Goal: Task Accomplishment & Management: Use online tool/utility

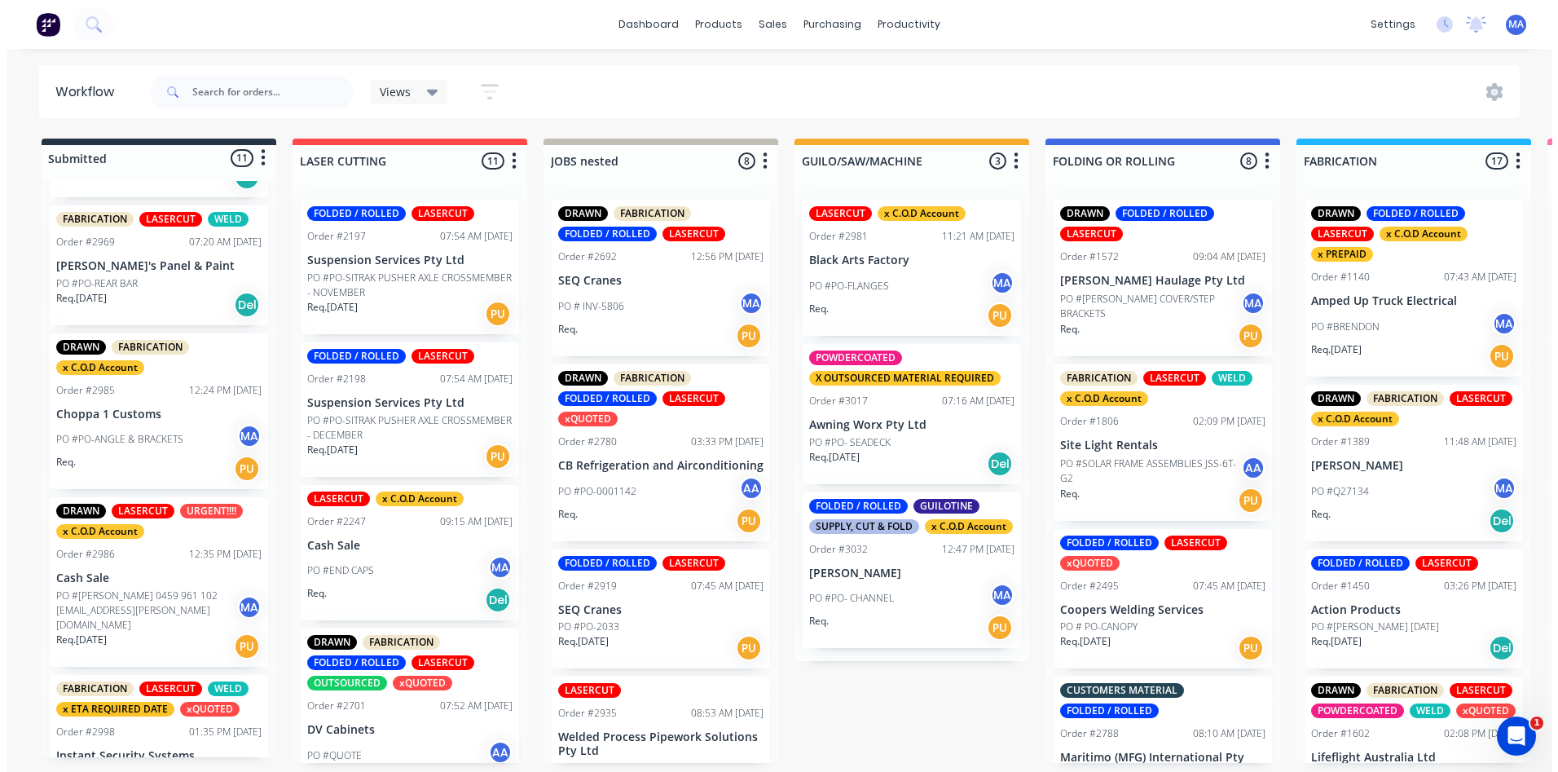
scroll to position [897, 0]
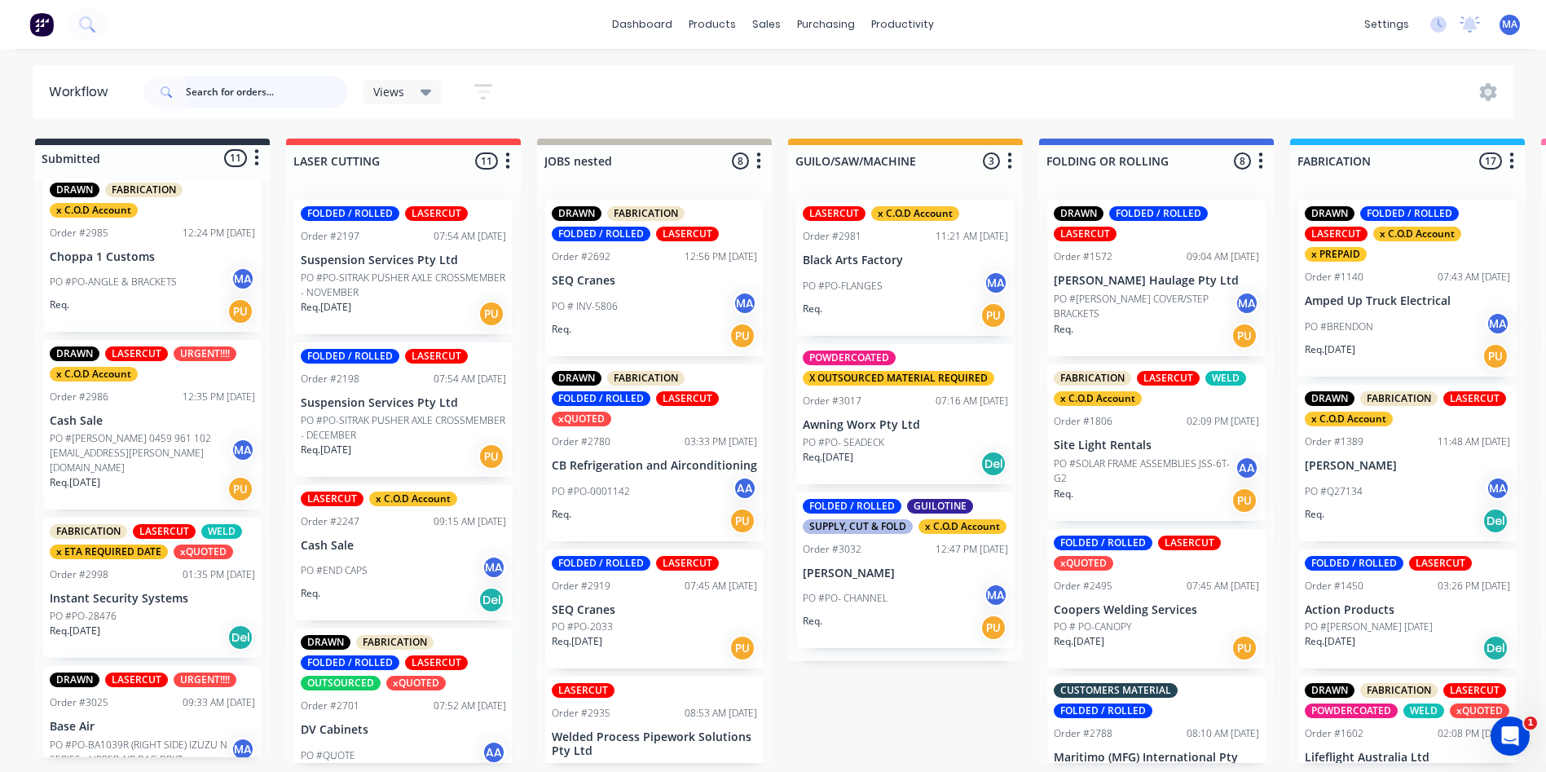
click at [240, 88] on input "text" at bounding box center [266, 92] width 161 height 33
type input "seq"
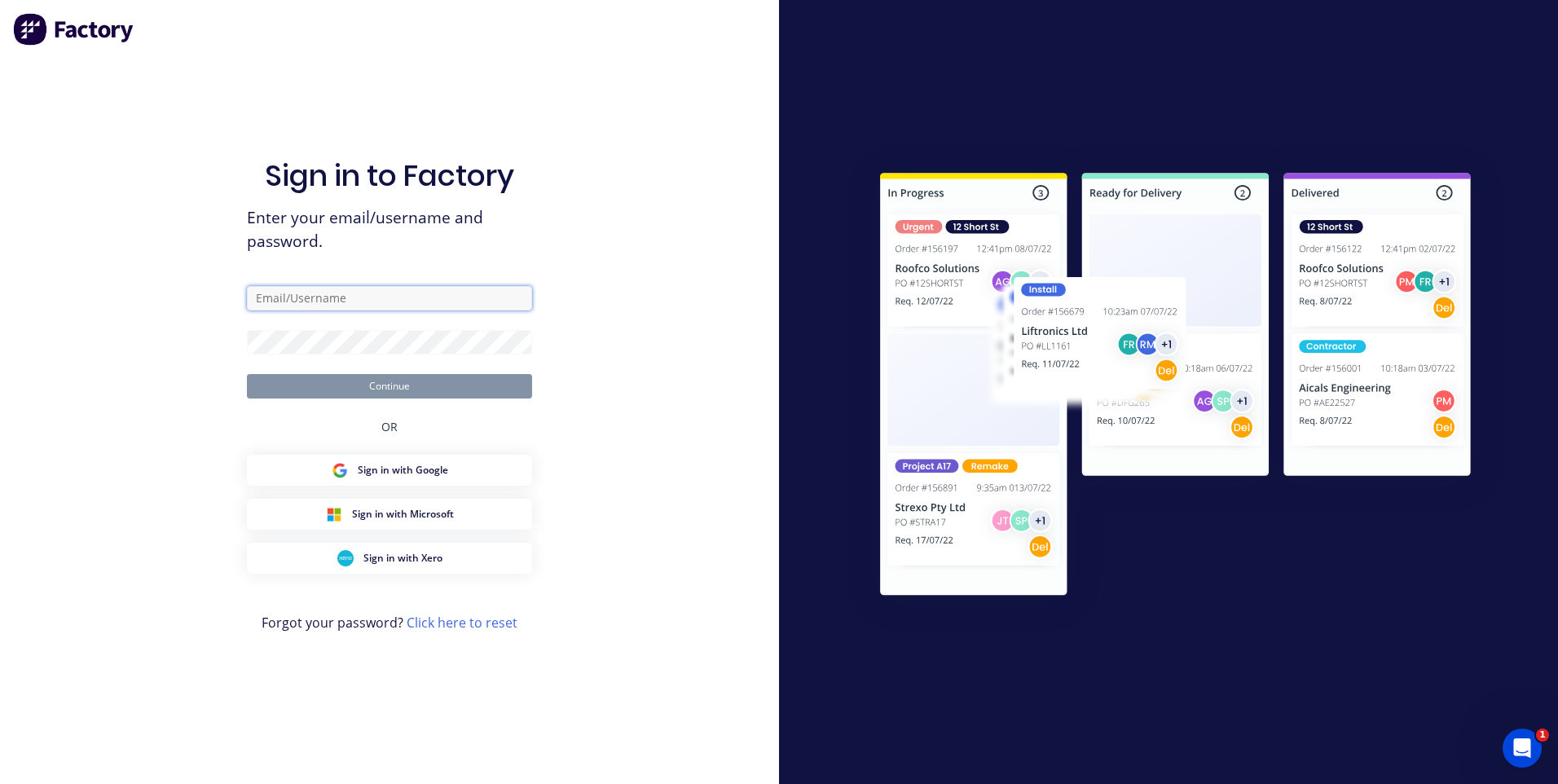
type input "[EMAIL_ADDRESS][DOMAIN_NAME]"
click at [378, 389] on button "Continue" at bounding box center [389, 386] width 285 height 24
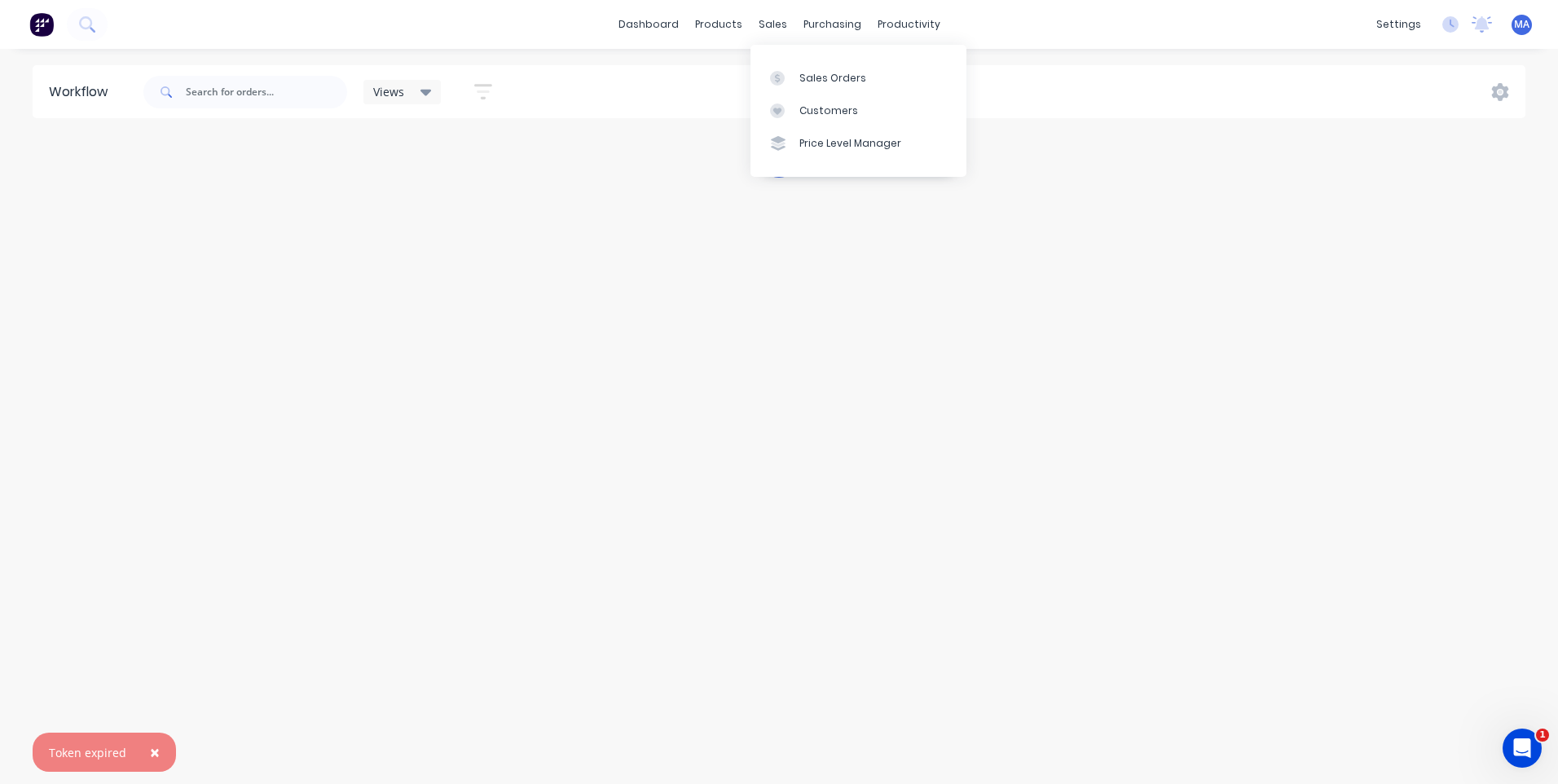
drag, startPoint x: 788, startPoint y: 24, endPoint x: 788, endPoint y: 48, distance: 23.6
click at [788, 24] on div "sales" at bounding box center [773, 24] width 45 height 24
click at [792, 77] on div at bounding box center [782, 78] width 24 height 15
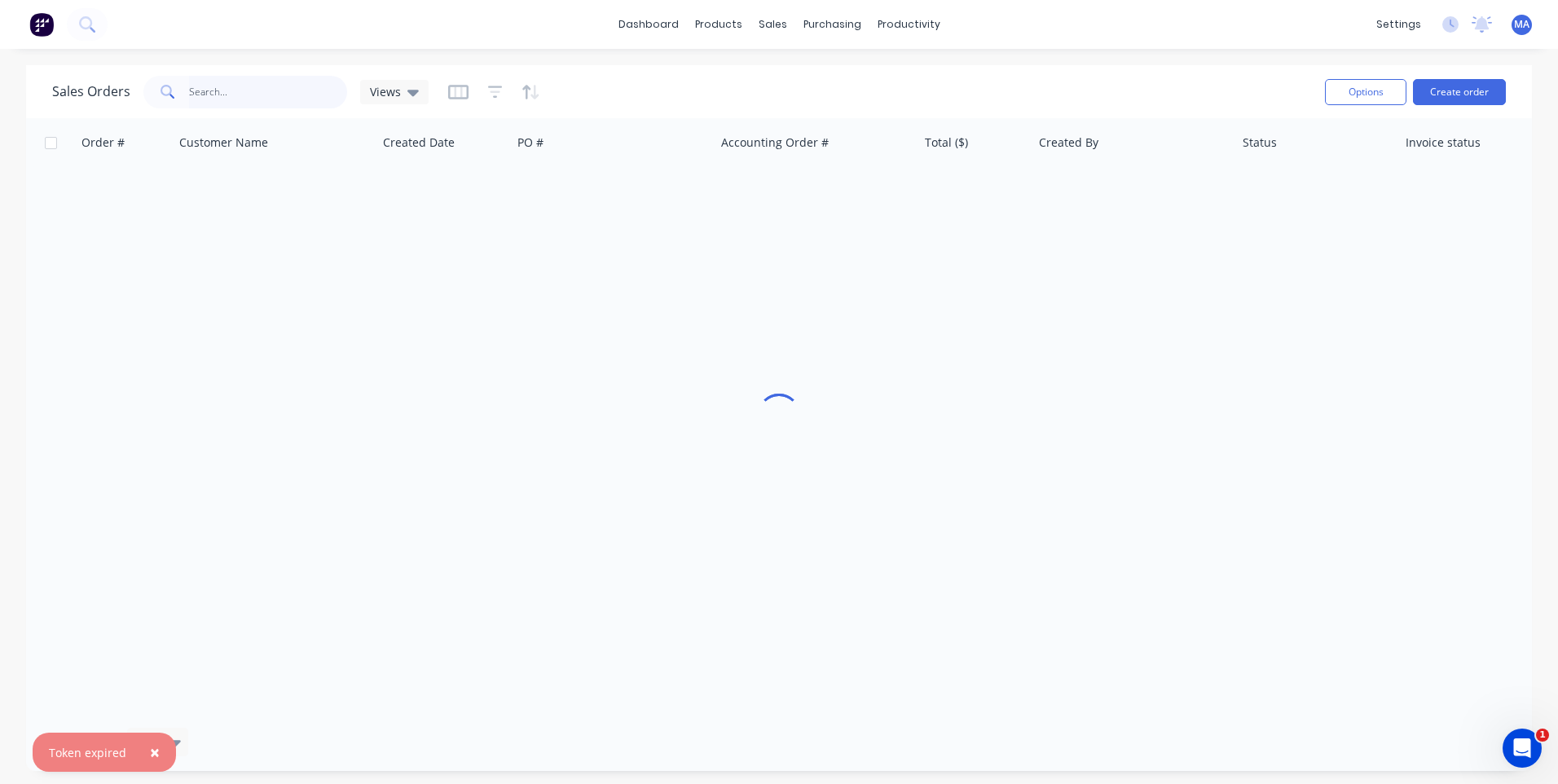
click at [225, 103] on input "text" at bounding box center [268, 92] width 159 height 33
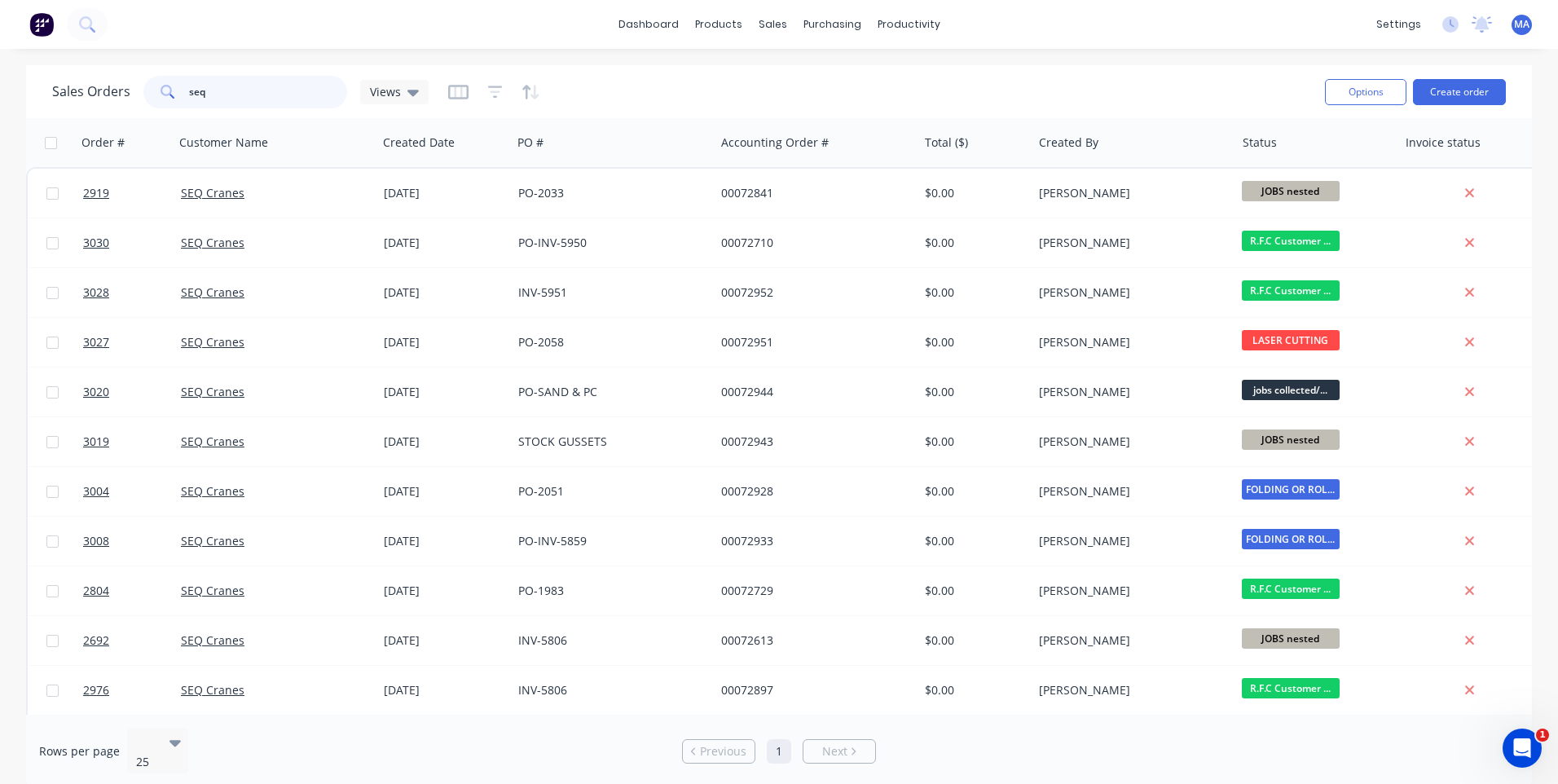
type input "seq"
click at [902, 16] on div "productivity" at bounding box center [909, 24] width 79 height 24
click at [958, 91] on link "Workflow" at bounding box center [972, 77] width 216 height 33
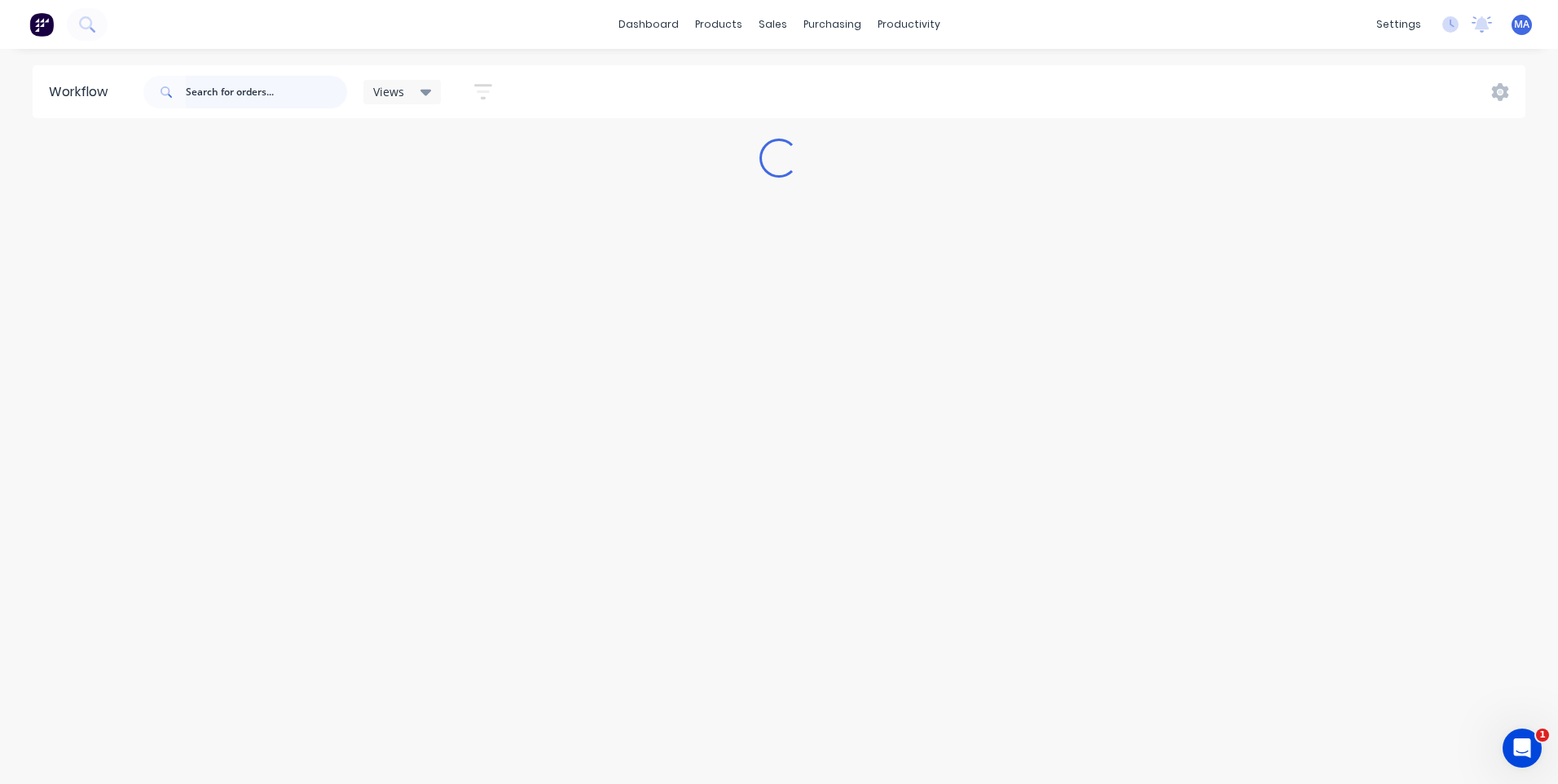
click at [270, 98] on input "text" at bounding box center [266, 92] width 161 height 33
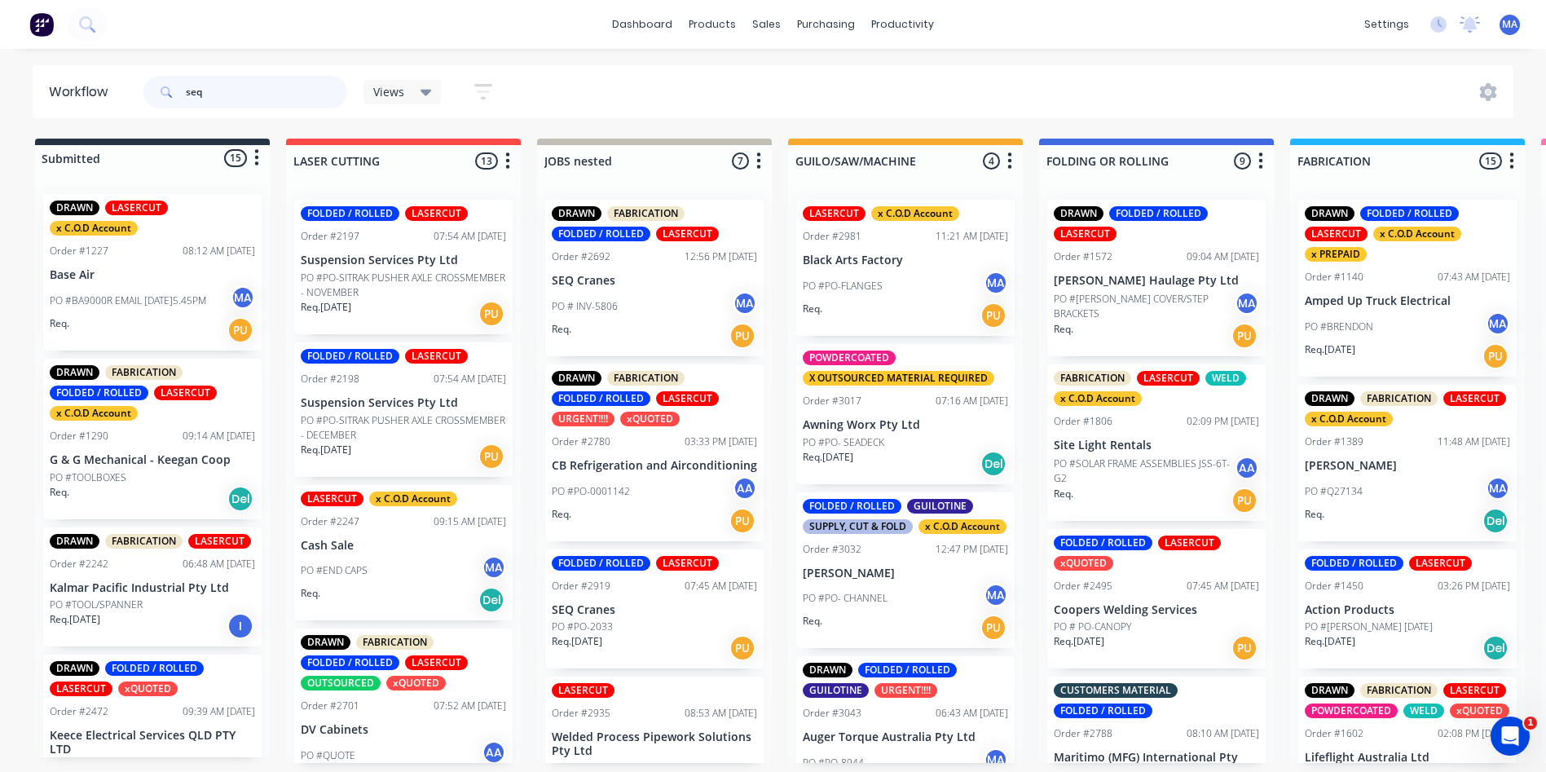
click at [269, 91] on input "seq" at bounding box center [266, 92] width 161 height 33
type input "seq"
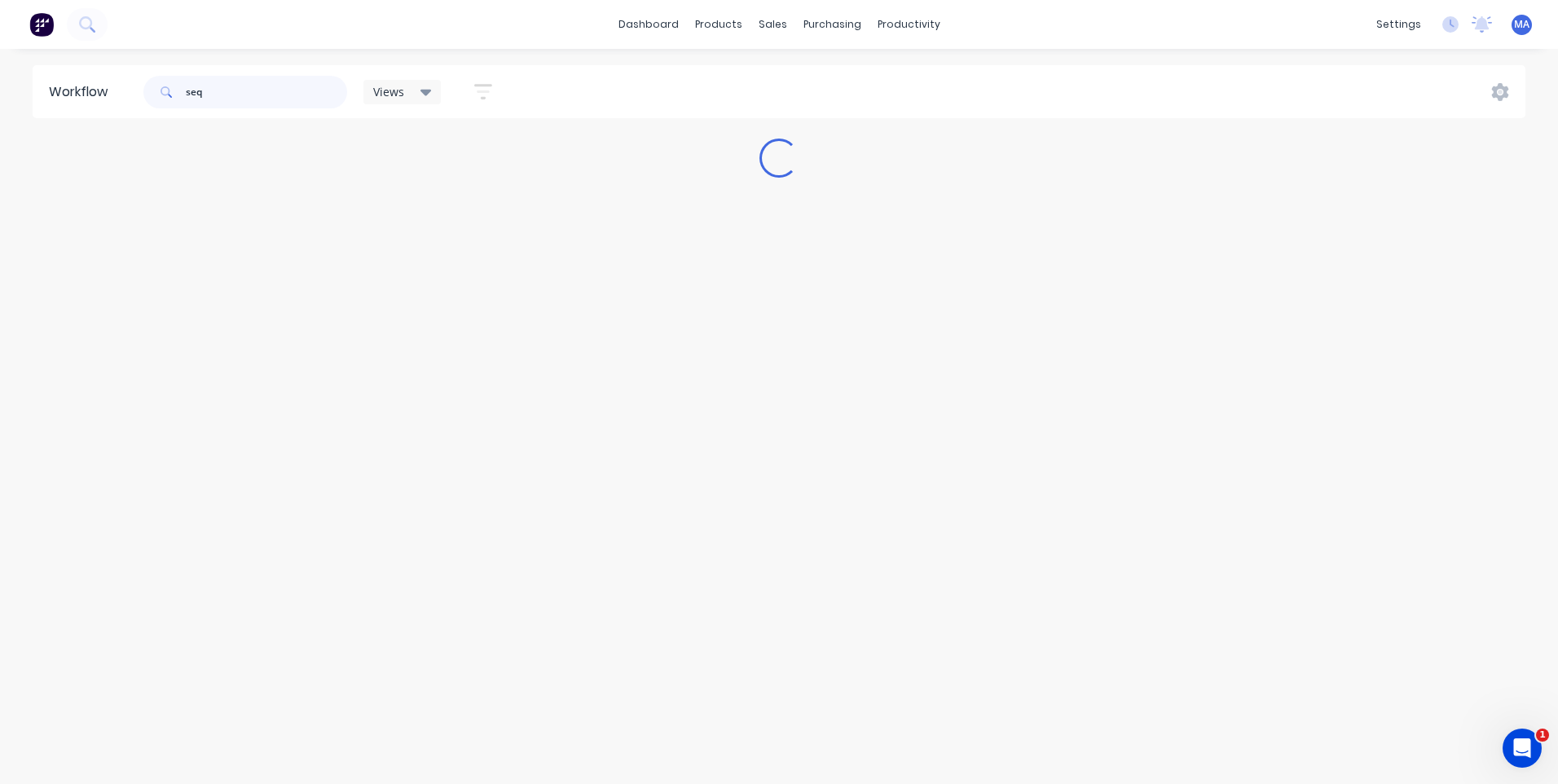
drag, startPoint x: 244, startPoint y: 89, endPoint x: 120, endPoint y: 81, distance: 124.2
click at [120, 81] on header "Workflow seq Views Save new view None (Default) edit Show/Hide statuses Show li…" at bounding box center [780, 91] width 1494 height 53
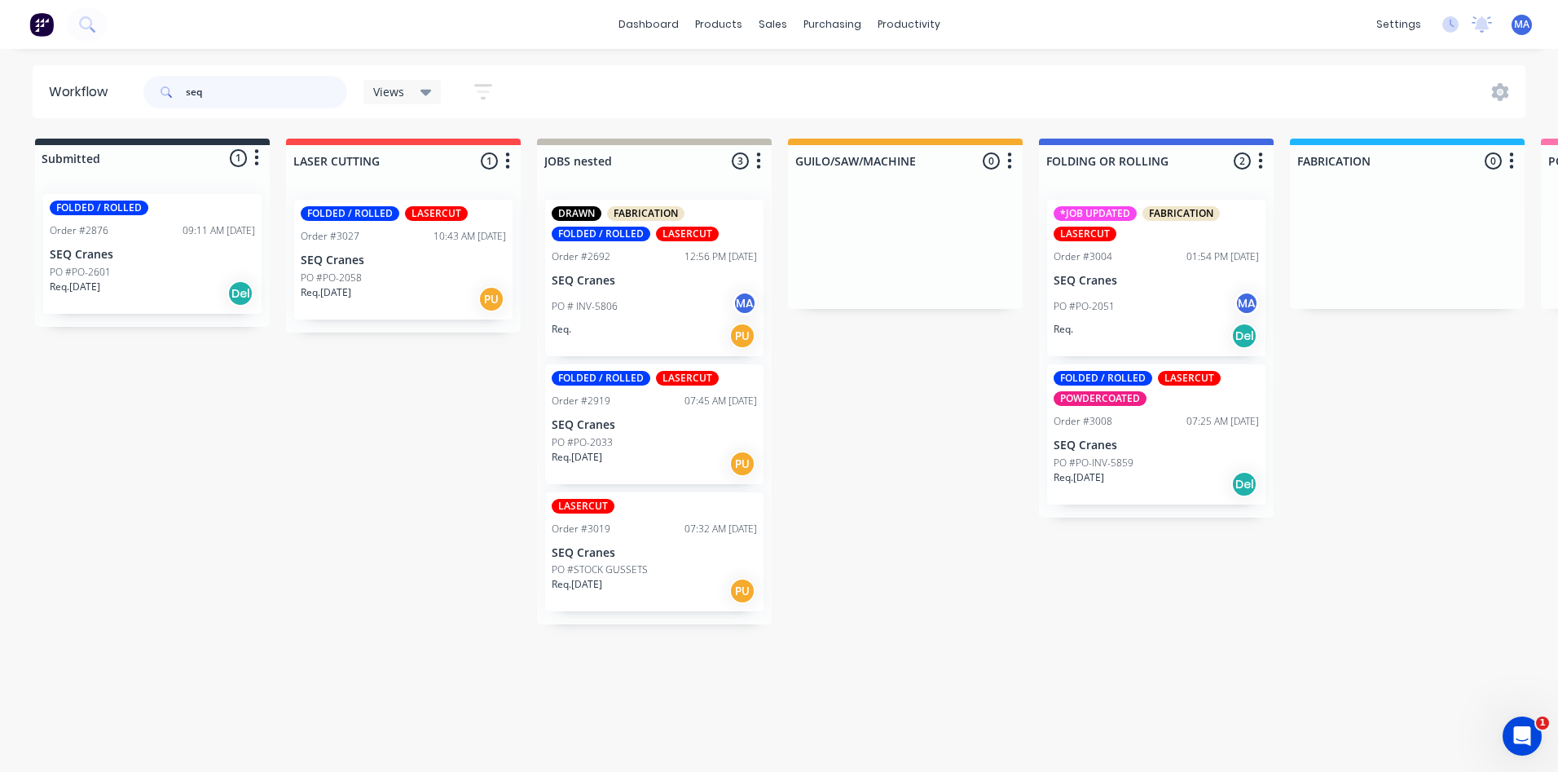
click at [249, 93] on input "seq" at bounding box center [266, 92] width 161 height 33
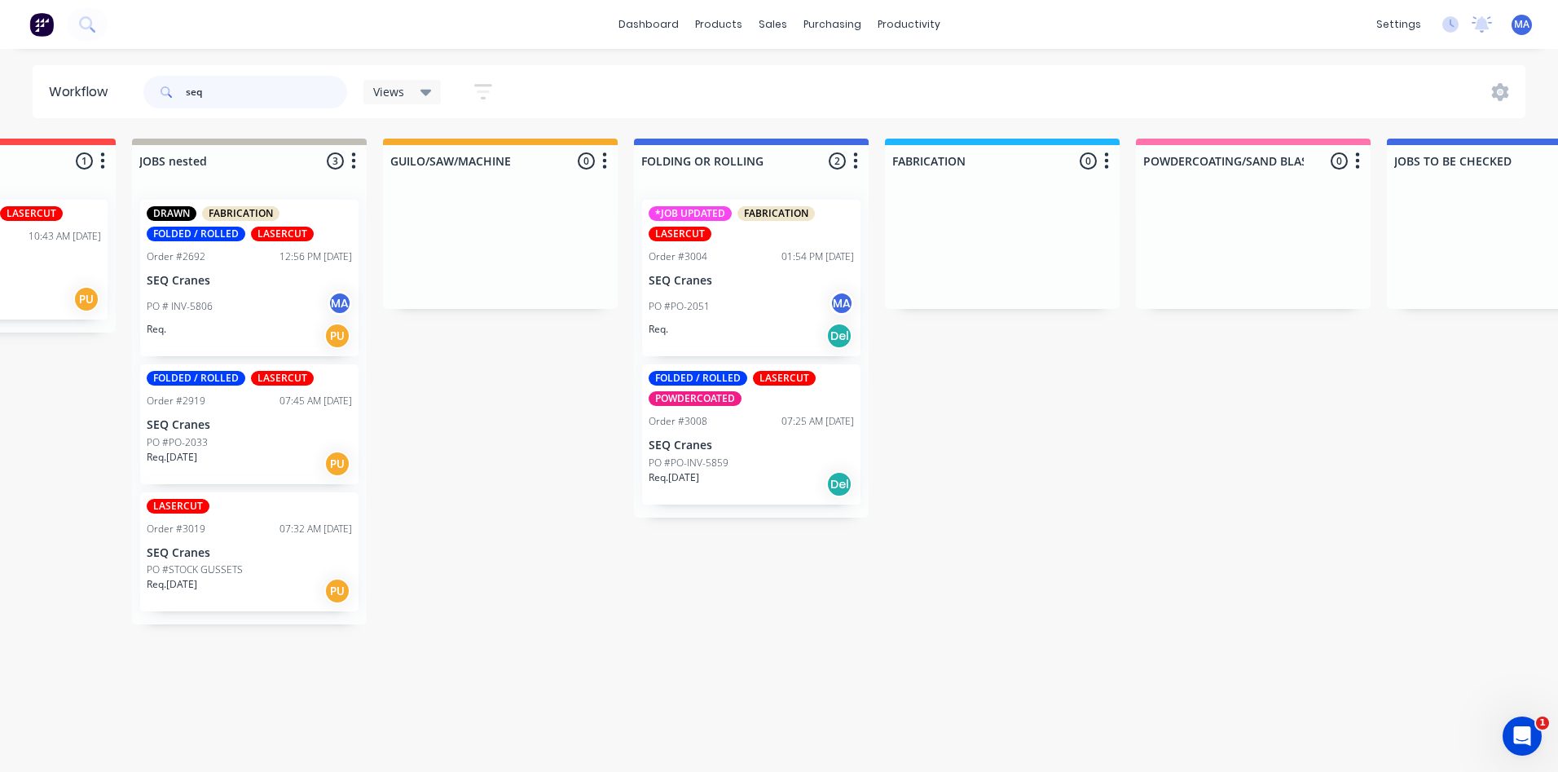
scroll to position [0, 403]
click at [703, 253] on div "Order #3004" at bounding box center [679, 256] width 59 height 15
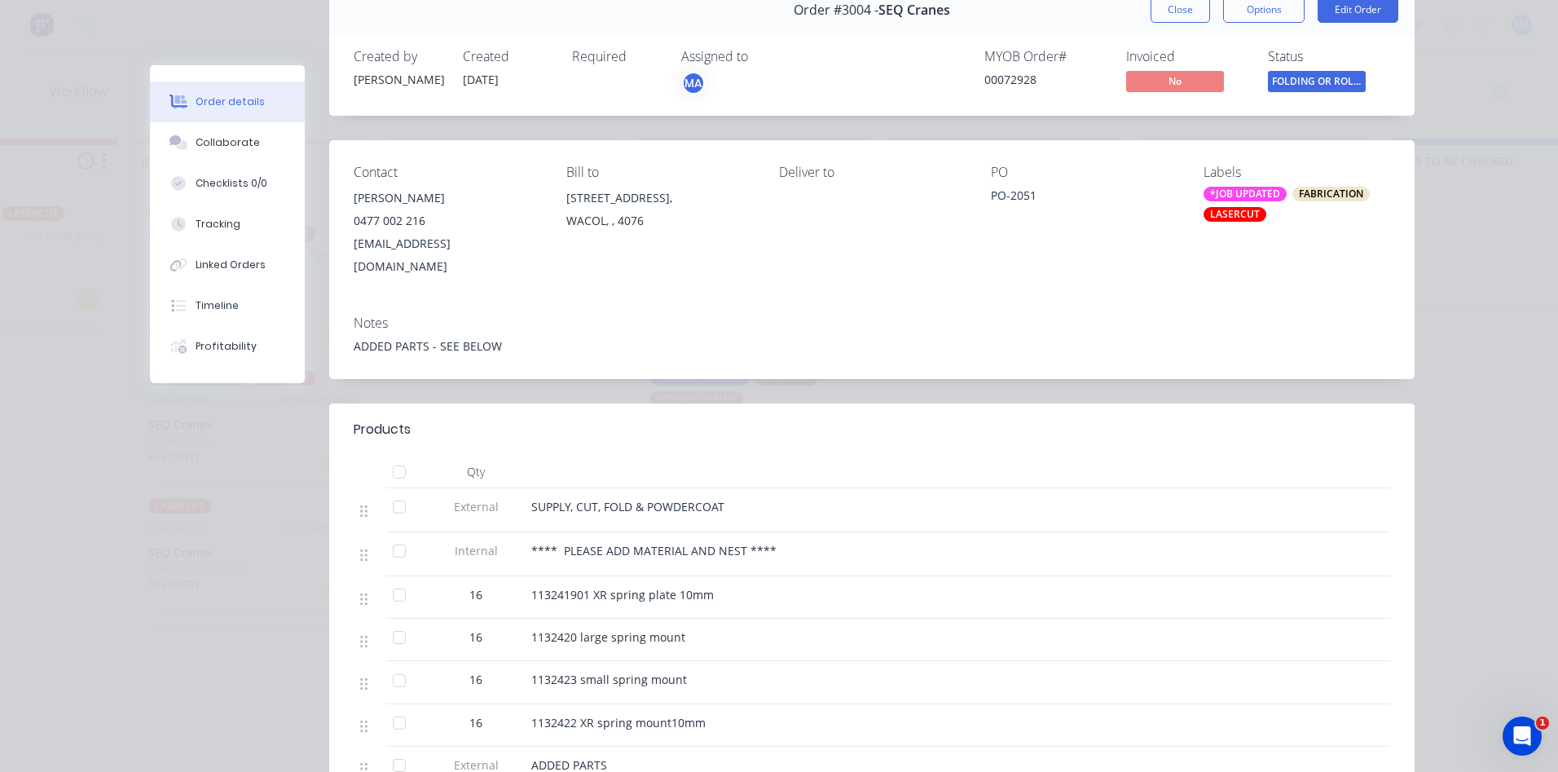
scroll to position [326, 0]
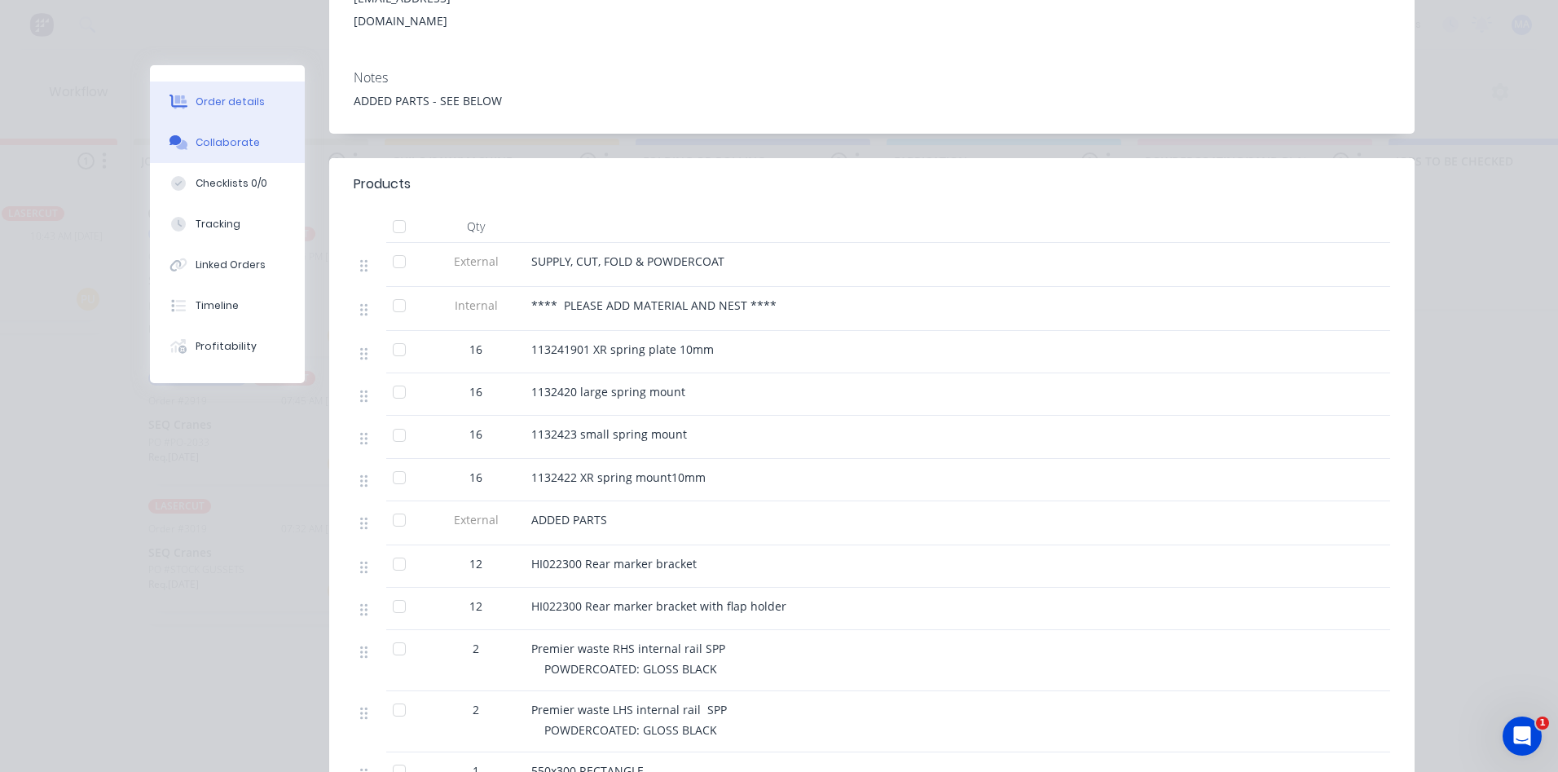
click at [266, 148] on button "Collaborate" at bounding box center [227, 142] width 155 height 41
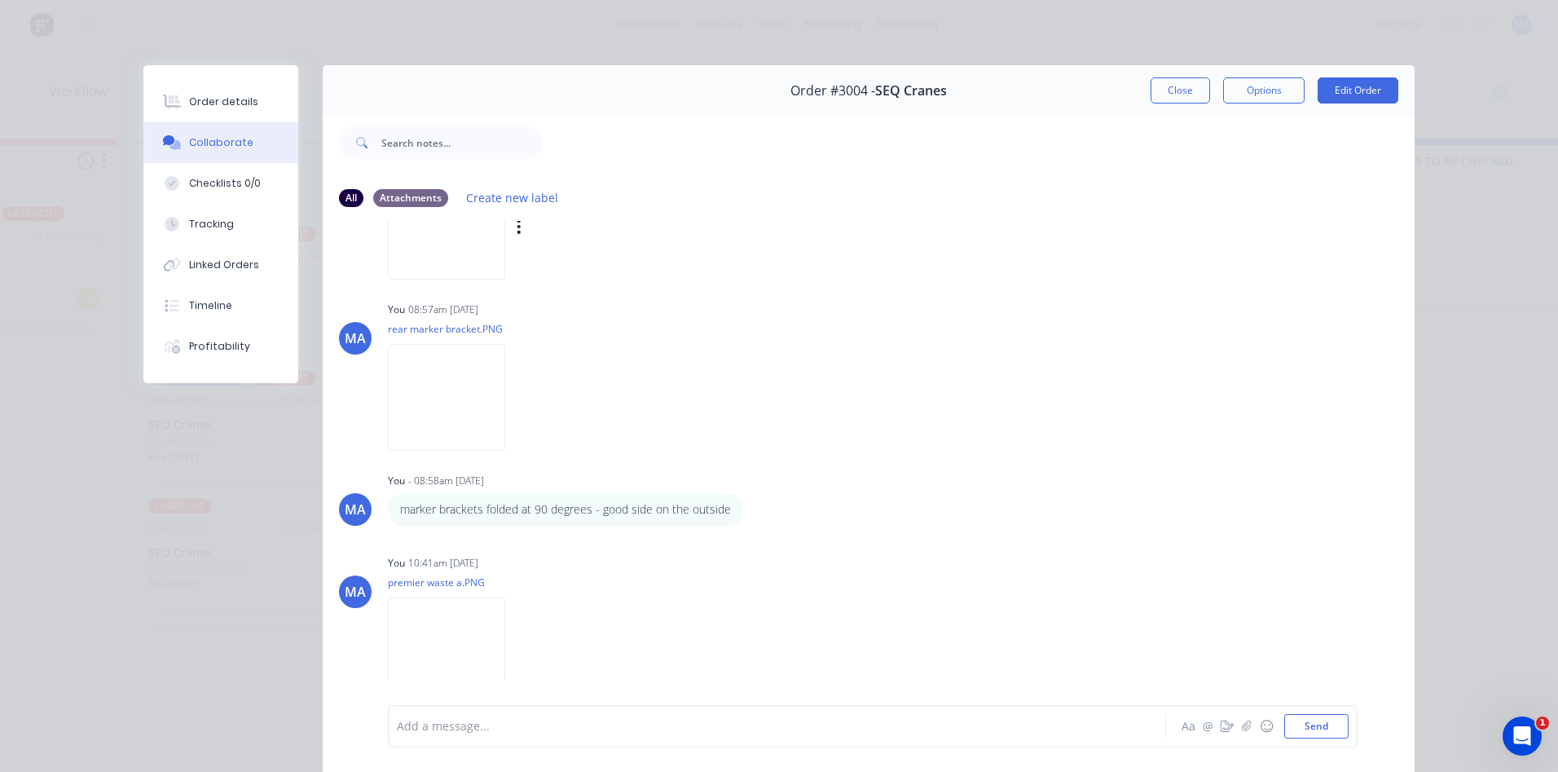
scroll to position [2841, 0]
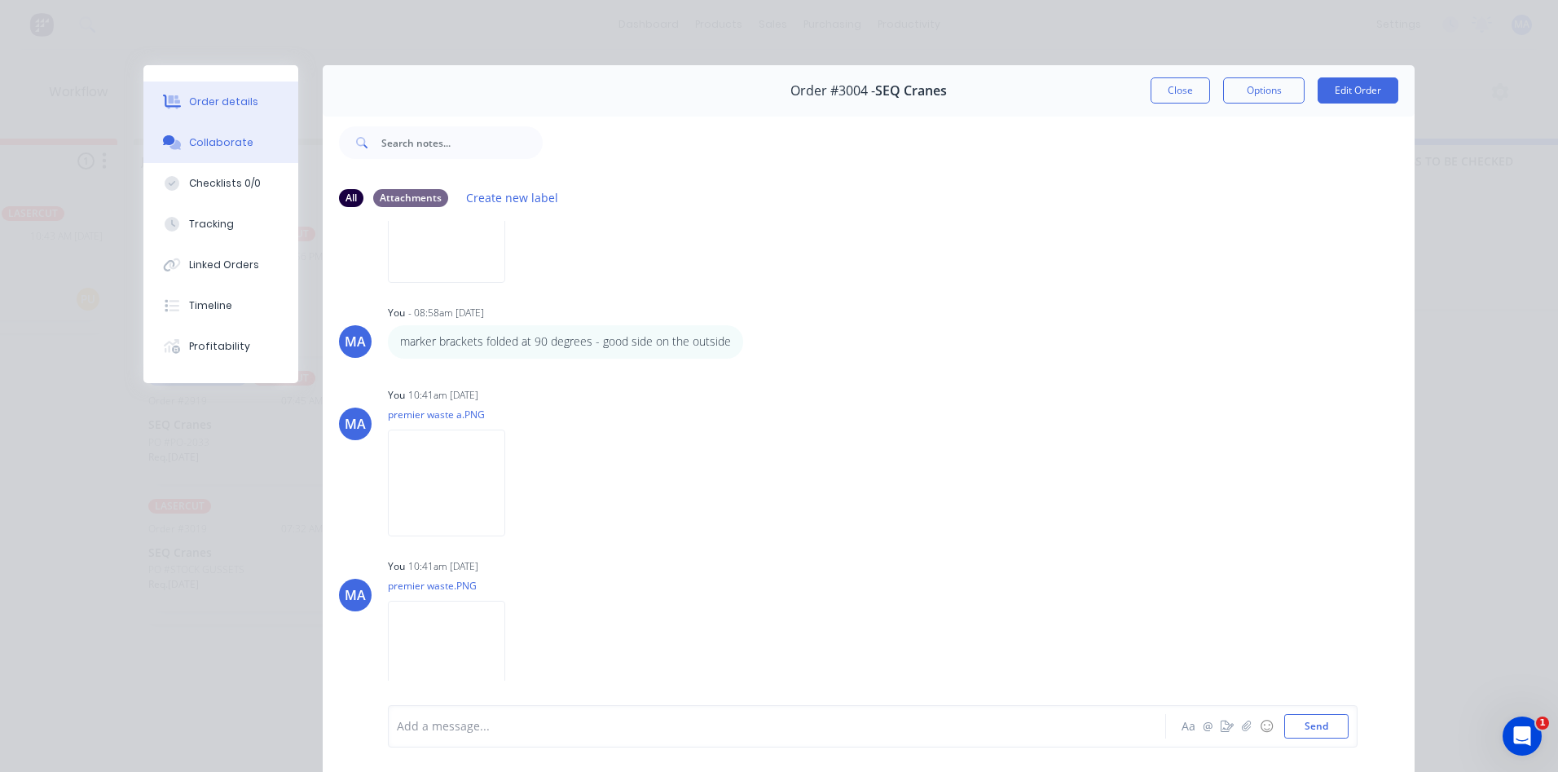
click at [217, 116] on button "Order details" at bounding box center [220, 102] width 155 height 41
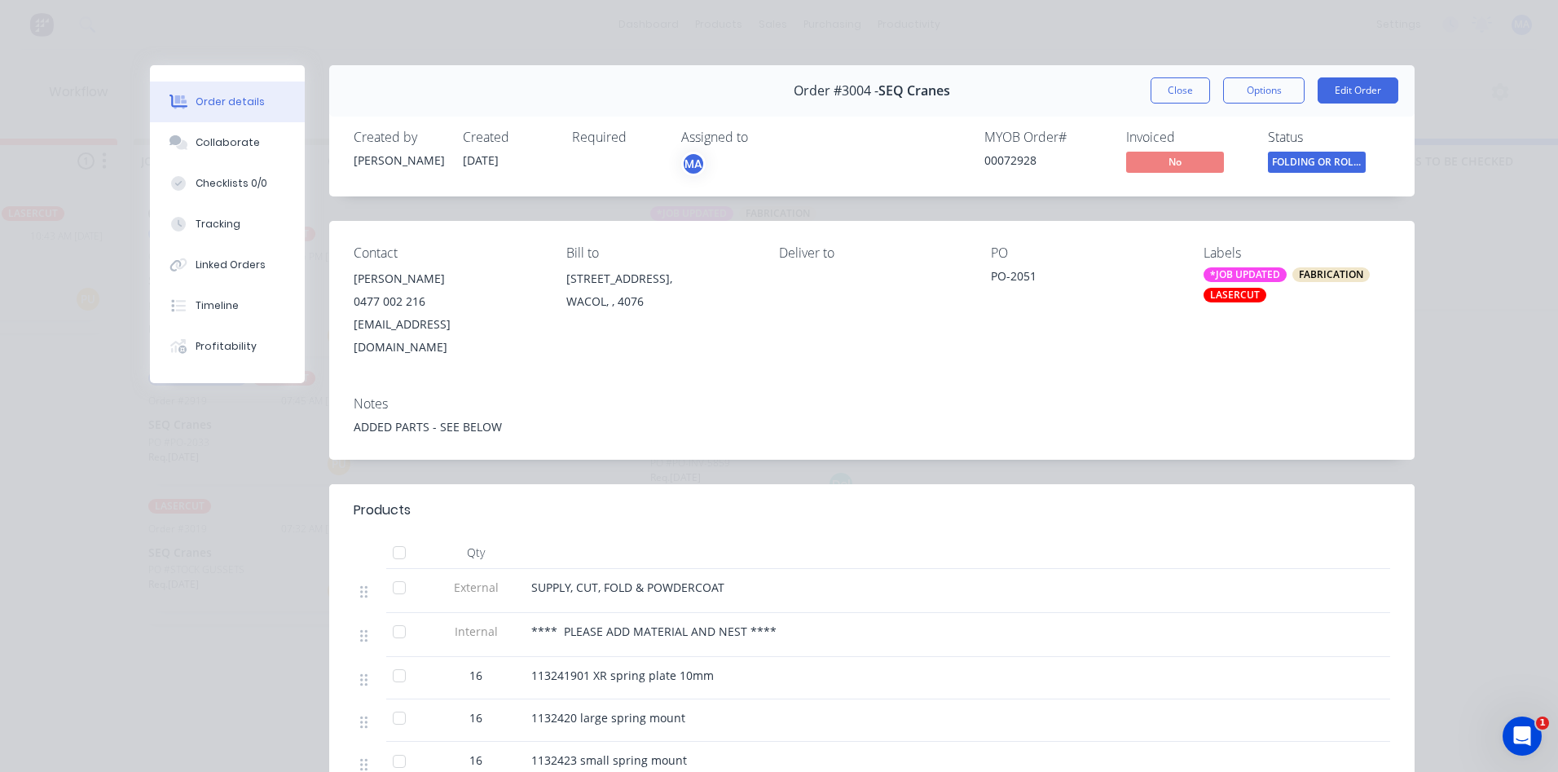
click at [1337, 163] on span "FOLDING OR ROLL..." at bounding box center [1317, 162] width 98 height 20
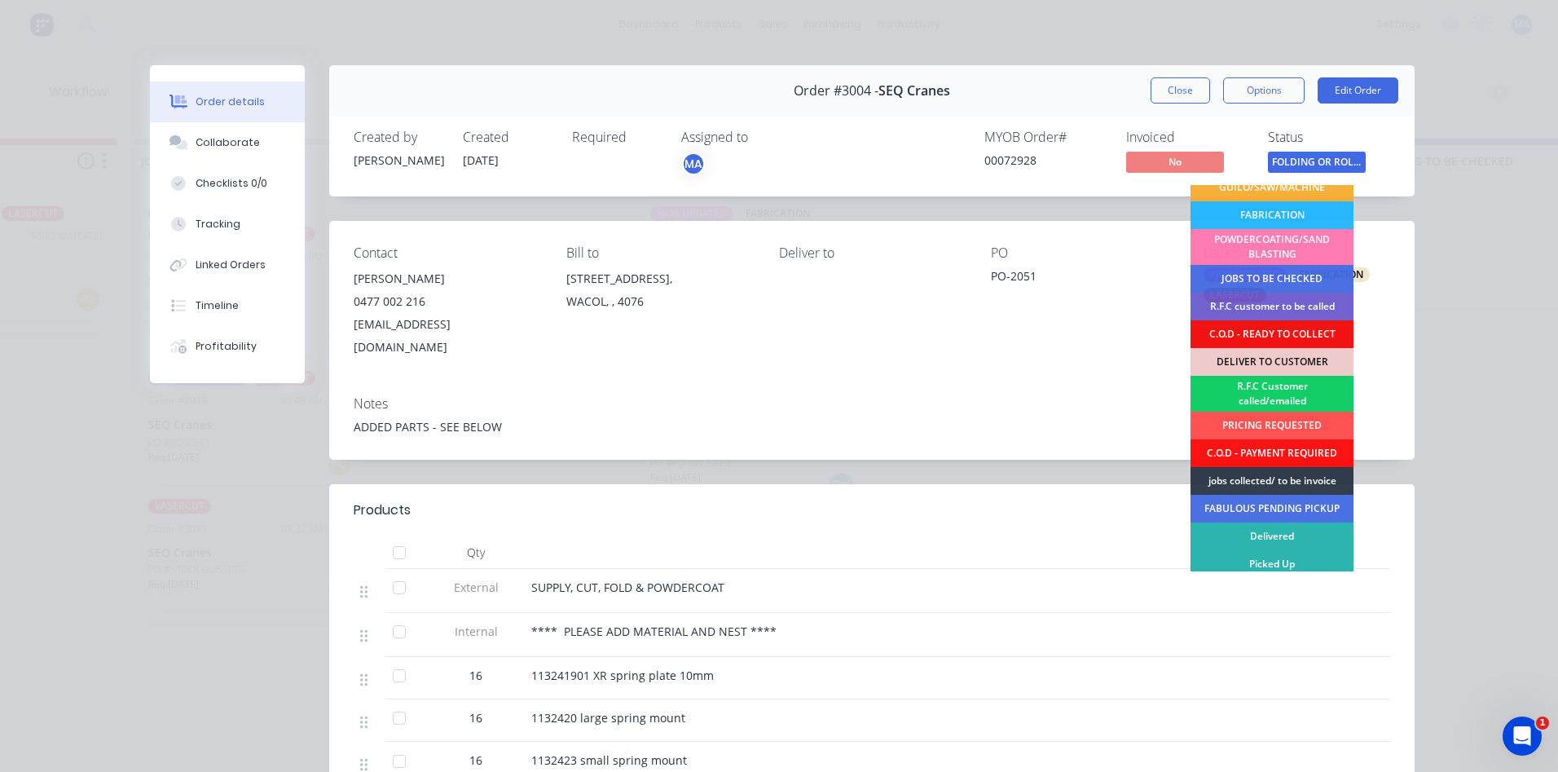
scroll to position [95, 0]
click at [1291, 482] on div "jobs collected/ to be invoice" at bounding box center [1272, 480] width 163 height 28
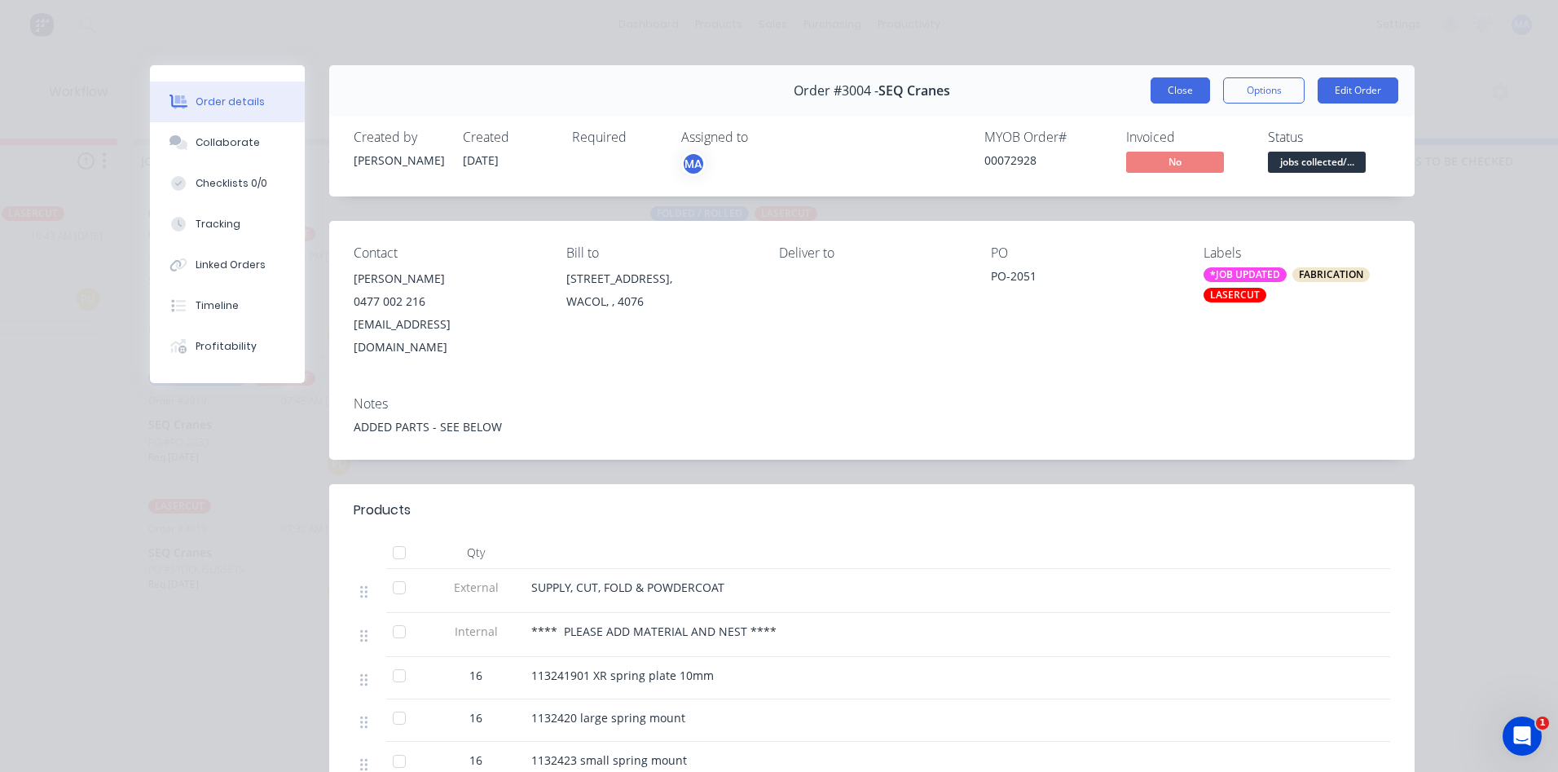
click at [1186, 88] on button "Close" at bounding box center [1180, 90] width 59 height 26
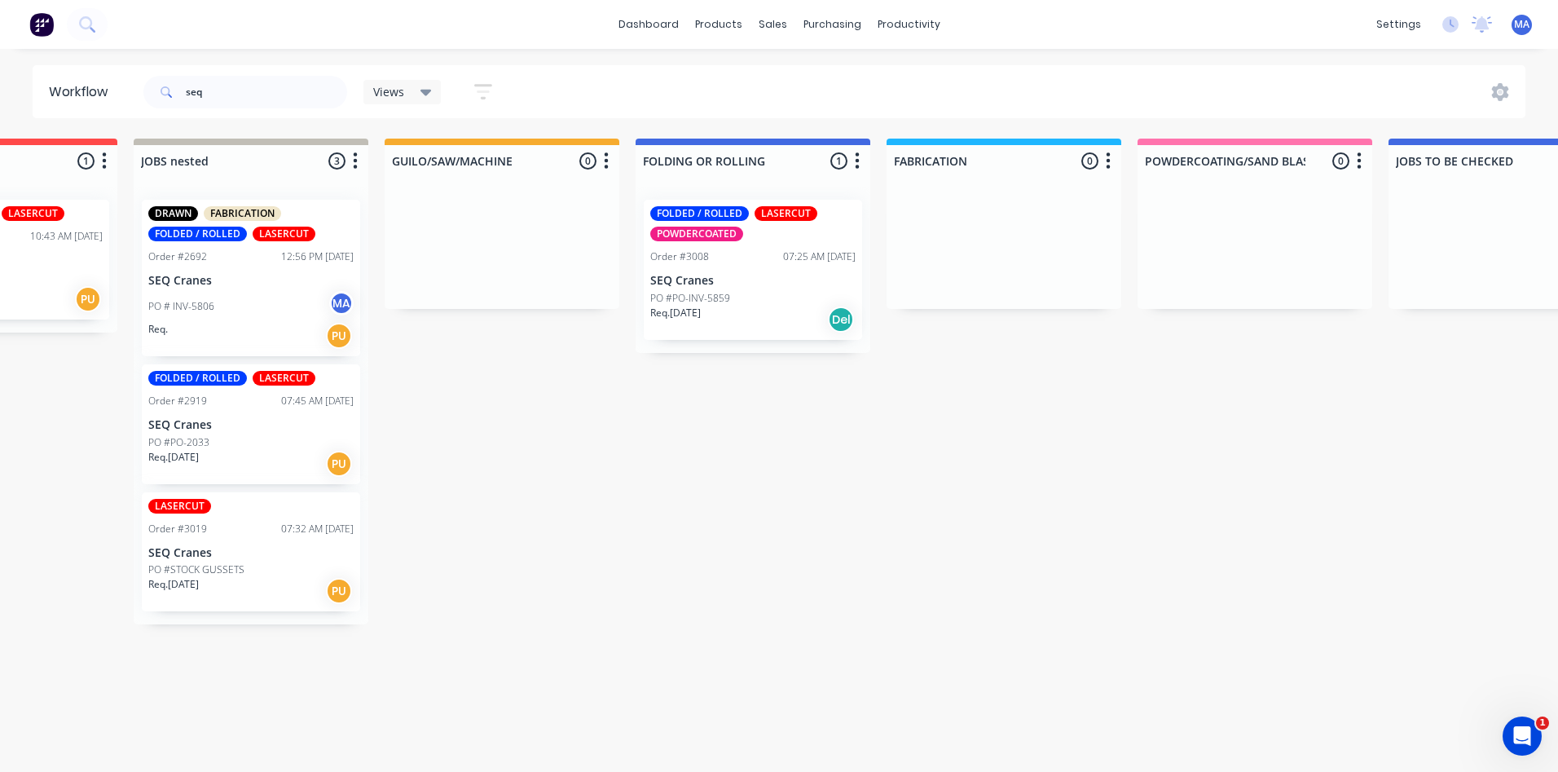
click at [785, 285] on p "SEQ Cranes" at bounding box center [752, 281] width 205 height 14
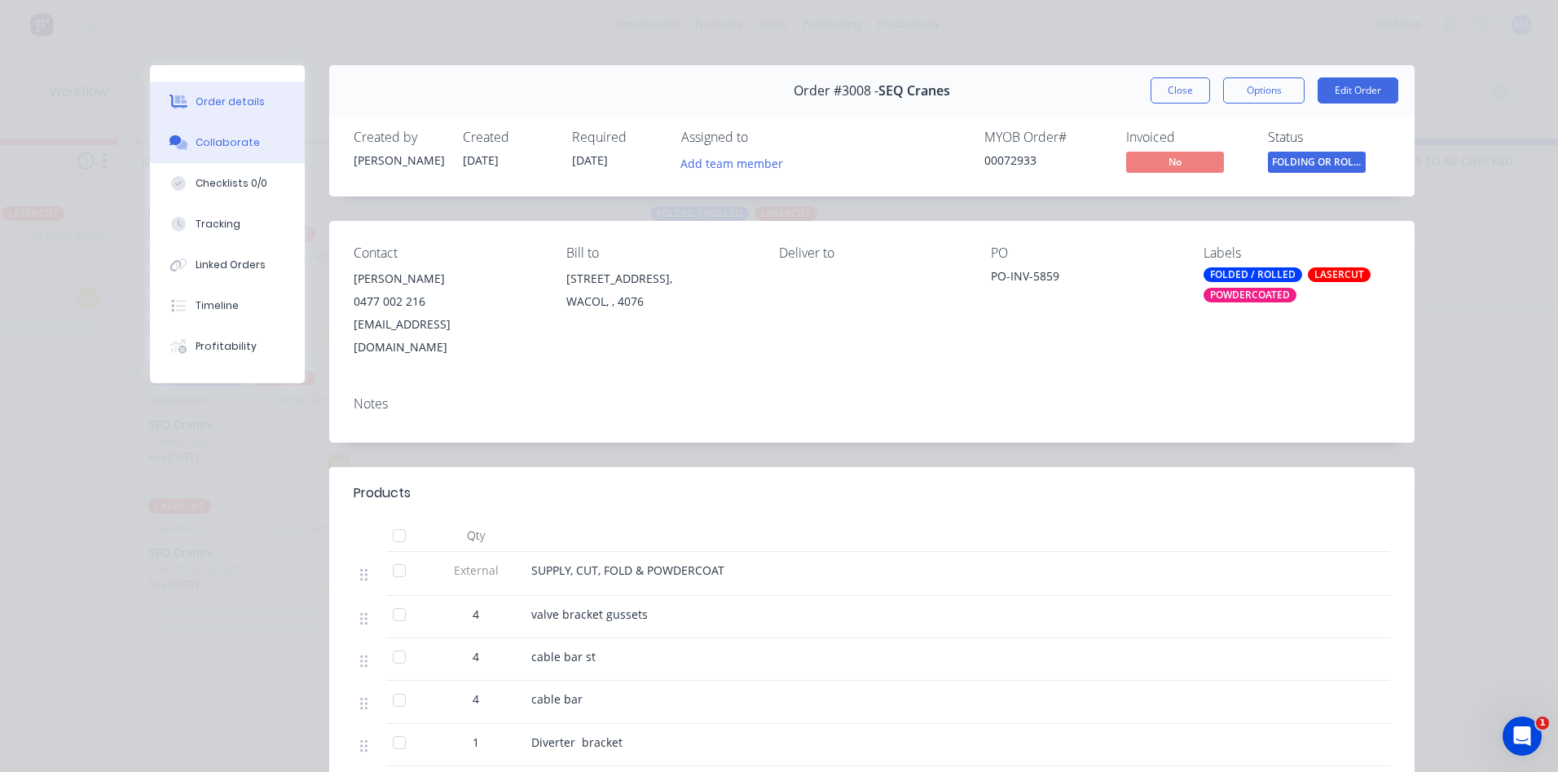
click at [236, 150] on button "Collaborate" at bounding box center [227, 142] width 155 height 41
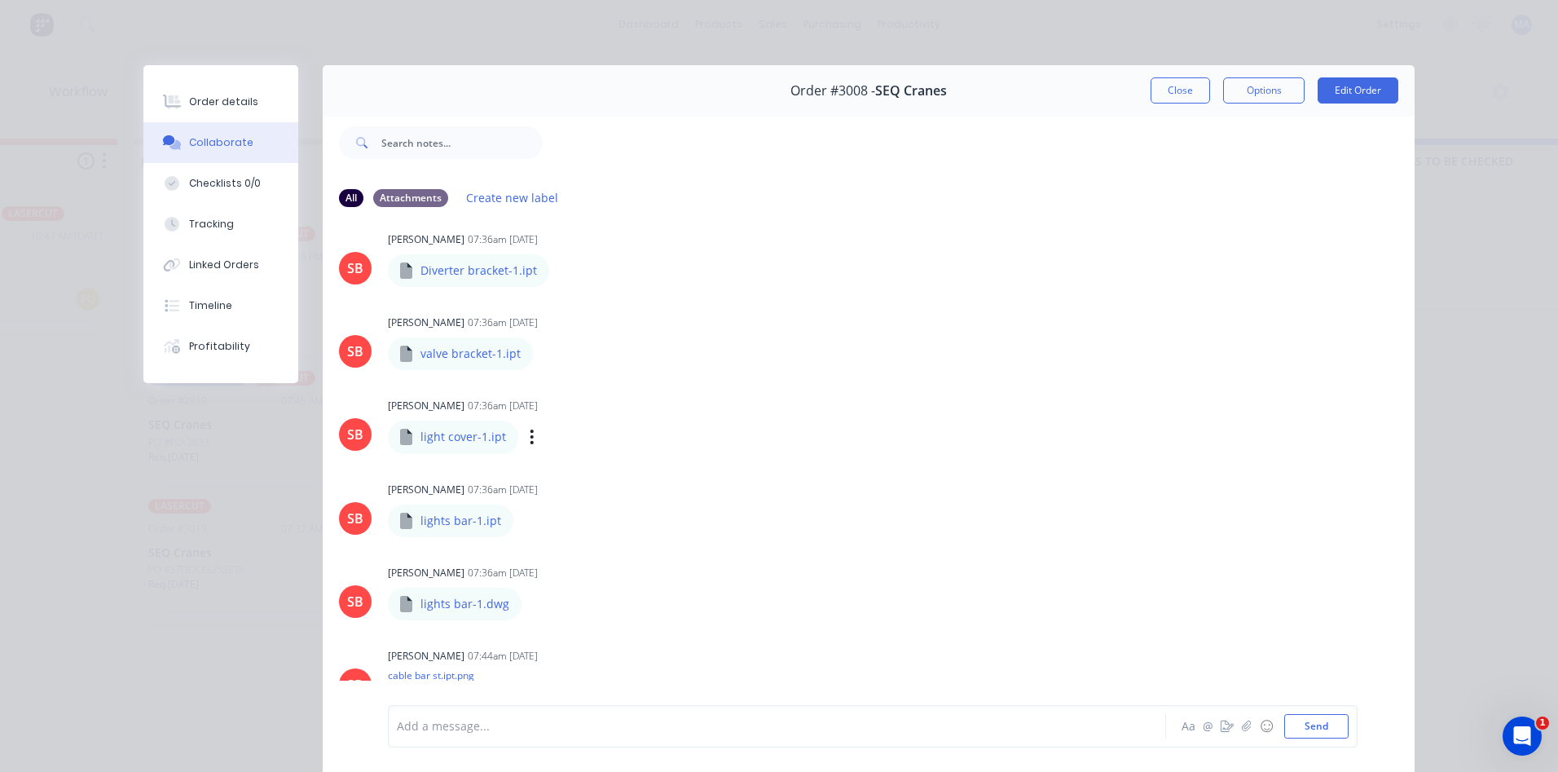
scroll to position [318, 0]
click at [540, 430] on div "Labels Download Delete" at bounding box center [631, 436] width 183 height 24
click at [544, 435] on icon "button" at bounding box center [546, 435] width 5 height 19
click at [694, 340] on div "Labels Download Delete" at bounding box center [647, 352] width 183 height 24
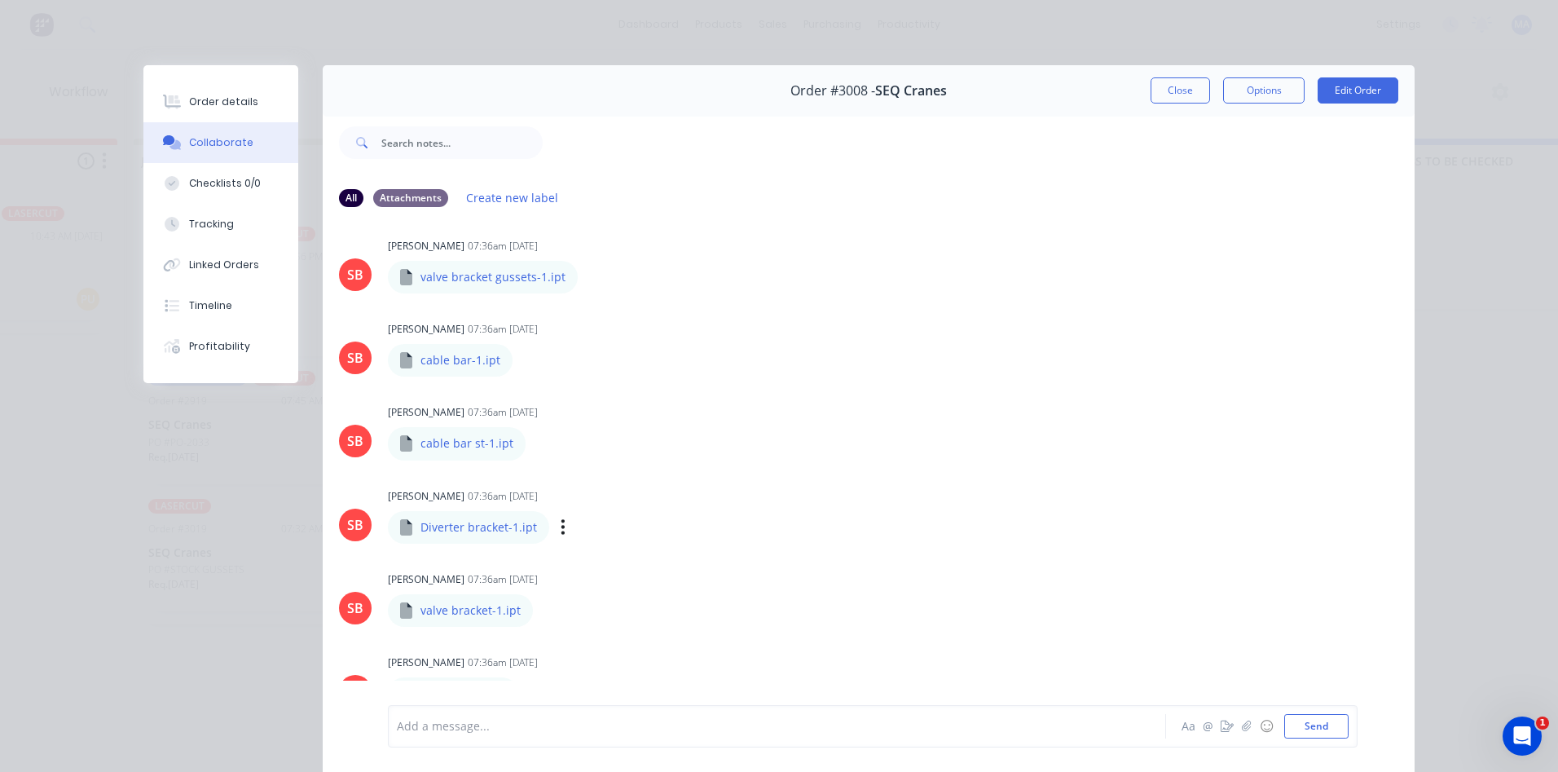
scroll to position [73, 0]
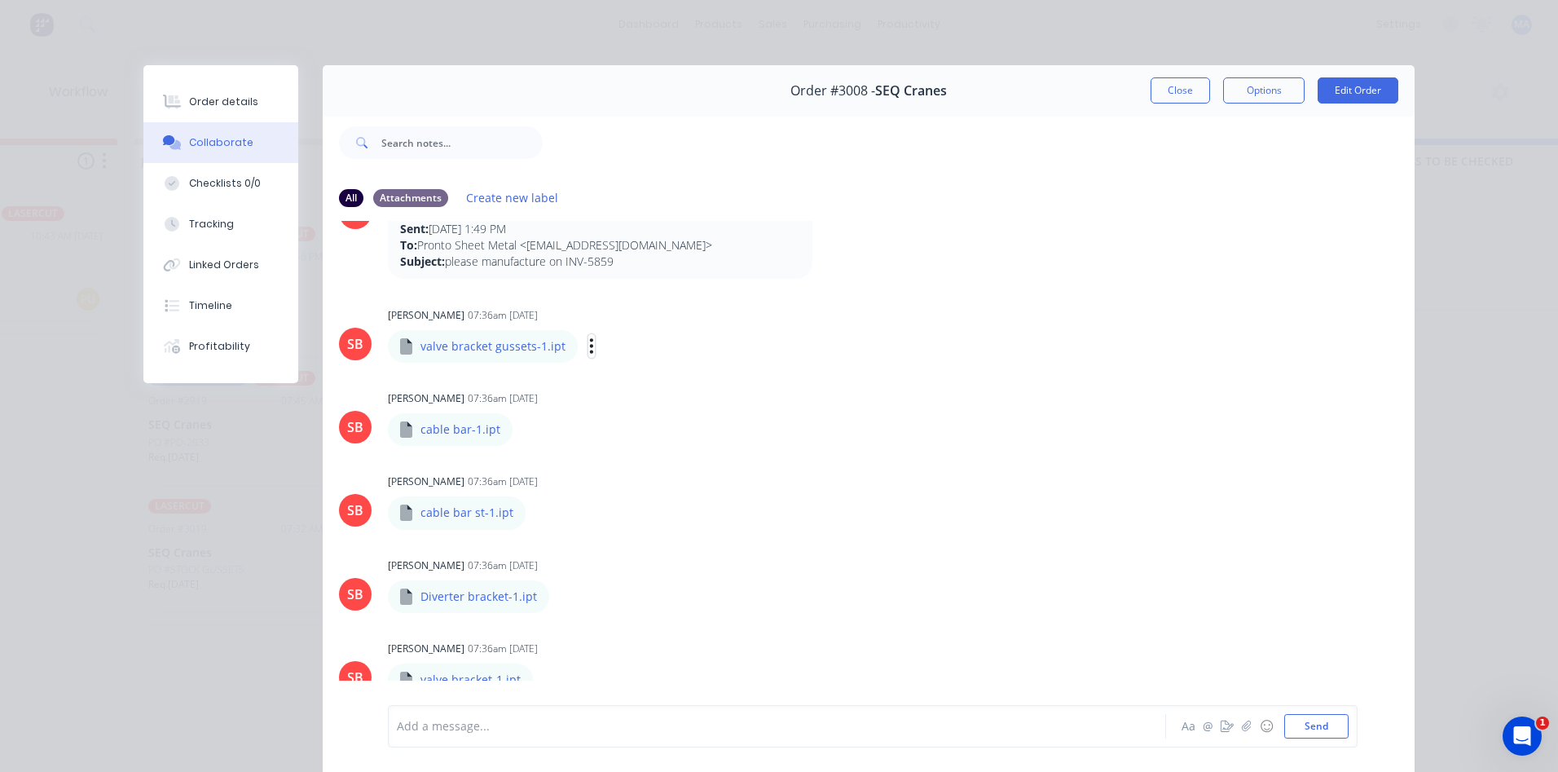
click at [589, 342] on icon "button" at bounding box center [591, 346] width 5 height 19
click at [619, 390] on div "[PERSON_NAME] 07:36am [DATE] cable bar-1.ipt cable bar-1.ipt Labels Download De…" at bounding box center [642, 415] width 509 height 59
drag, startPoint x: 579, startPoint y: 346, endPoint x: 593, endPoint y: 354, distance: 16.1
click at [590, 346] on icon "button" at bounding box center [591, 346] width 3 height 15
click at [616, 376] on button "Download" at bounding box center [698, 389] width 183 height 37
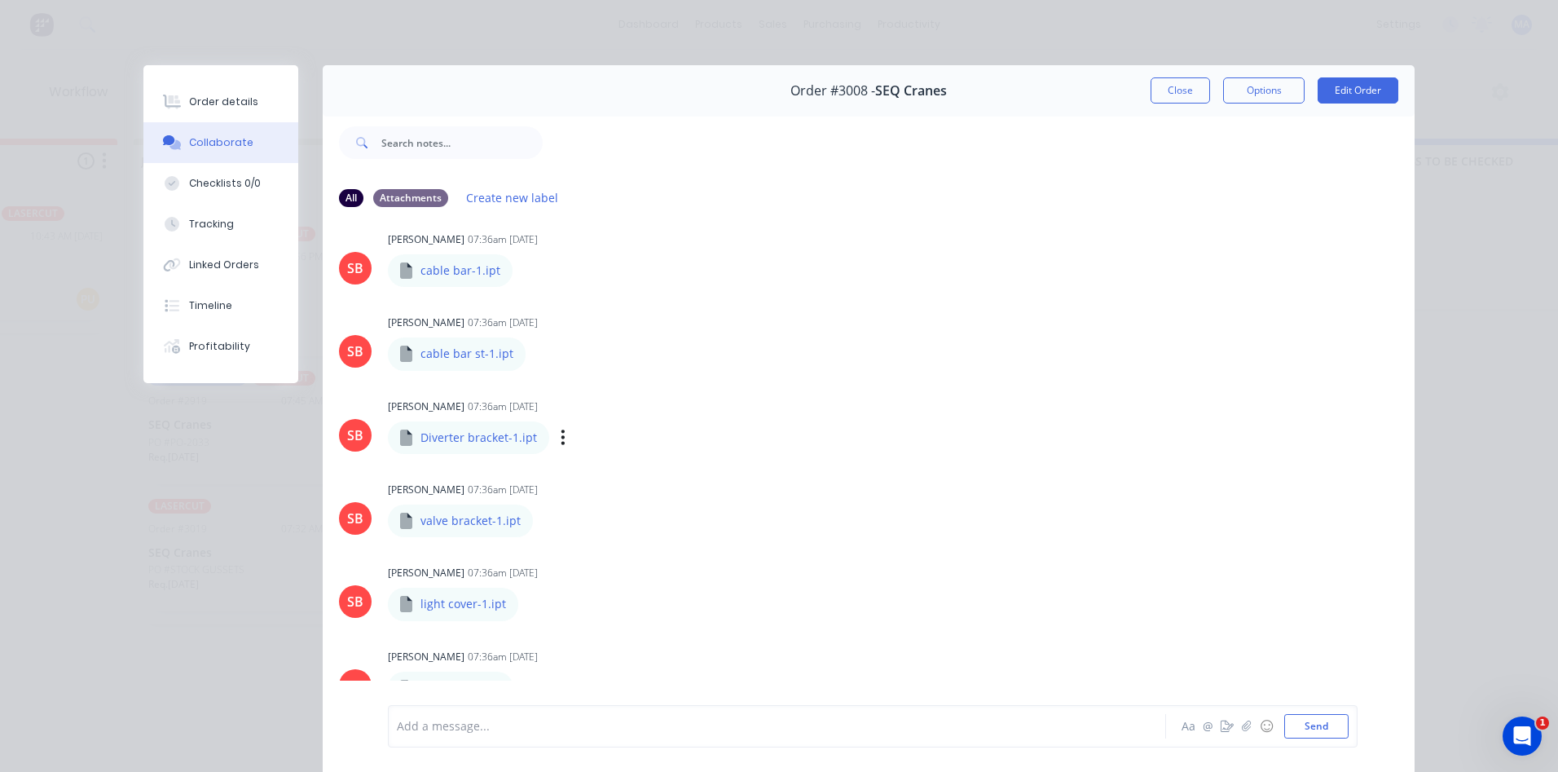
scroll to position [236, 0]
click at [536, 346] on button "button" at bounding box center [539, 350] width 7 height 24
click at [524, 266] on icon "button" at bounding box center [526, 267] width 5 height 19
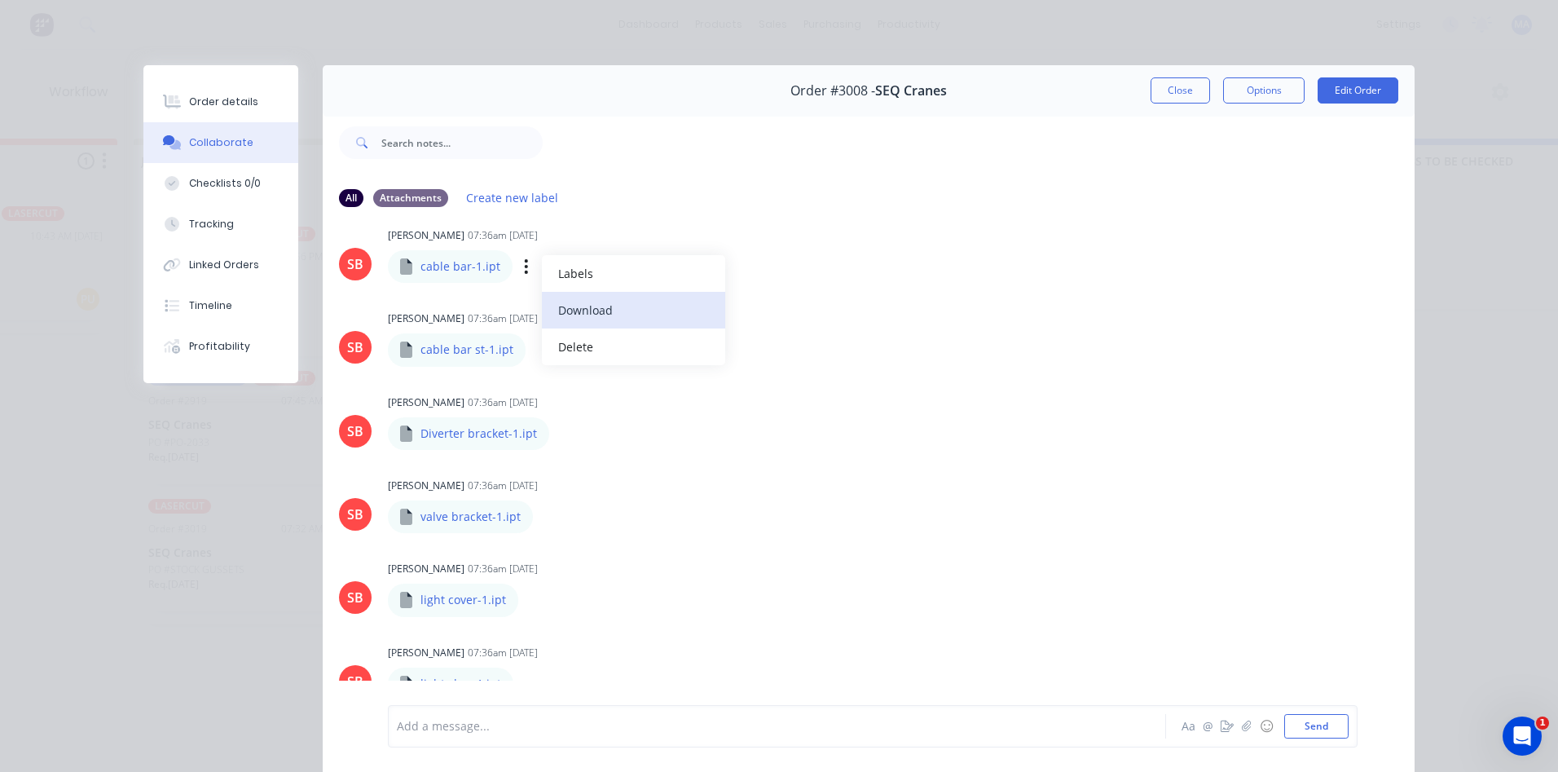
click at [603, 320] on button "Download" at bounding box center [633, 310] width 183 height 37
click at [562, 438] on icon "button" at bounding box center [563, 432] width 3 height 15
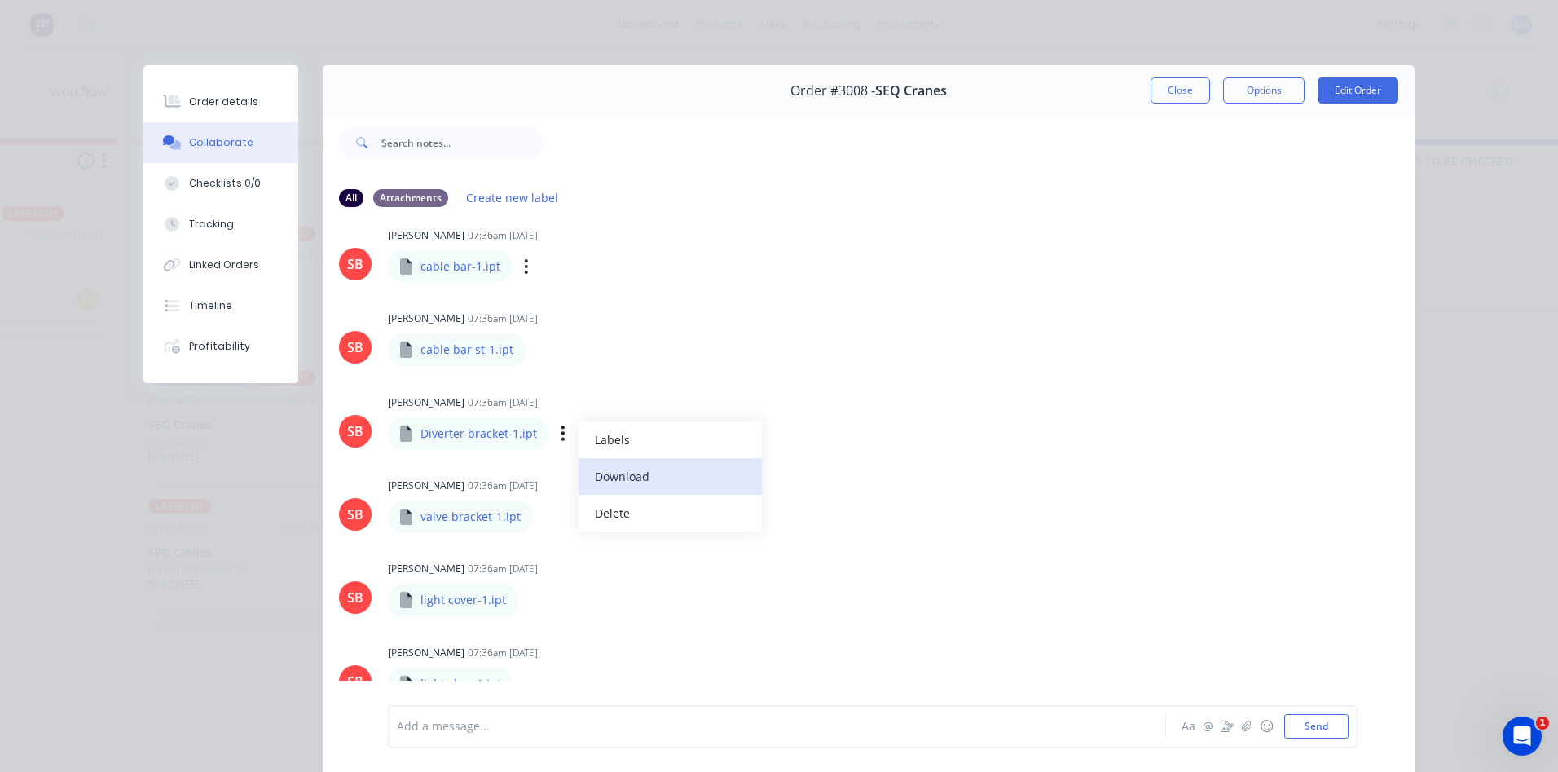
click at [598, 477] on button "Download" at bounding box center [670, 476] width 183 height 37
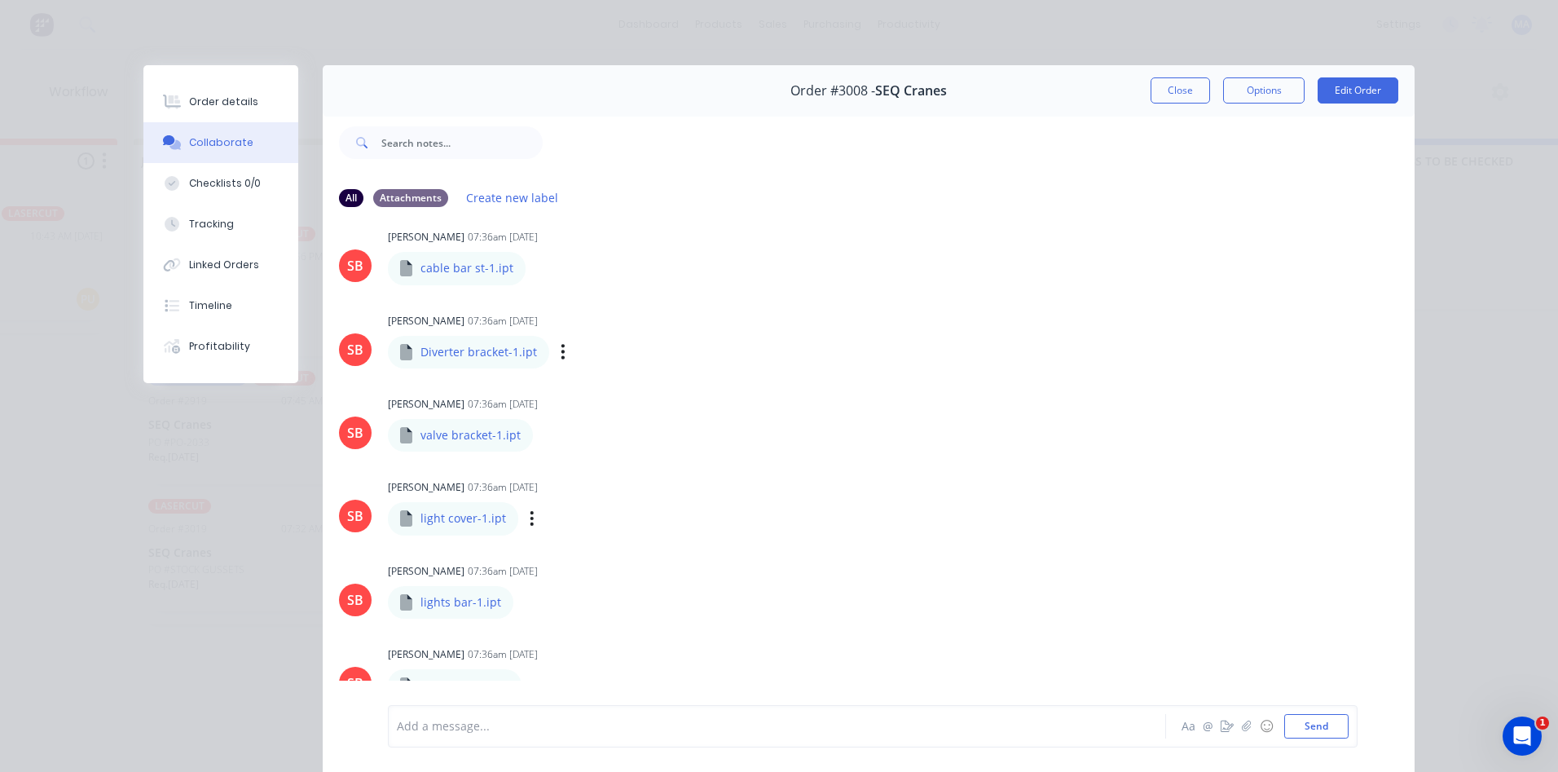
scroll to position [399, 0]
drag, startPoint x: 521, startPoint y: 435, endPoint x: 525, endPoint y: 443, distance: 9.1
click at [530, 436] on icon "button" at bounding box center [532, 437] width 5 height 19
click at [586, 487] on button "Download" at bounding box center [639, 480] width 183 height 37
drag, startPoint x: 513, startPoint y: 522, endPoint x: 549, endPoint y: 545, distance: 42.5
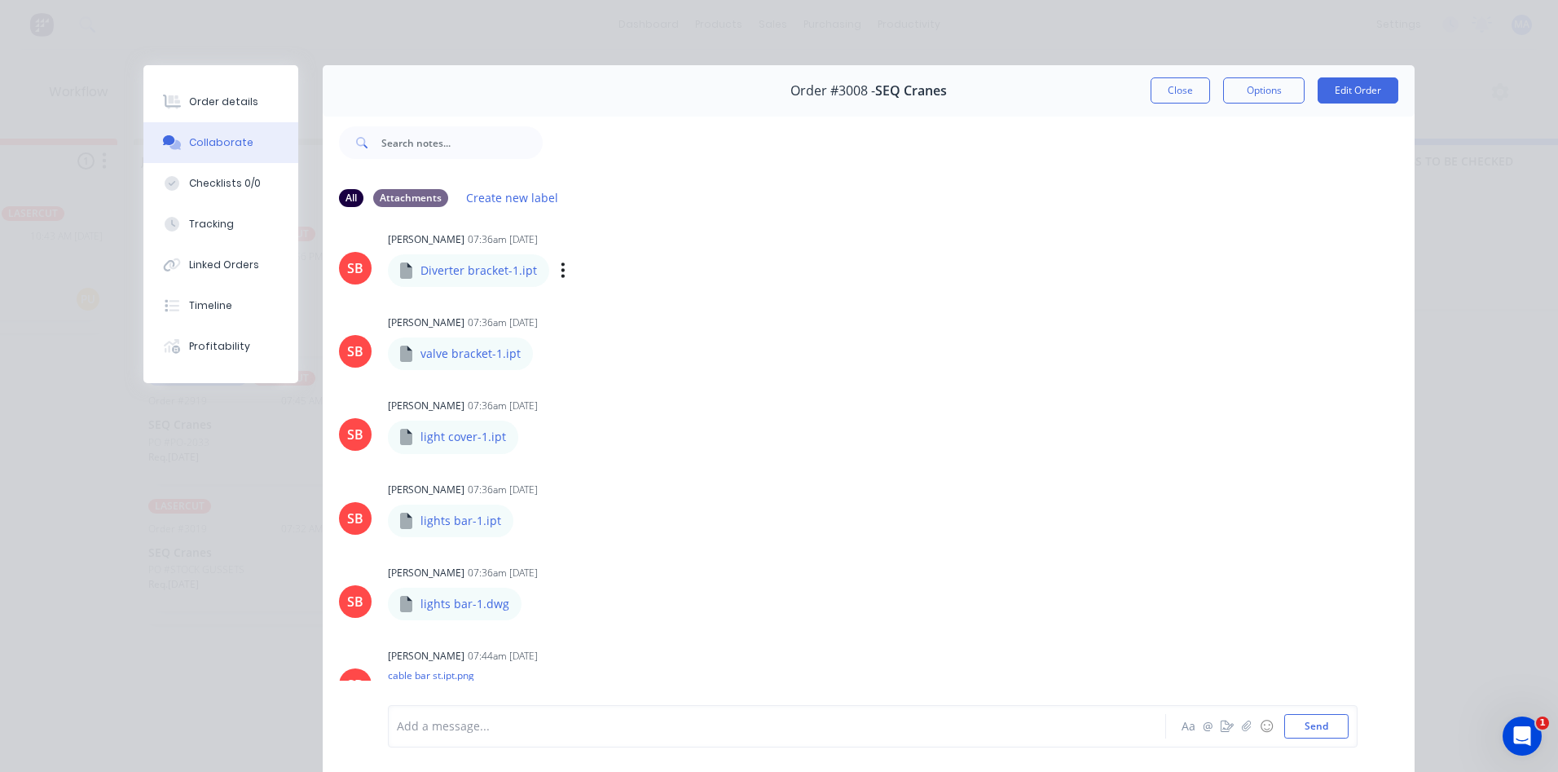
click at [0, 0] on div "Labels Download Delete" at bounding box center [0, 0] width 0 height 0
click at [525, 522] on icon "button" at bounding box center [527, 520] width 5 height 19
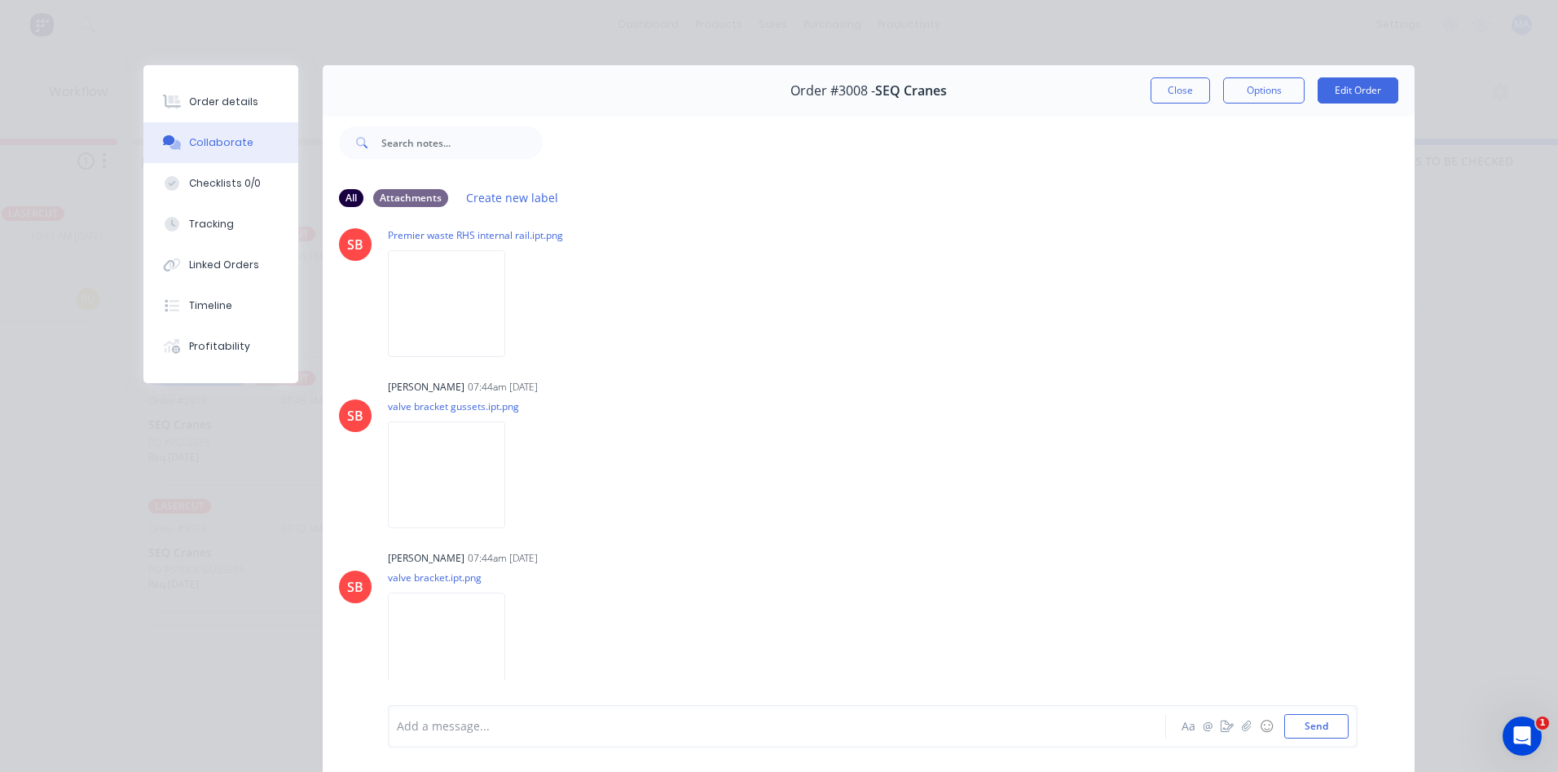
scroll to position [2029, 0]
click at [1243, 723] on icon "button" at bounding box center [1247, 725] width 10 height 11
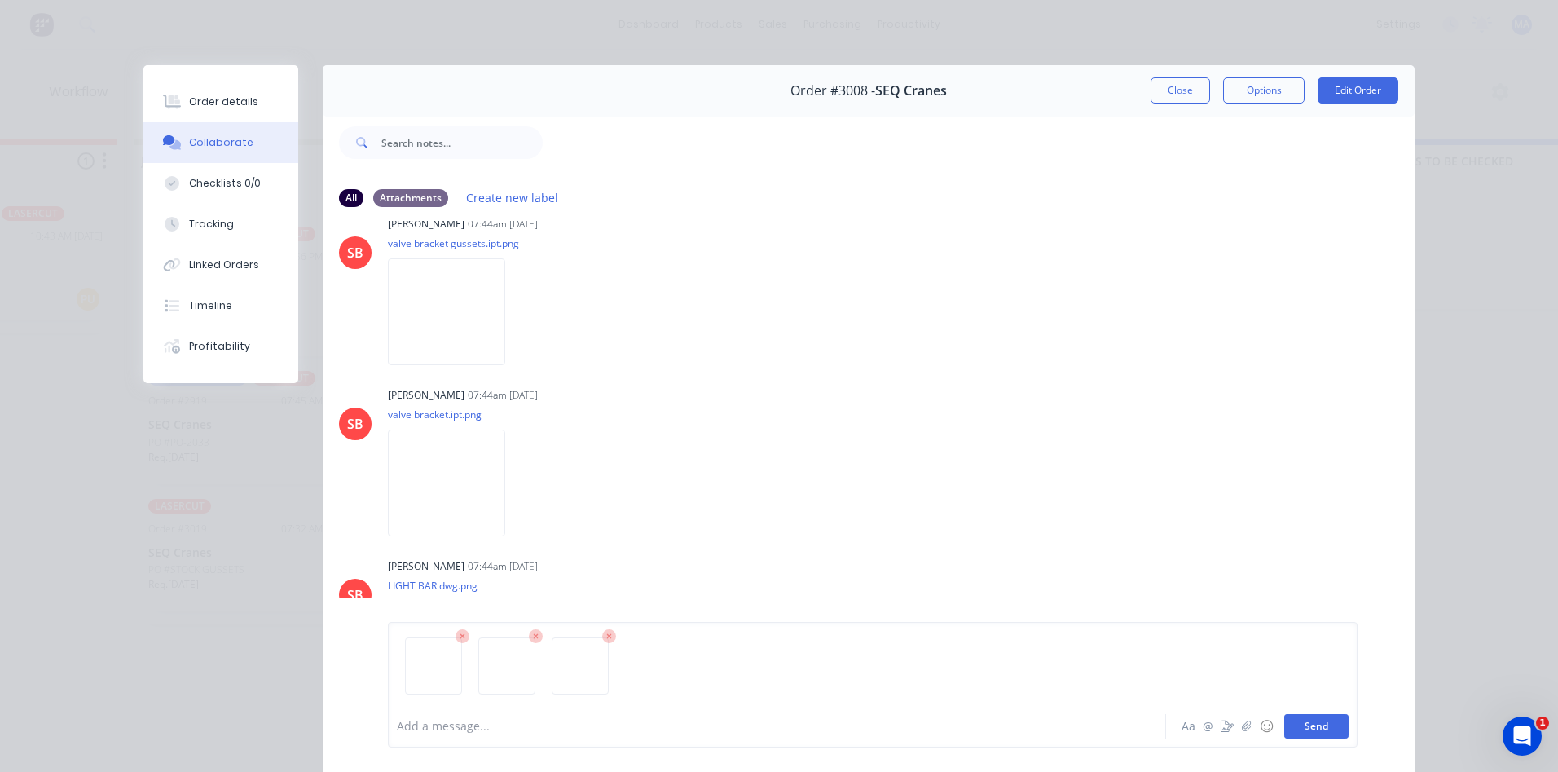
click at [1310, 726] on button "Send" at bounding box center [1316, 726] width 64 height 24
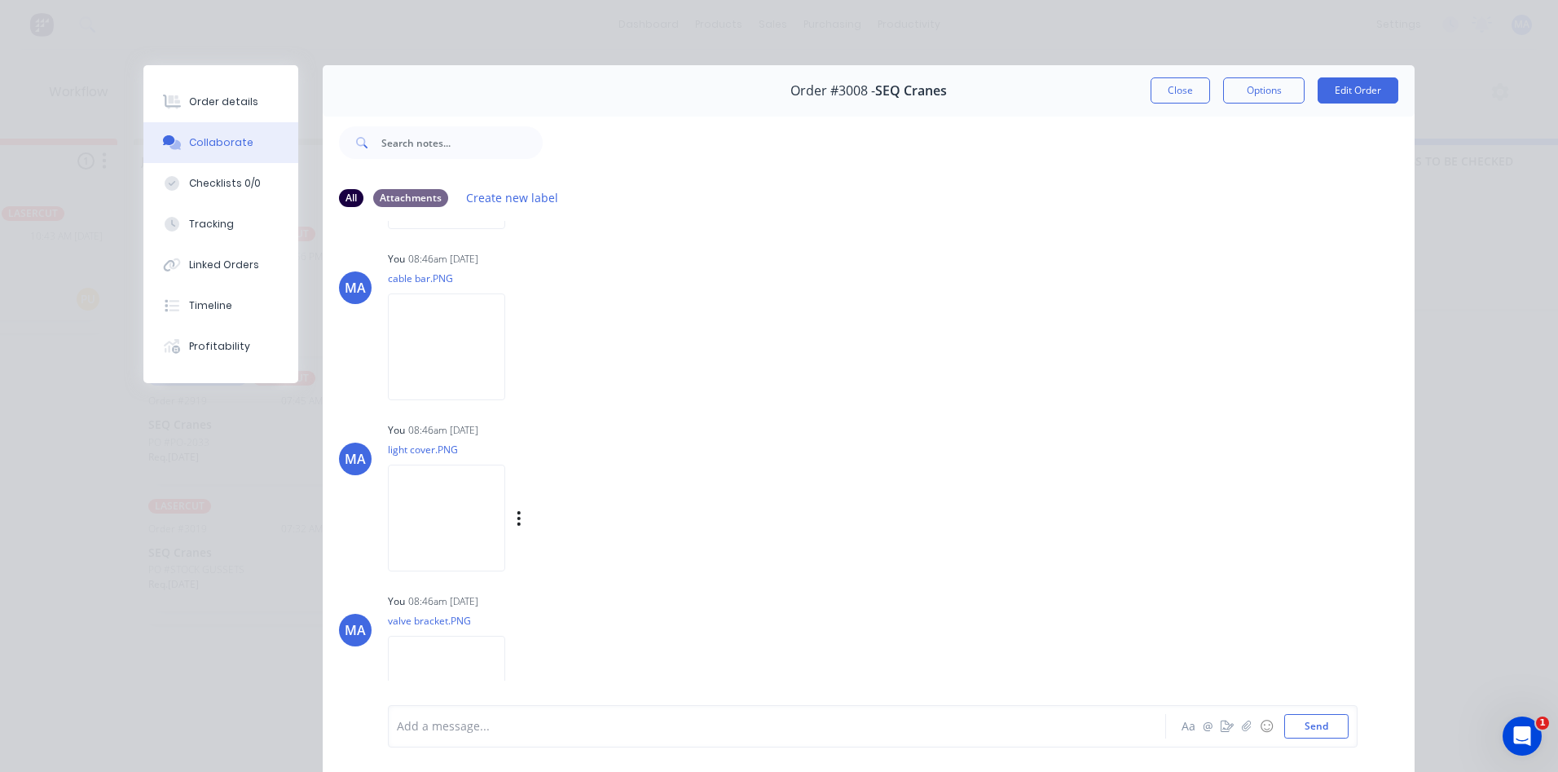
scroll to position [2543, 0]
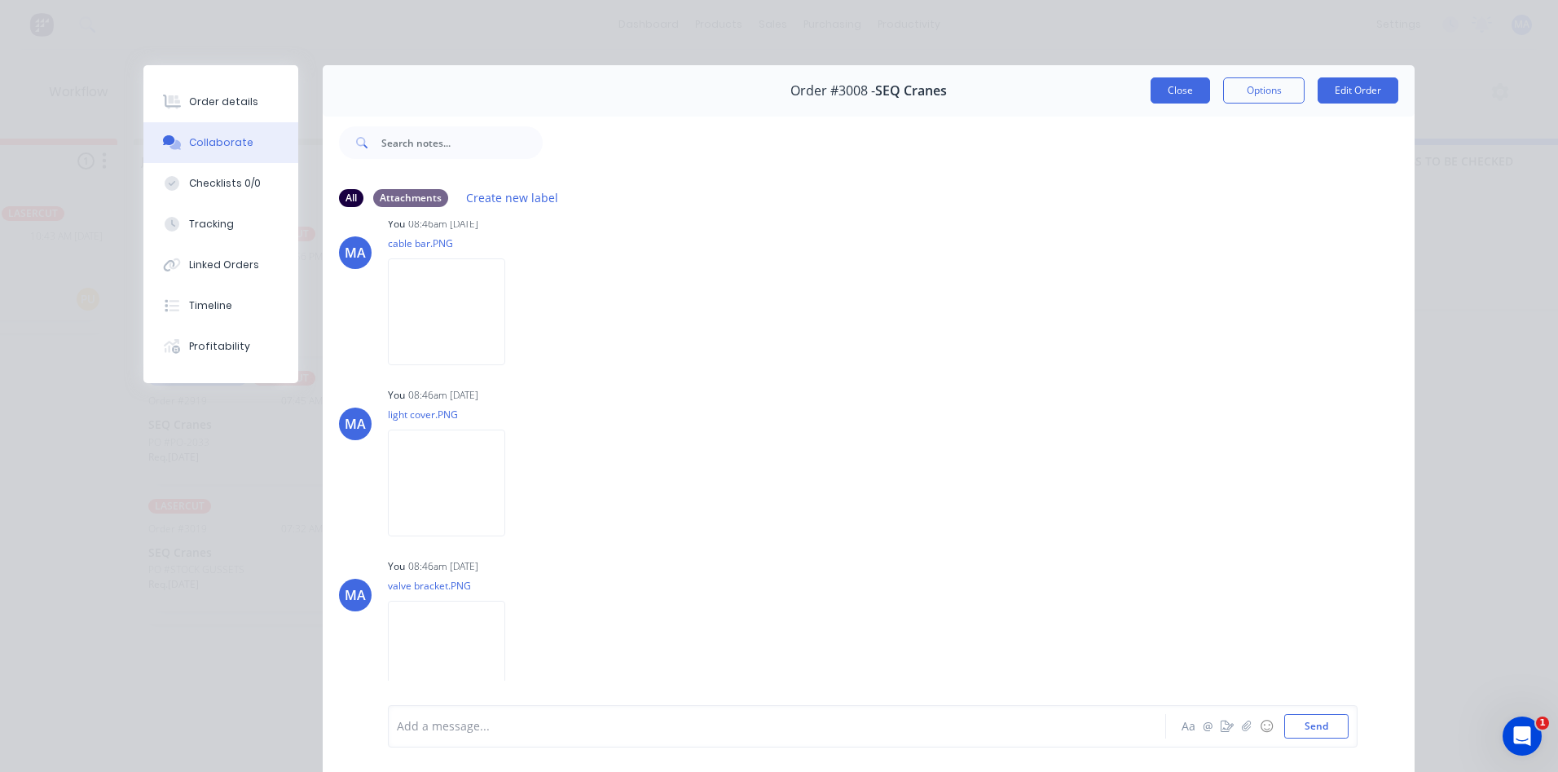
click at [1163, 82] on button "Close" at bounding box center [1180, 90] width 59 height 26
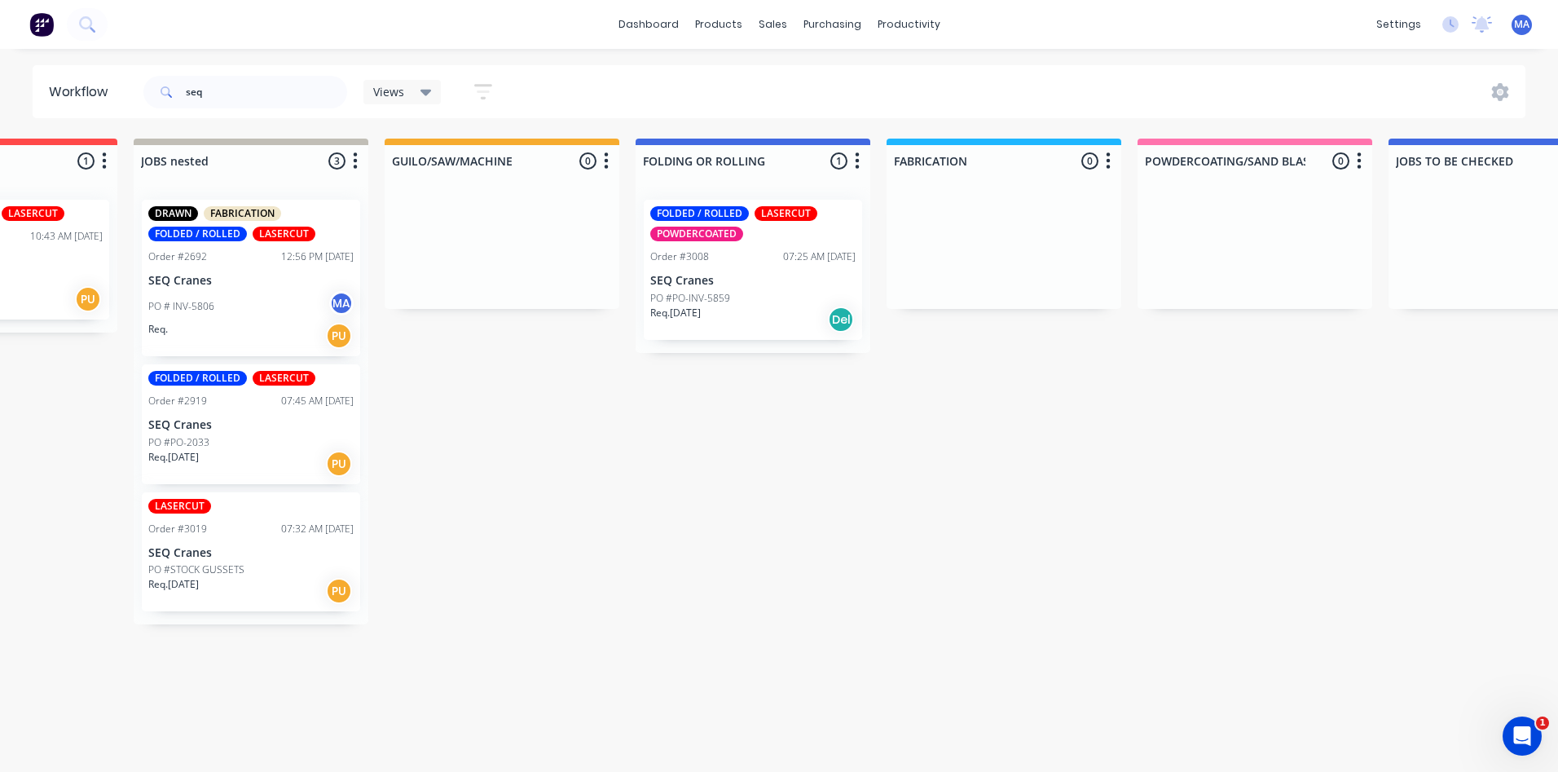
click at [276, 447] on div "PO #PO-2033" at bounding box center [250, 442] width 205 height 15
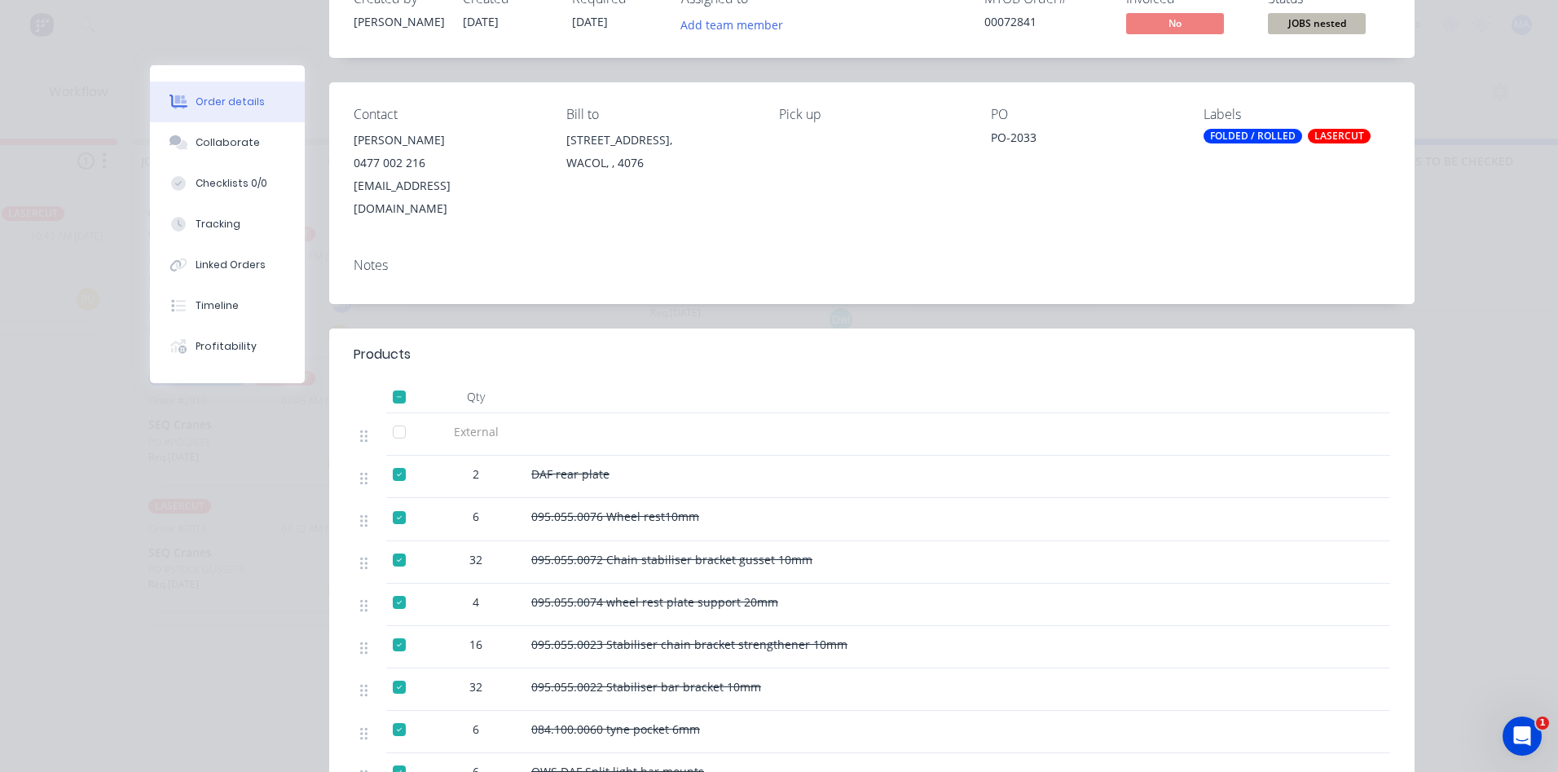
scroll to position [0, 0]
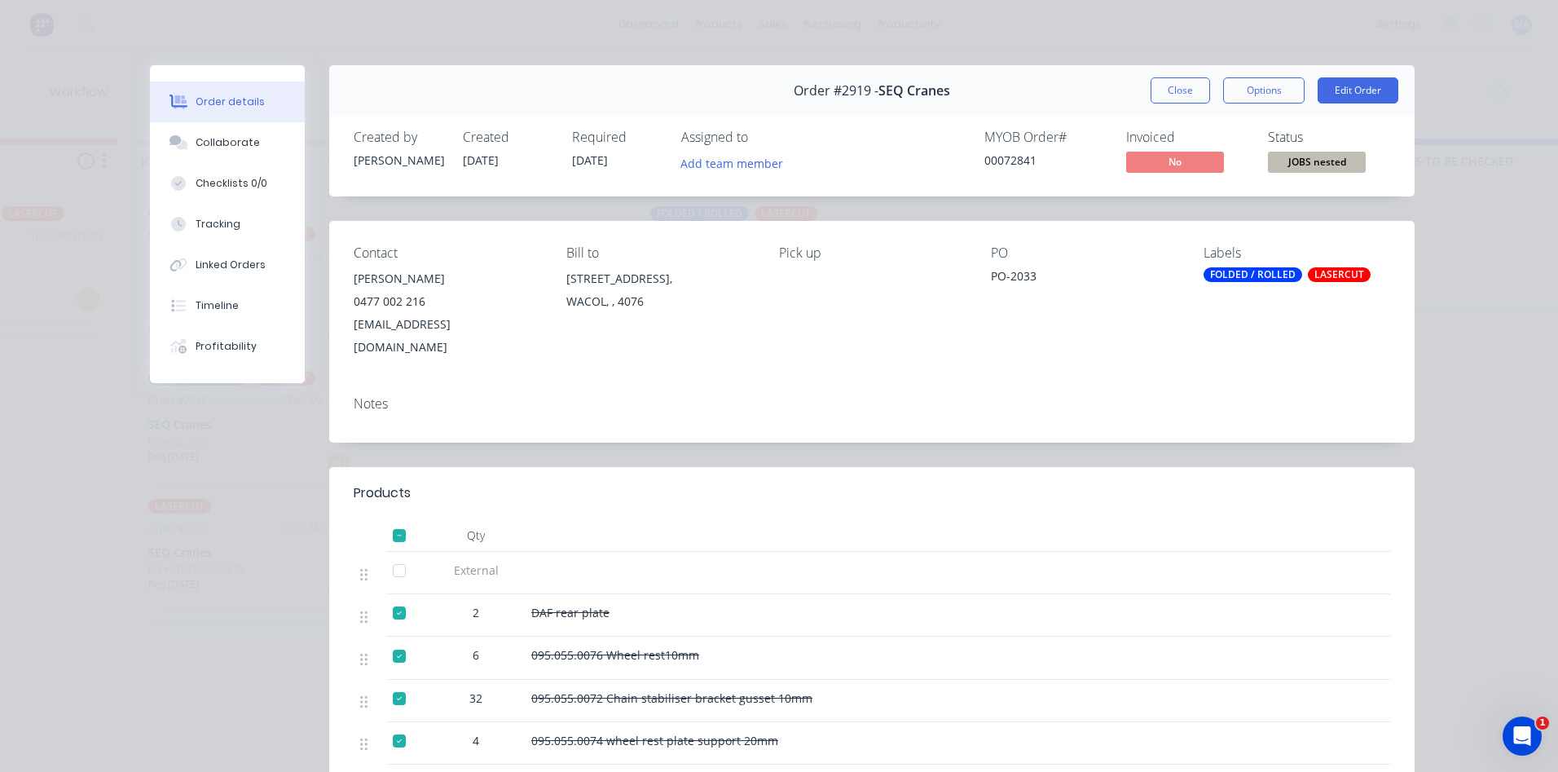
click at [1163, 92] on button "Close" at bounding box center [1180, 90] width 59 height 26
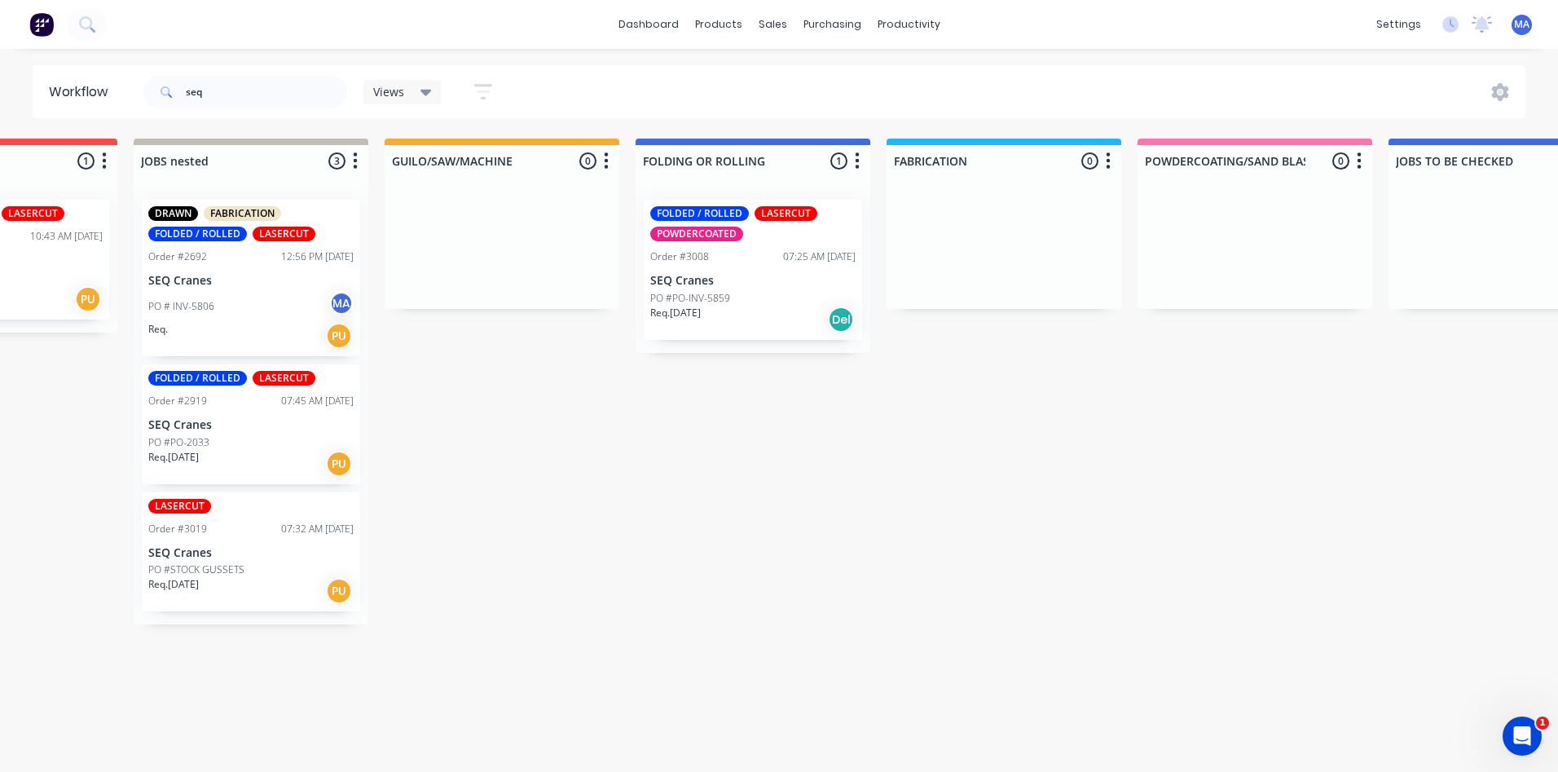
click at [281, 565] on div "PO #STOCK GUSSETS" at bounding box center [250, 569] width 205 height 15
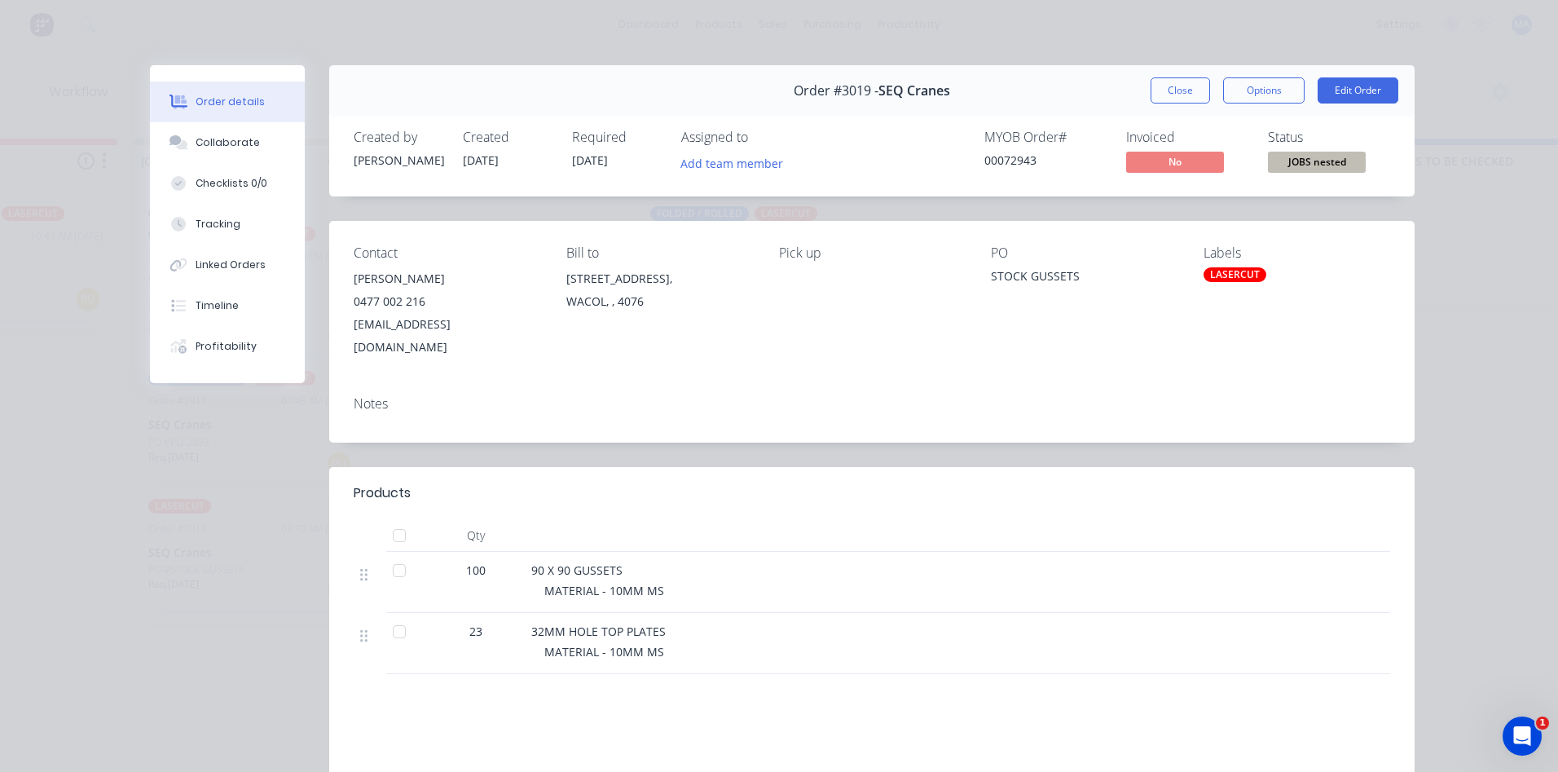
click at [1245, 274] on div "LASERCUT" at bounding box center [1235, 274] width 63 height 15
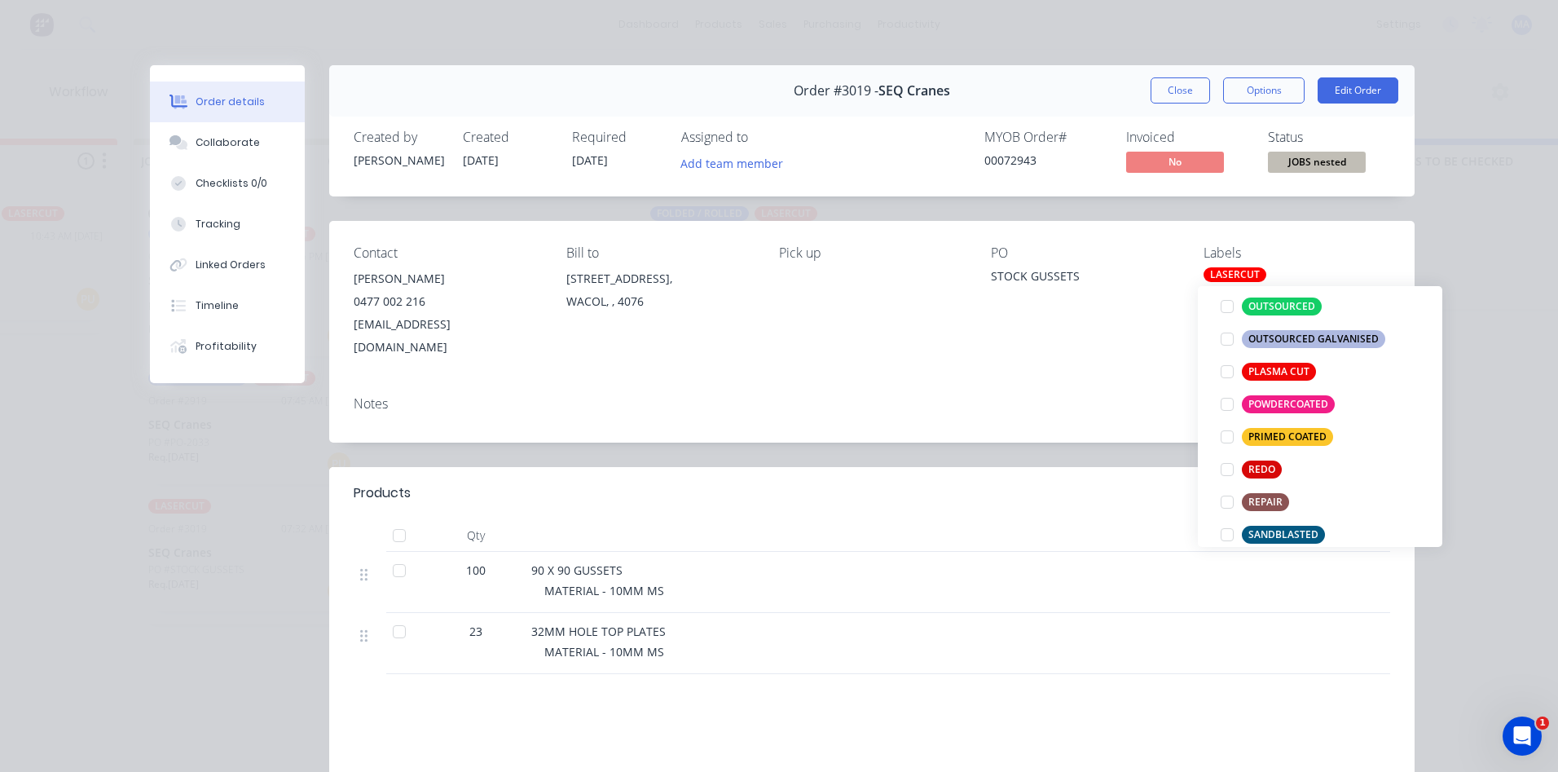
scroll to position [734, 0]
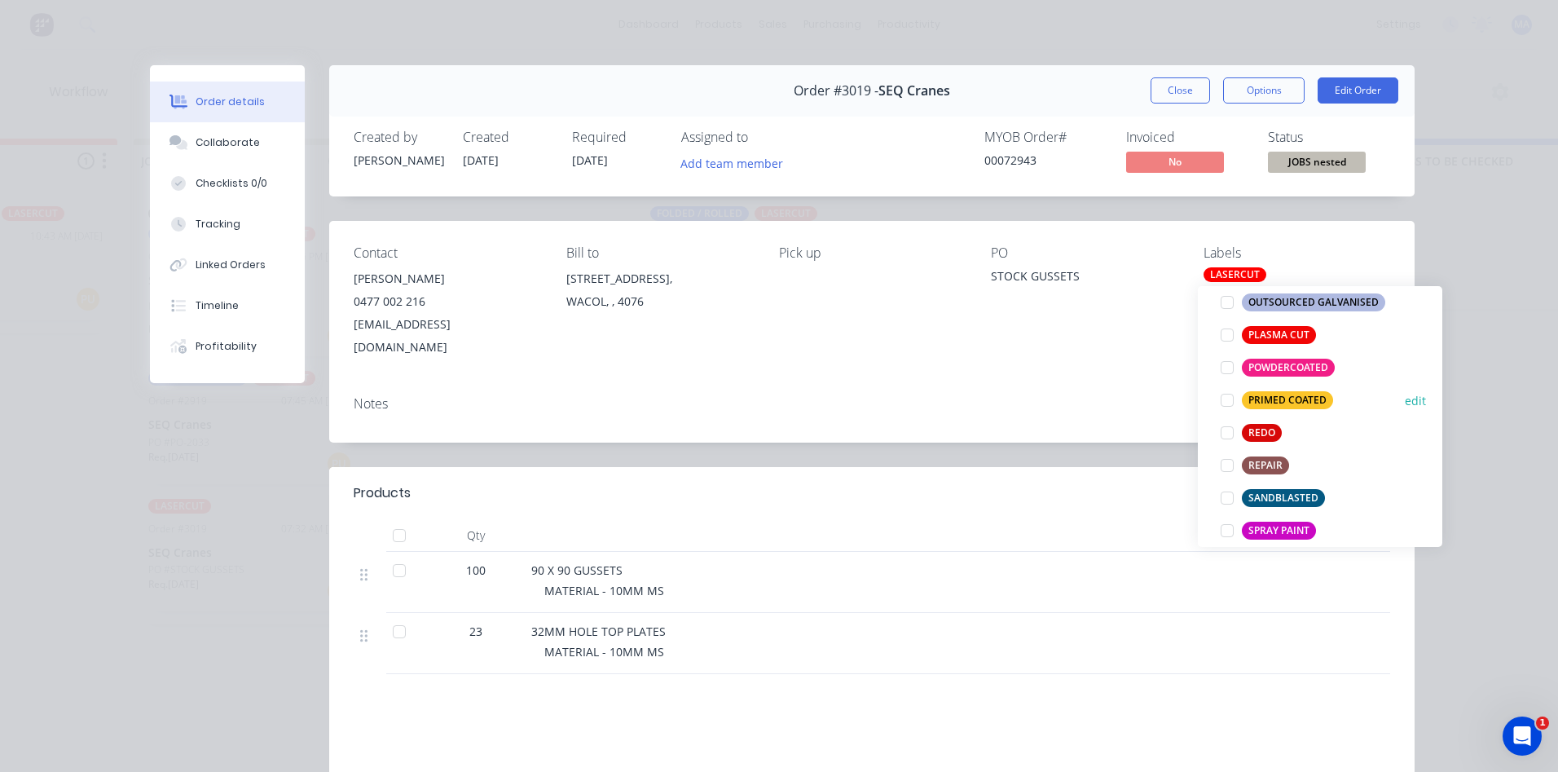
click at [1231, 398] on div at bounding box center [1227, 400] width 33 height 33
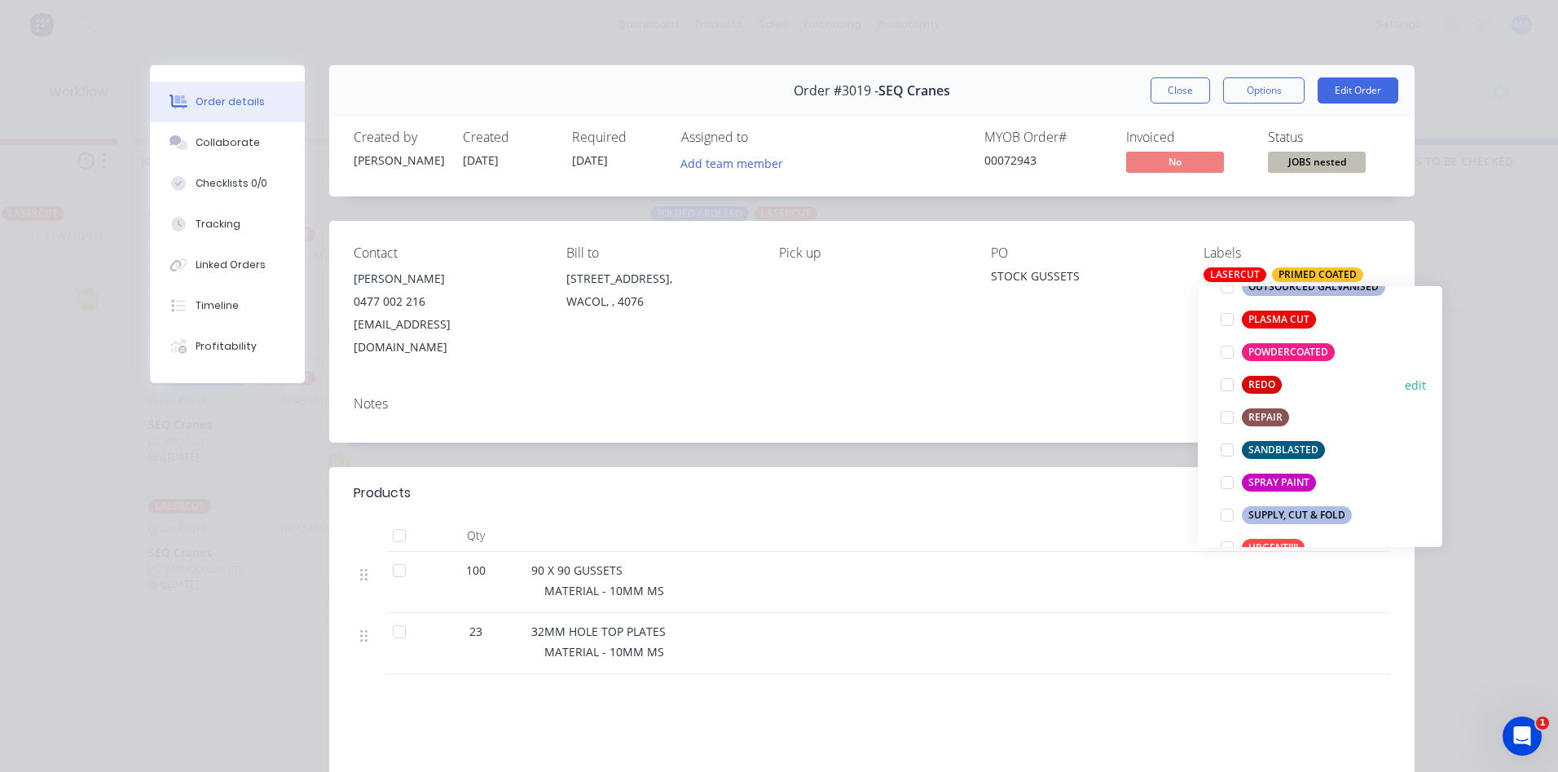
scroll to position [782, 0]
click at [1231, 354] on div at bounding box center [1227, 351] width 33 height 33
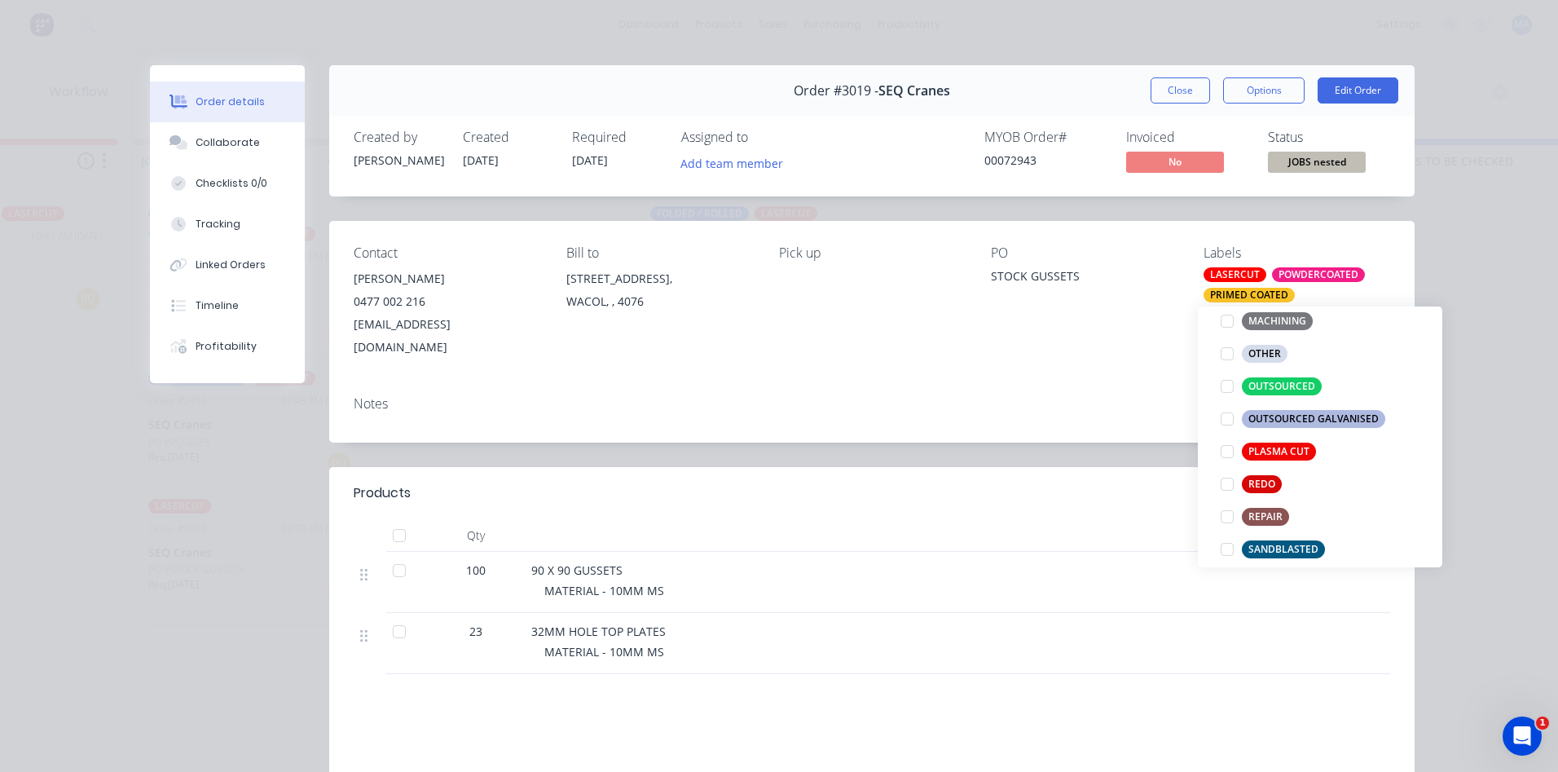
scroll to position [831, 0]
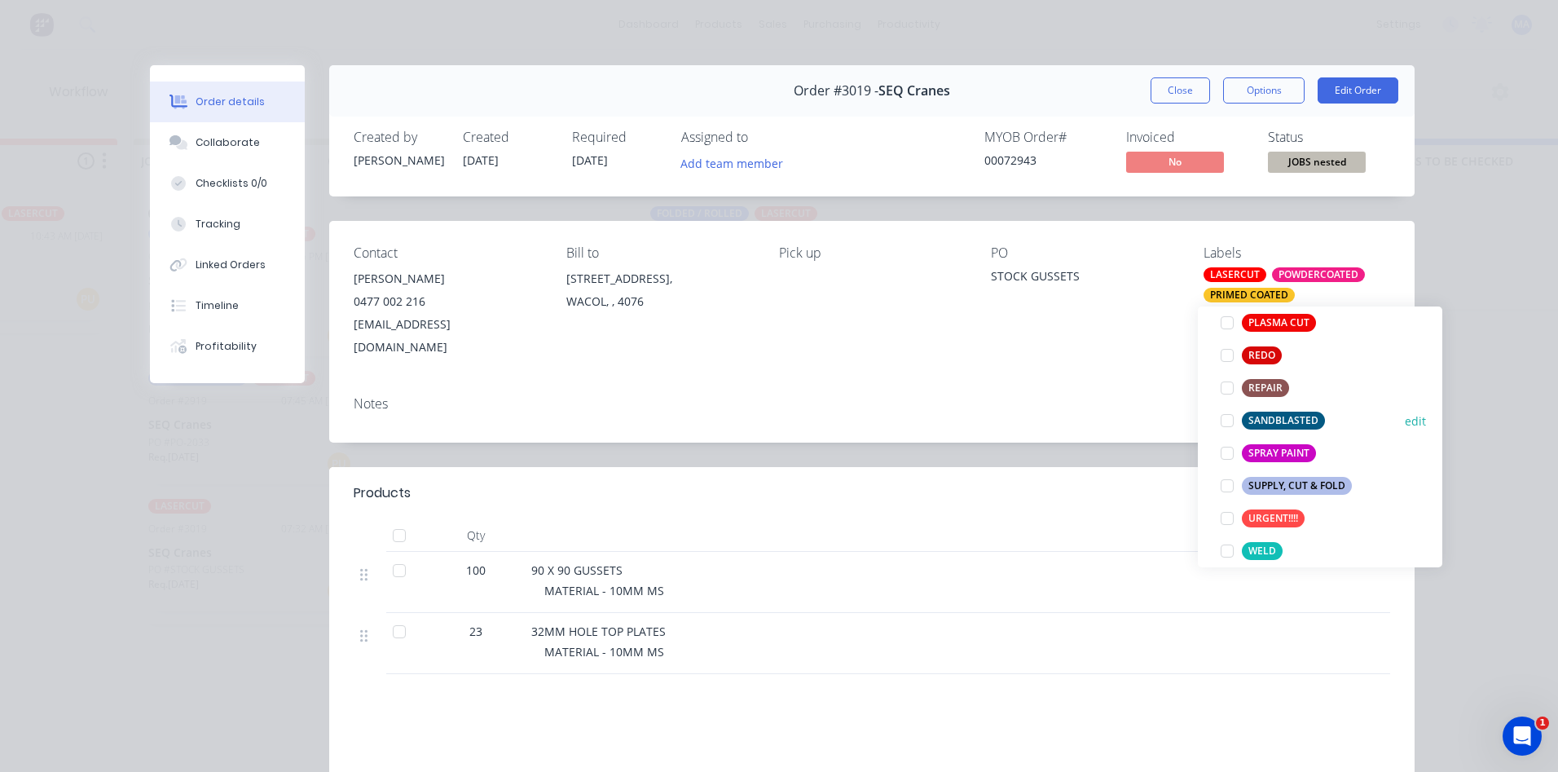
click at [1227, 409] on div at bounding box center [1227, 420] width 33 height 33
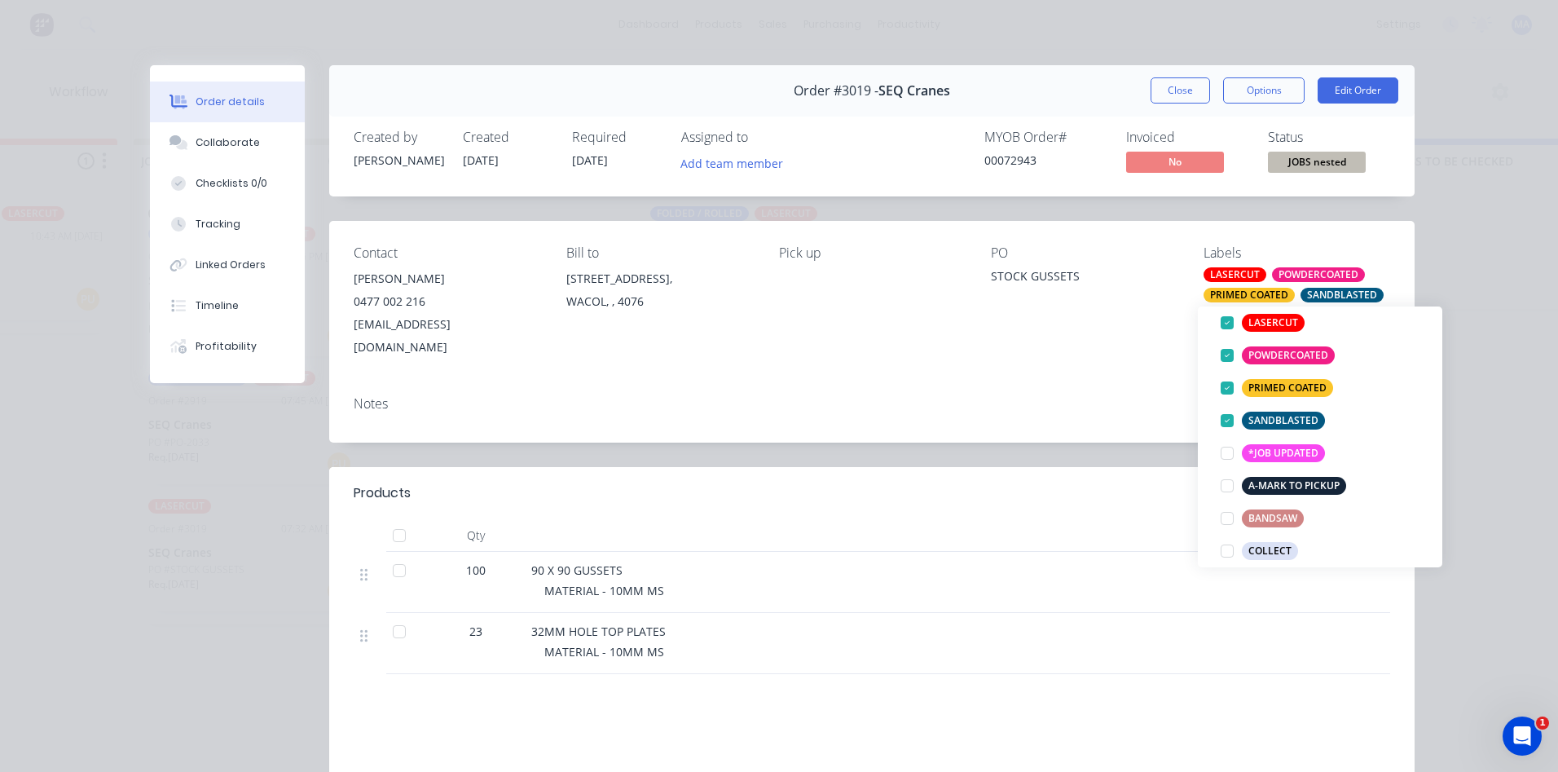
click at [1139, 422] on div "Order #3019 - SEQ Cranes Close Options Edit Order Created by [PERSON_NAME] Crea…" at bounding box center [782, 514] width 1265 height 899
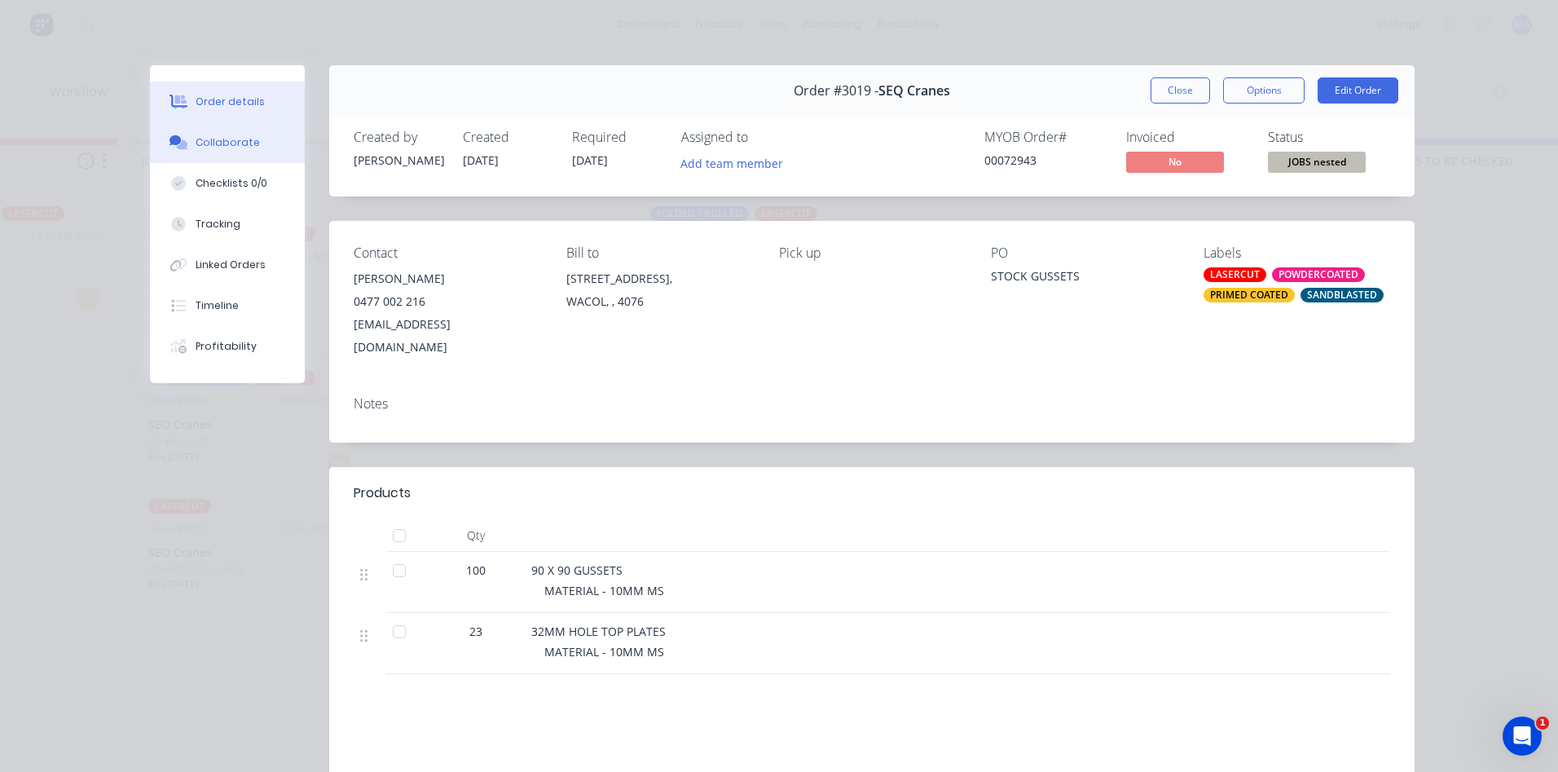
click at [241, 136] on div "Collaborate" at bounding box center [228, 142] width 64 height 15
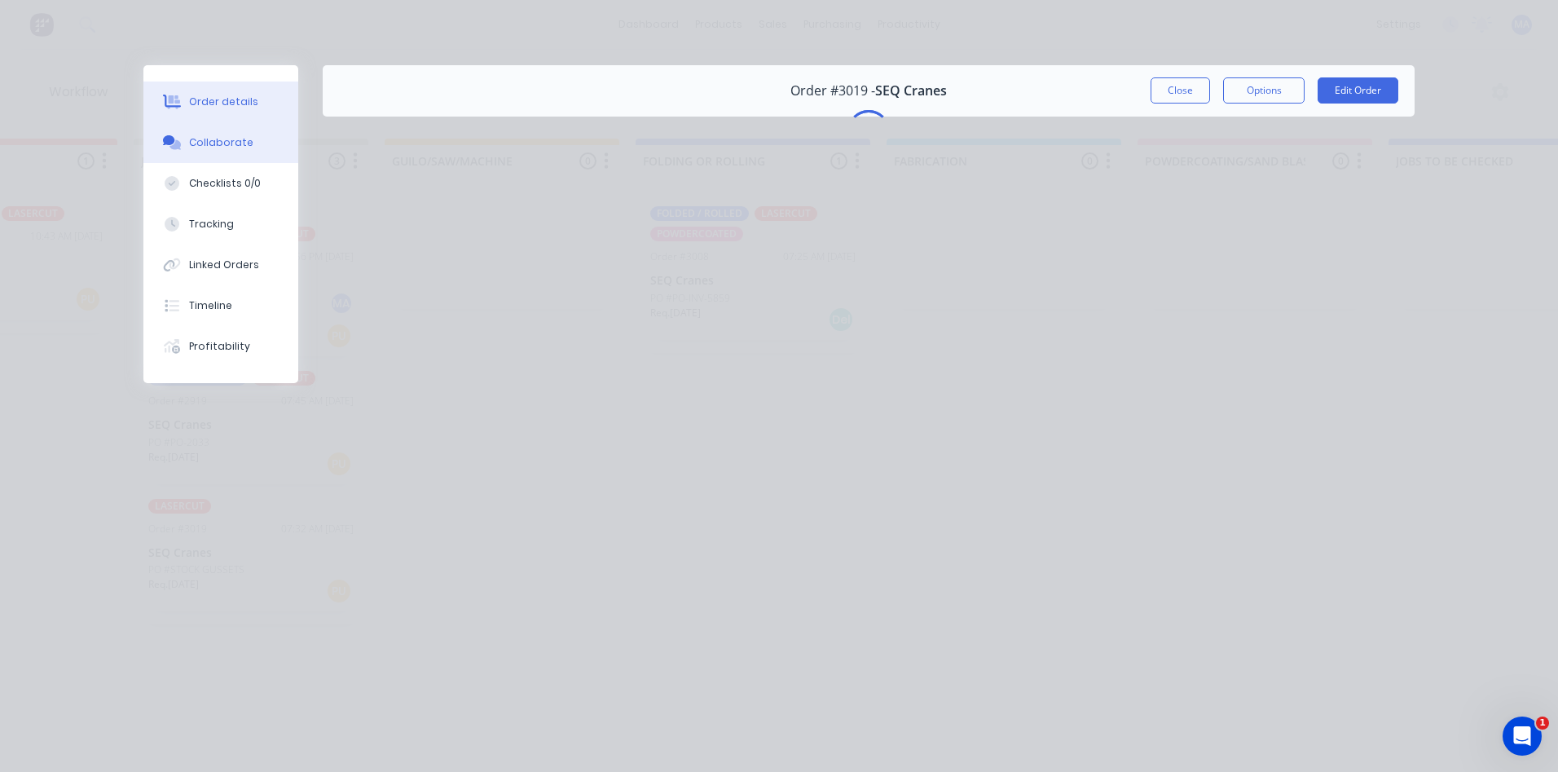
click at [226, 102] on div "Order details" at bounding box center [223, 102] width 69 height 15
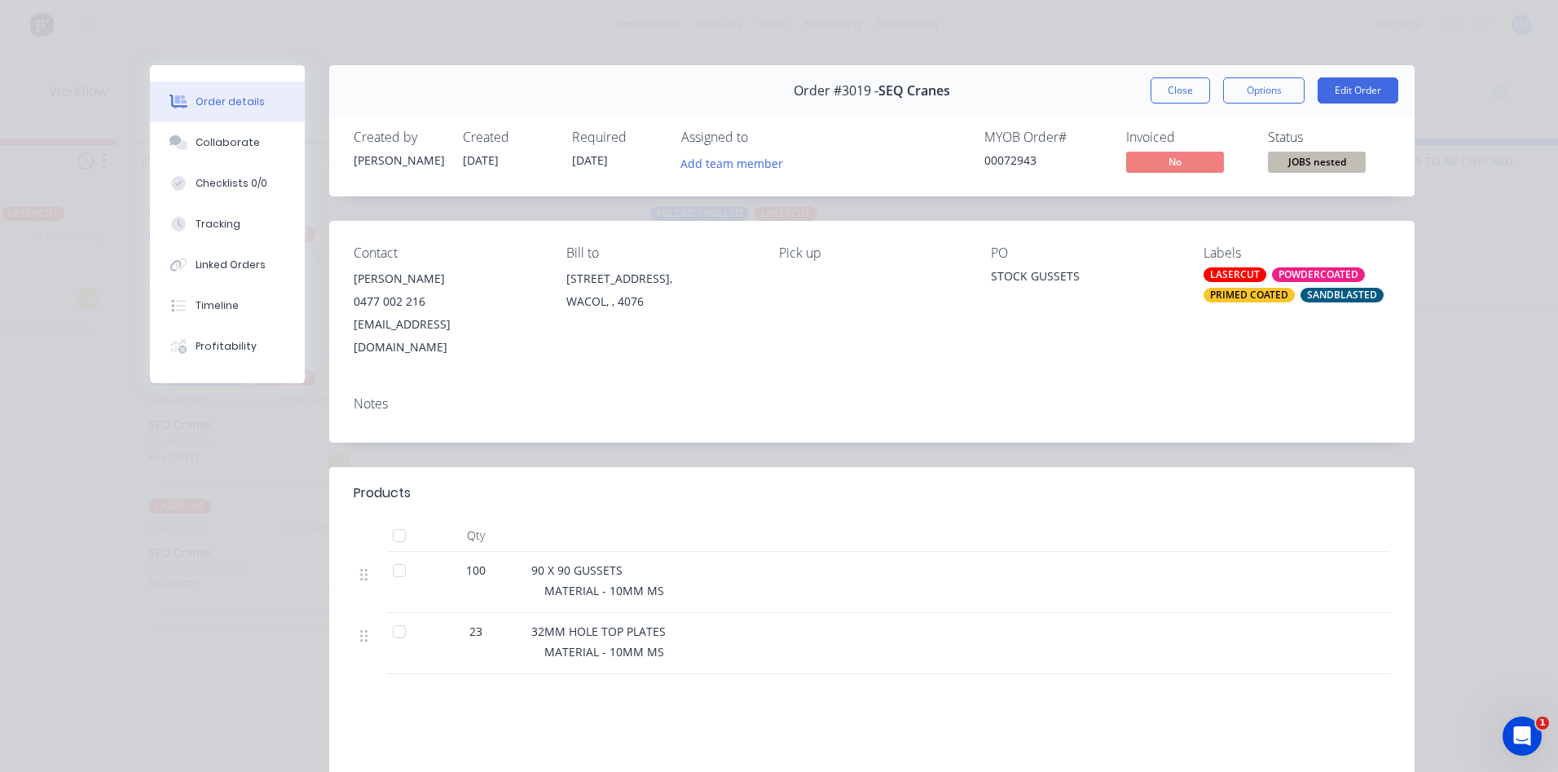
click at [1264, 283] on div "LASERCUT POWDERCOATED PRIMED COATED SANDBLASTED" at bounding box center [1297, 284] width 187 height 35
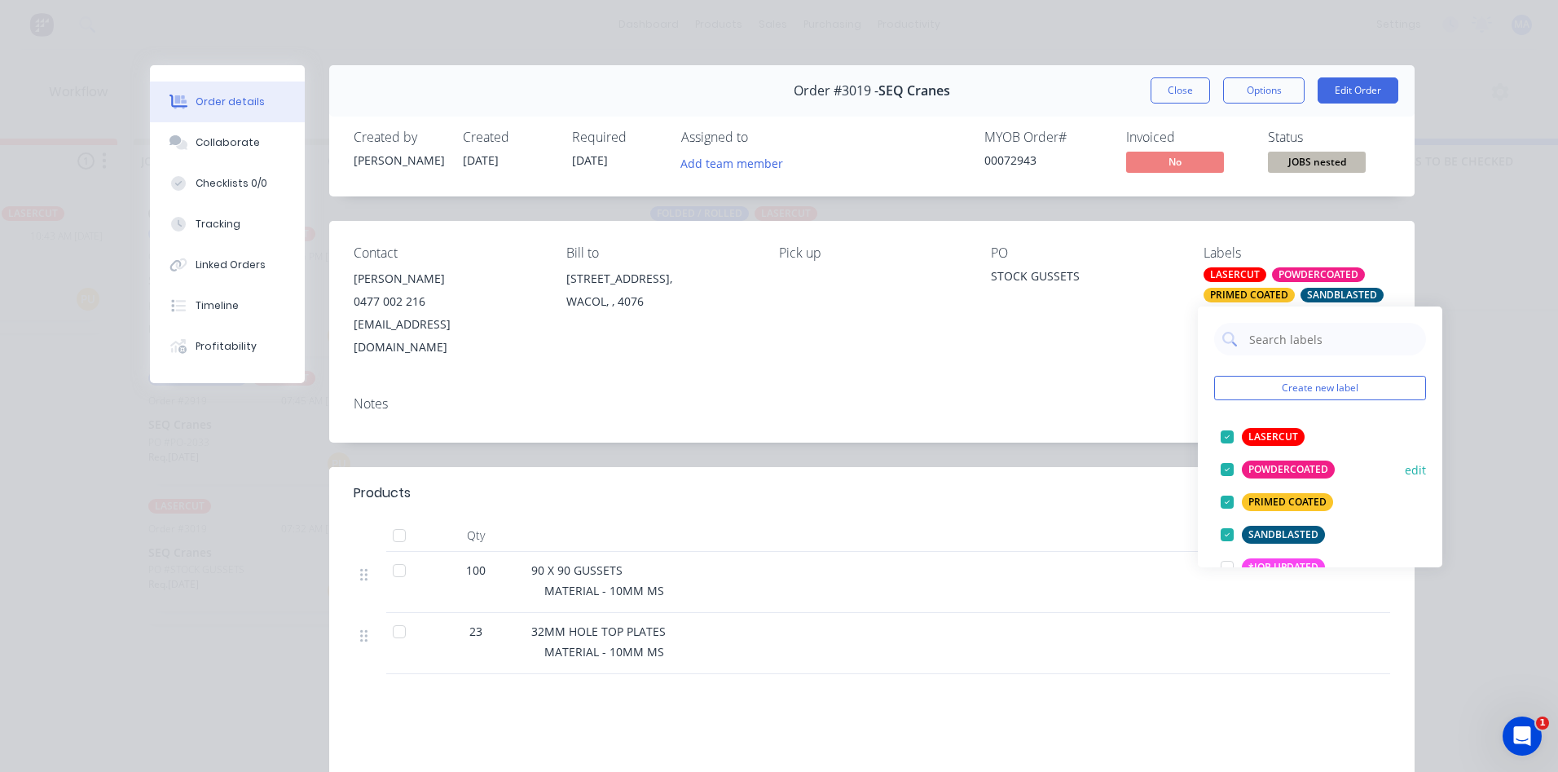
click at [1225, 468] on div at bounding box center [1227, 469] width 33 height 33
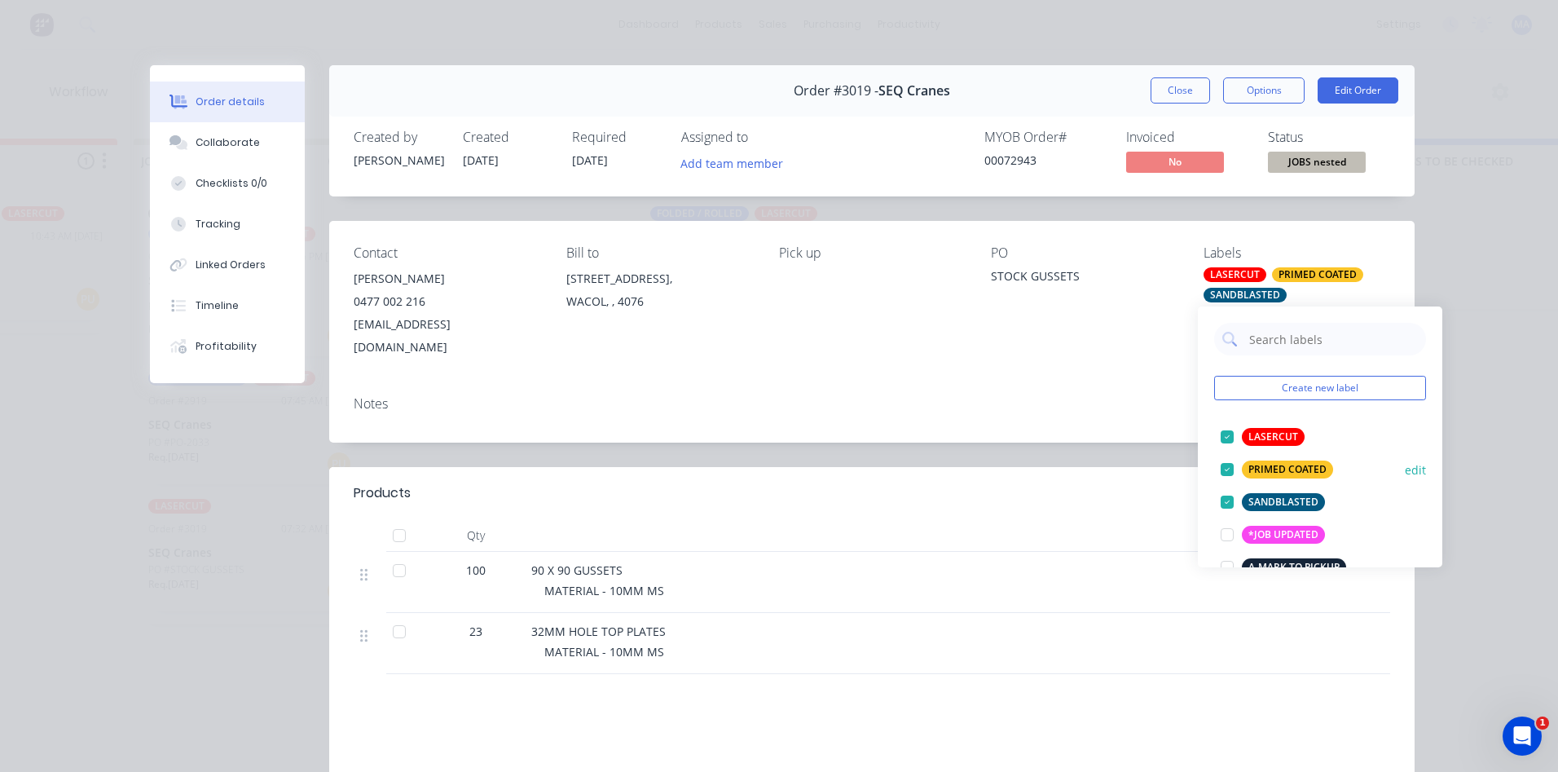
click at [1225, 469] on div at bounding box center [1227, 469] width 33 height 33
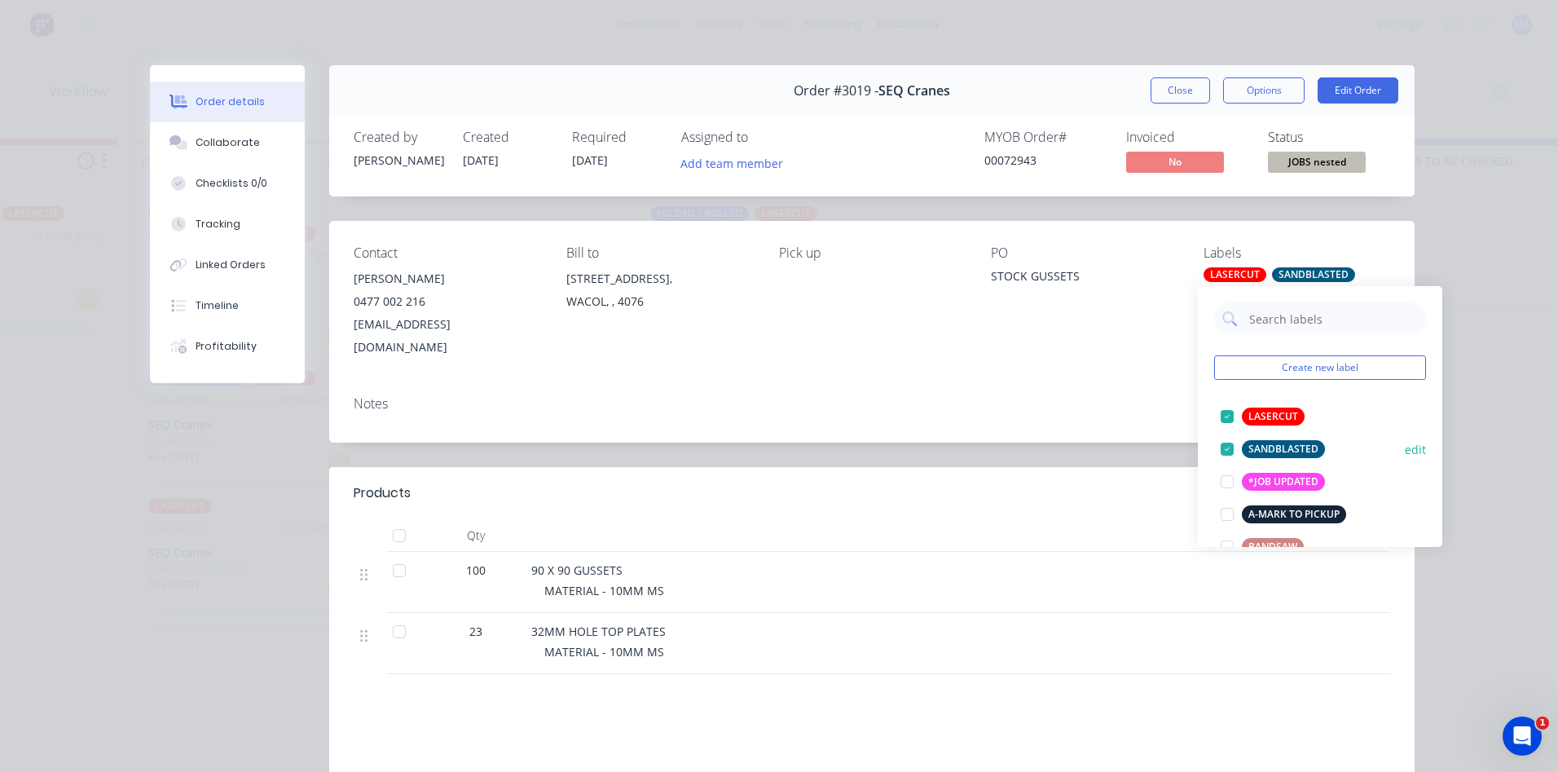
click at [1223, 449] on div at bounding box center [1227, 449] width 33 height 33
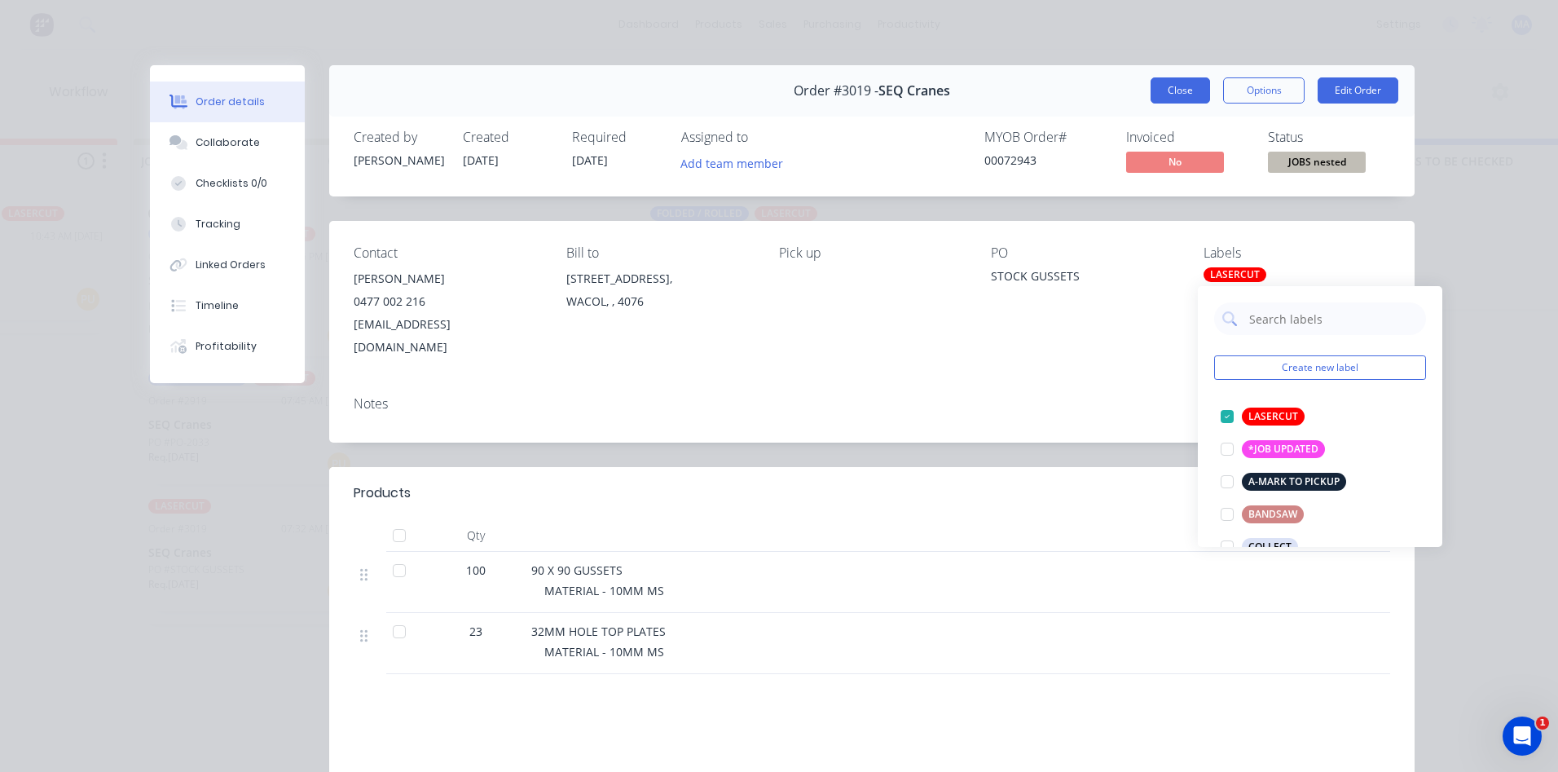
click at [1168, 88] on button "Close" at bounding box center [1180, 90] width 59 height 26
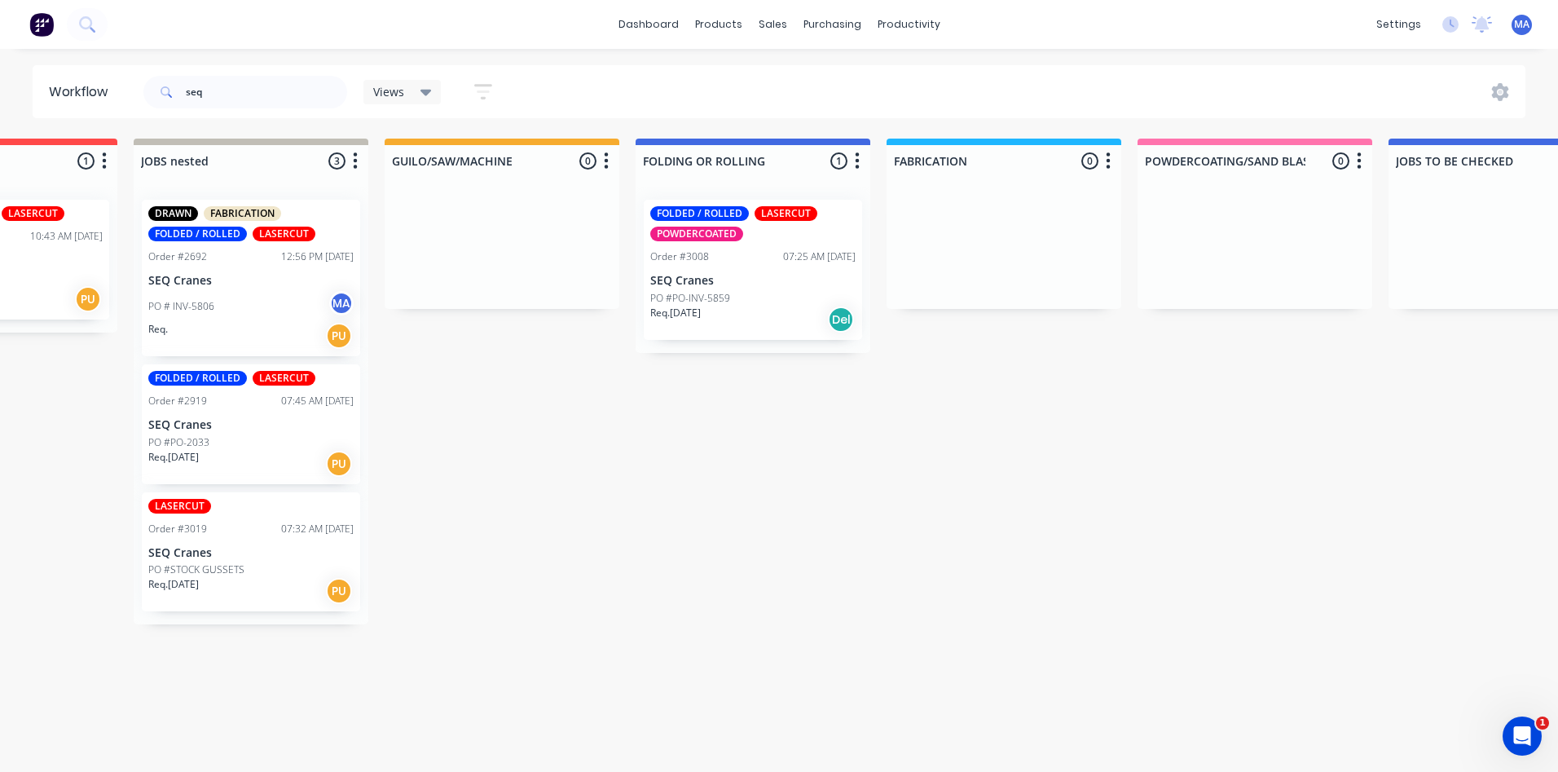
click at [279, 474] on div "Req. [DATE] PU" at bounding box center [250, 464] width 205 height 28
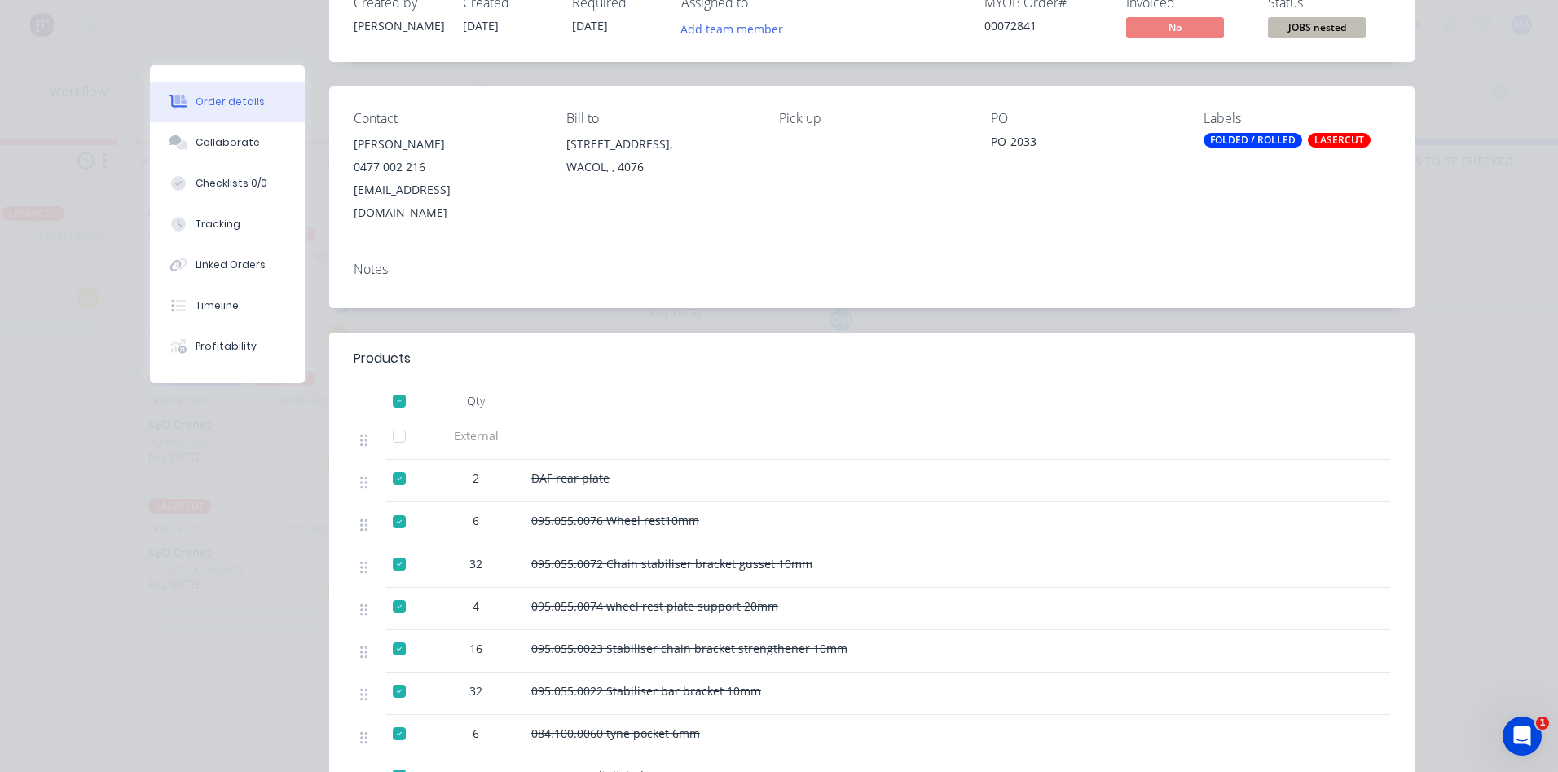
scroll to position [245, 0]
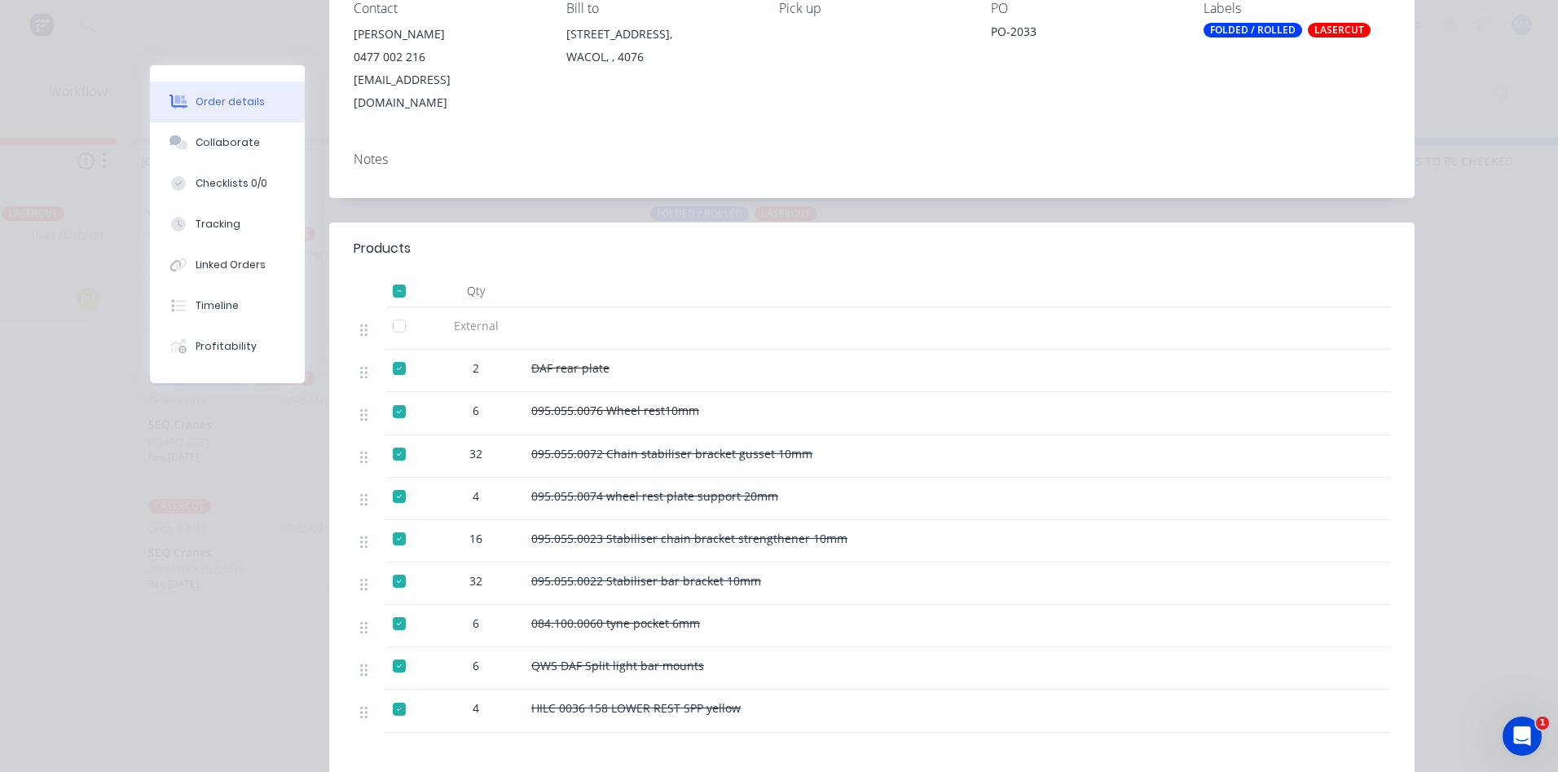
click at [386, 693] on div at bounding box center [399, 709] width 33 height 33
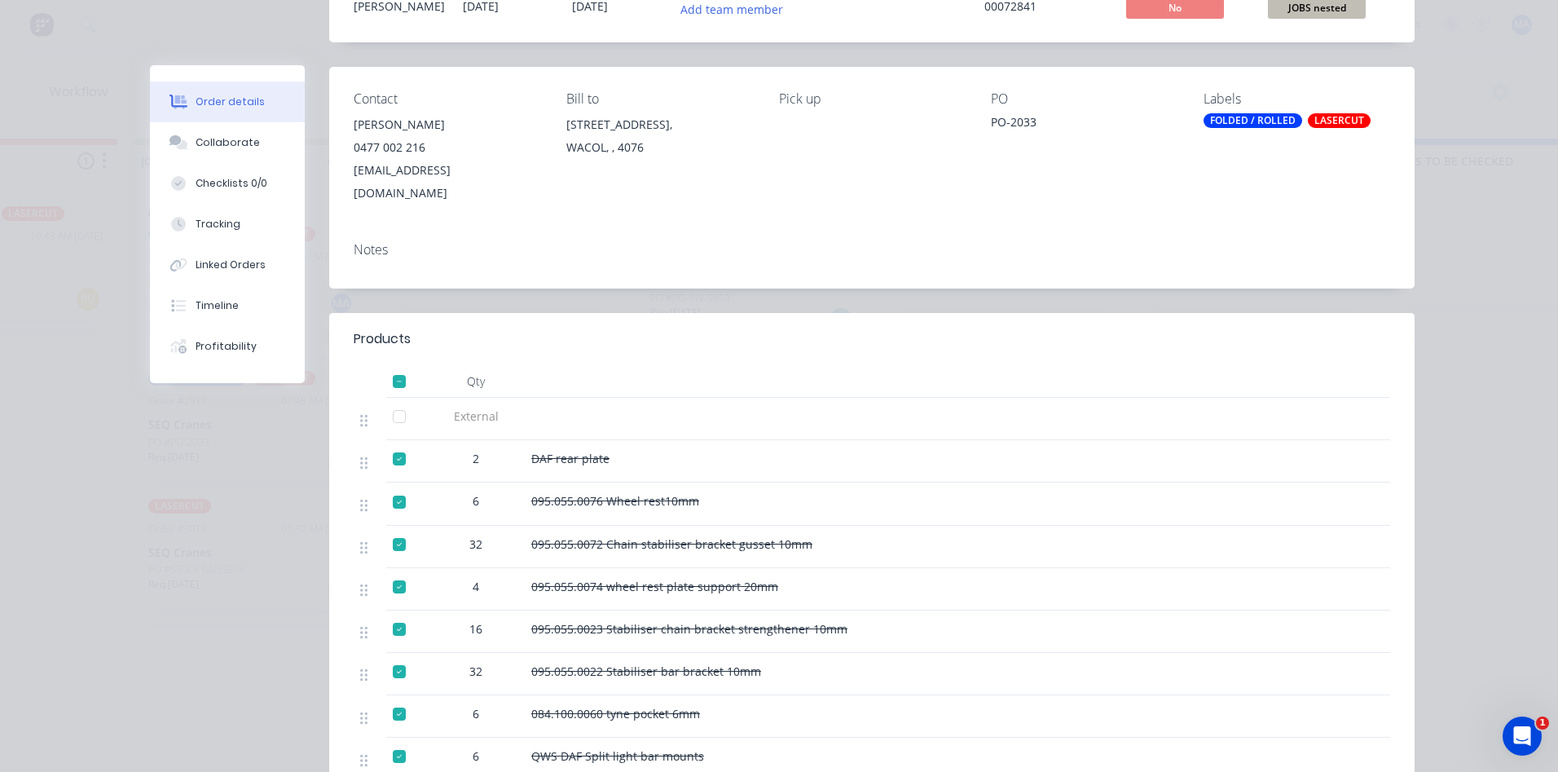
scroll to position [0, 0]
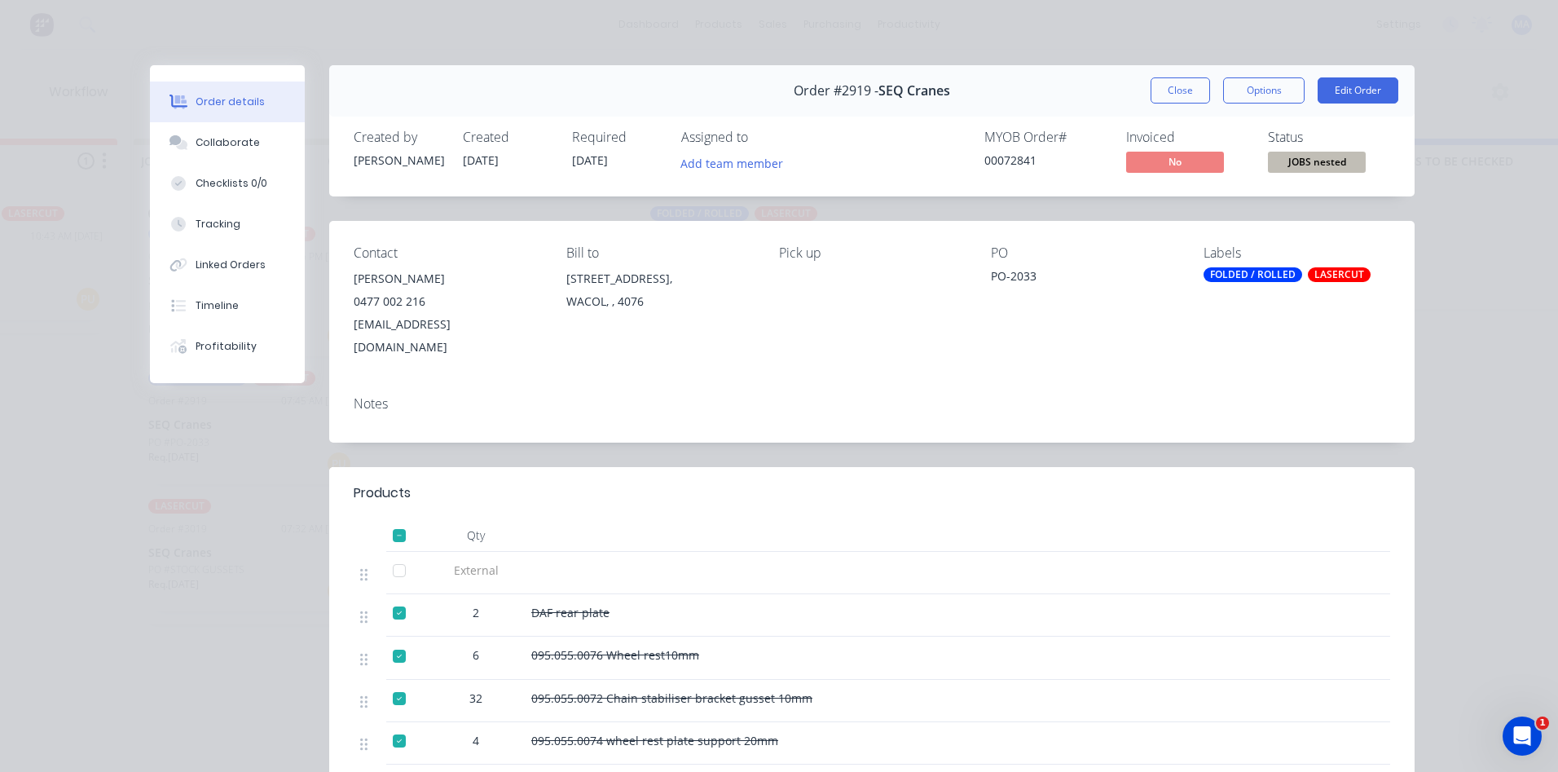
click at [1315, 275] on div "LASERCUT" at bounding box center [1339, 274] width 63 height 15
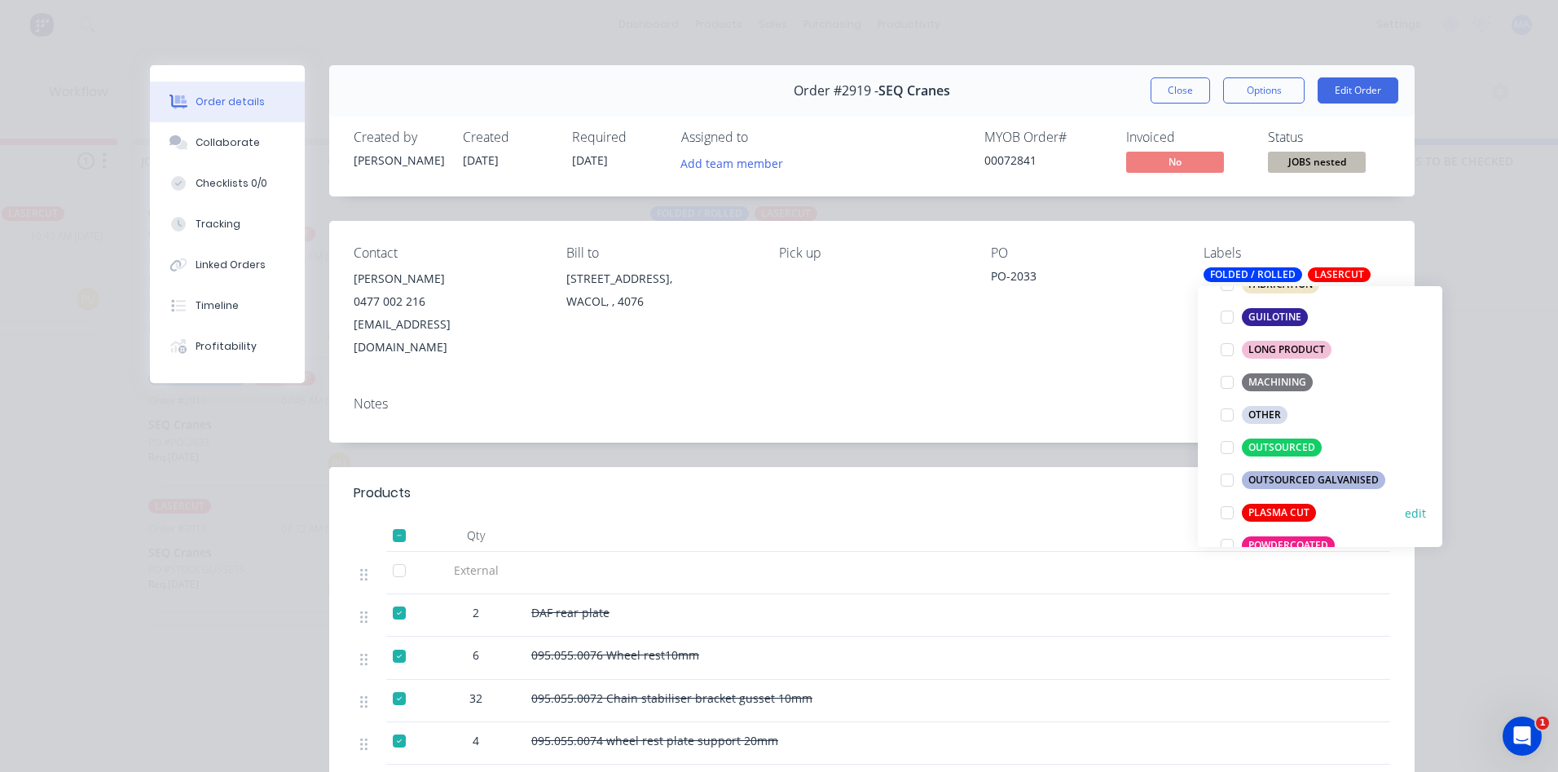
scroll to position [652, 0]
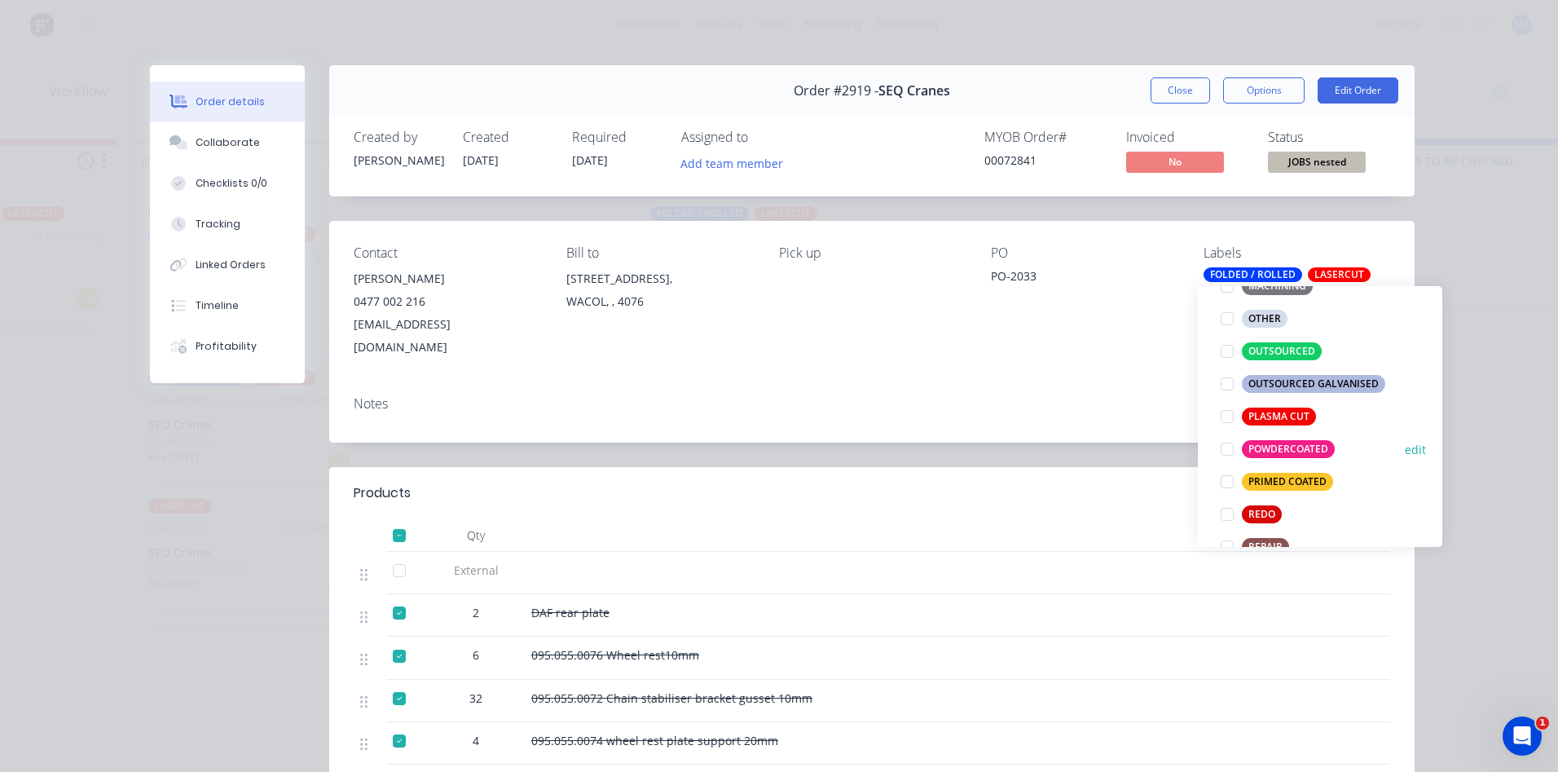
click at [1276, 442] on div "POWDERCOATED" at bounding box center [1288, 449] width 93 height 18
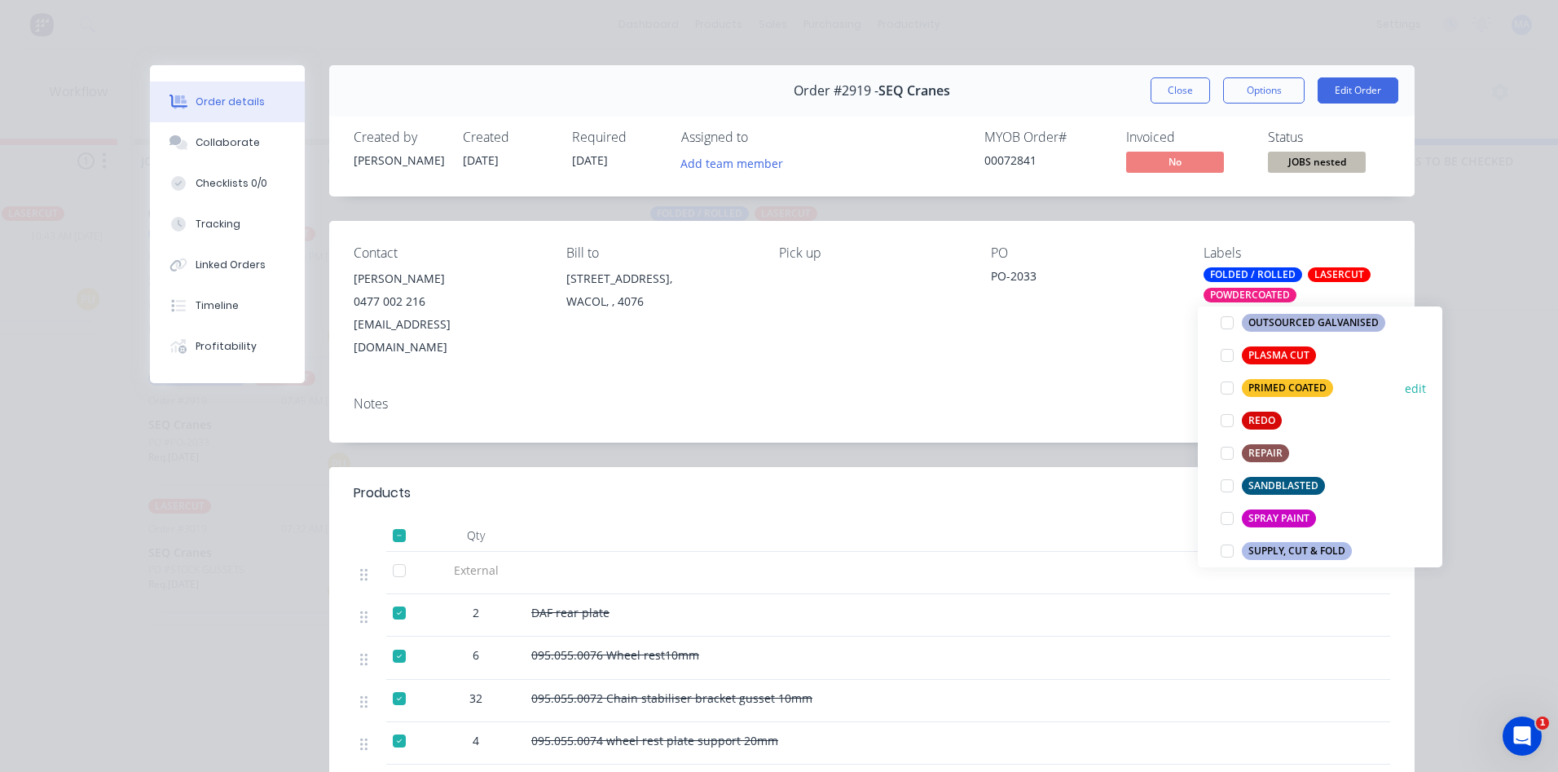
click at [1284, 389] on div "PRIMED COATED" at bounding box center [1287, 388] width 91 height 18
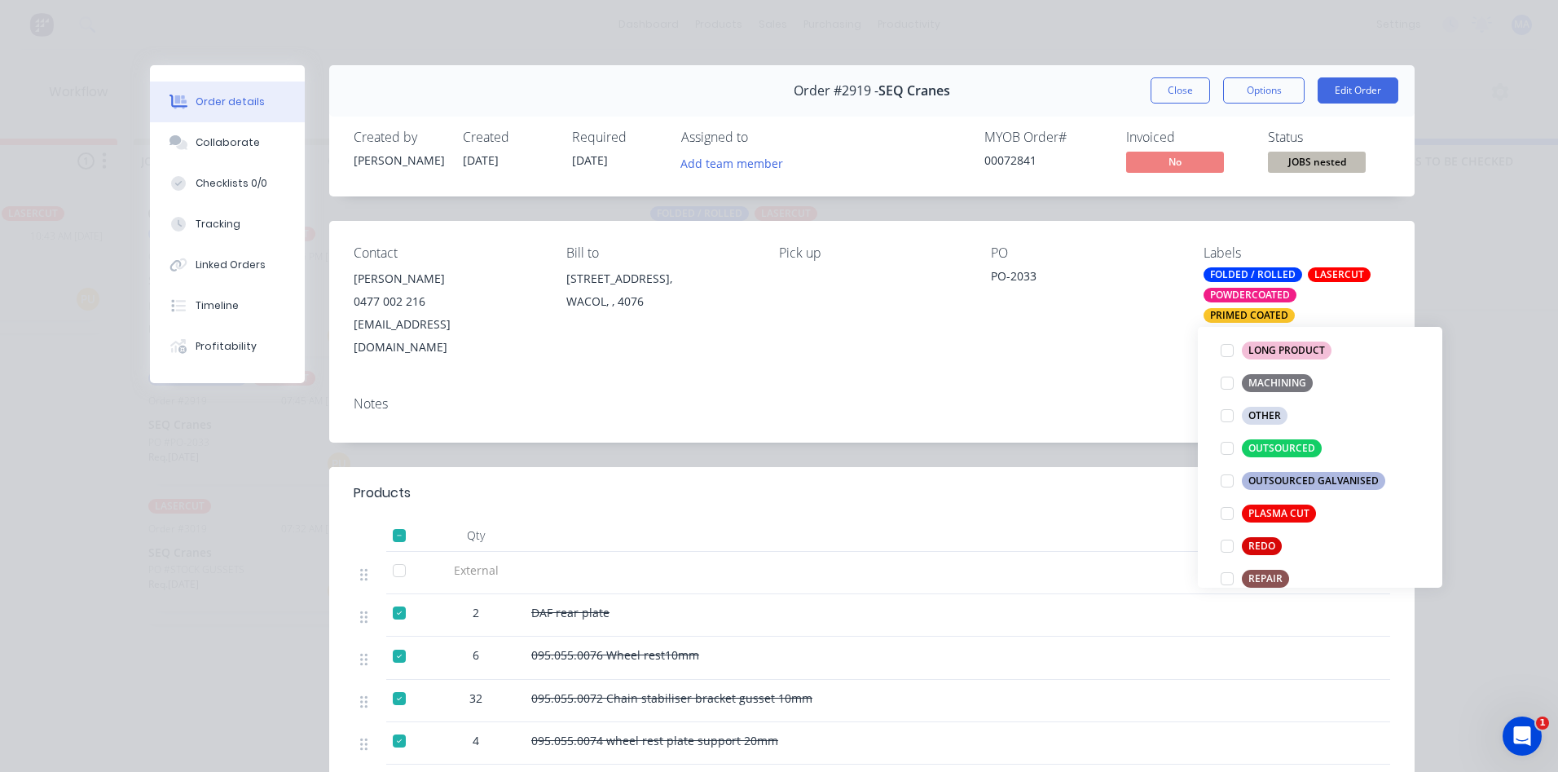
scroll to position [799, 0]
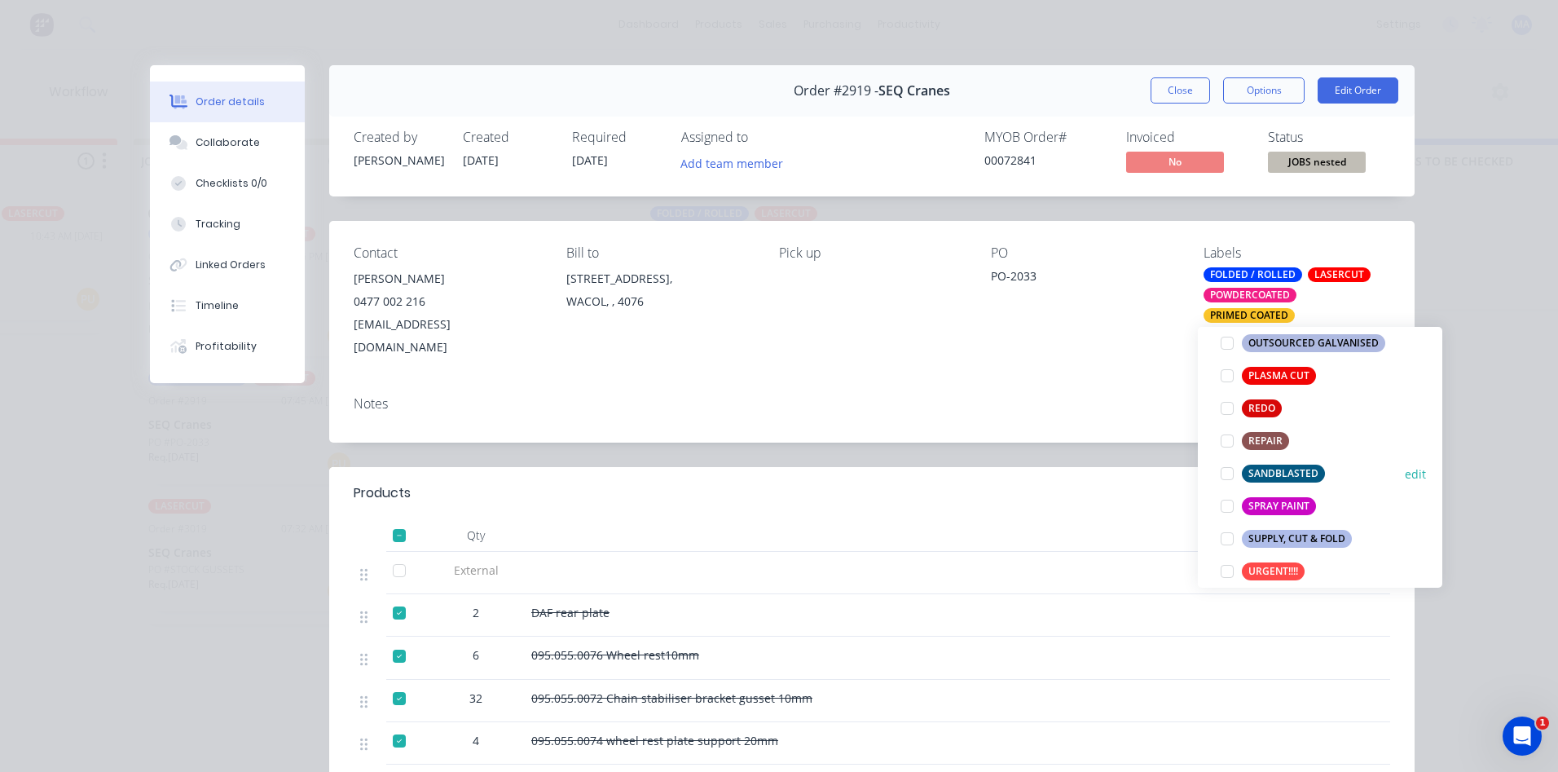
click at [1272, 470] on div "SANDBLASTED" at bounding box center [1283, 474] width 83 height 18
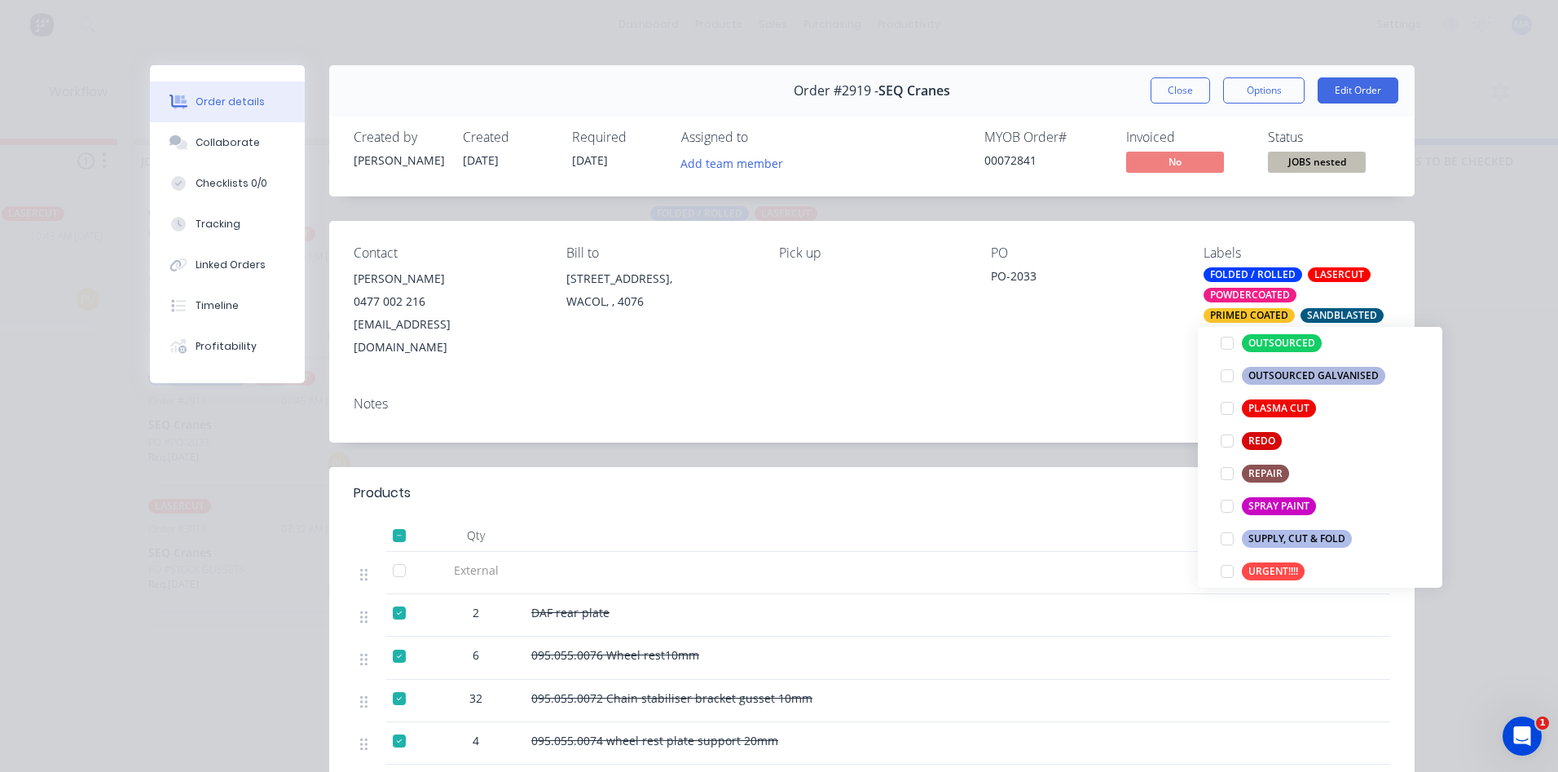
scroll to position [114, 0]
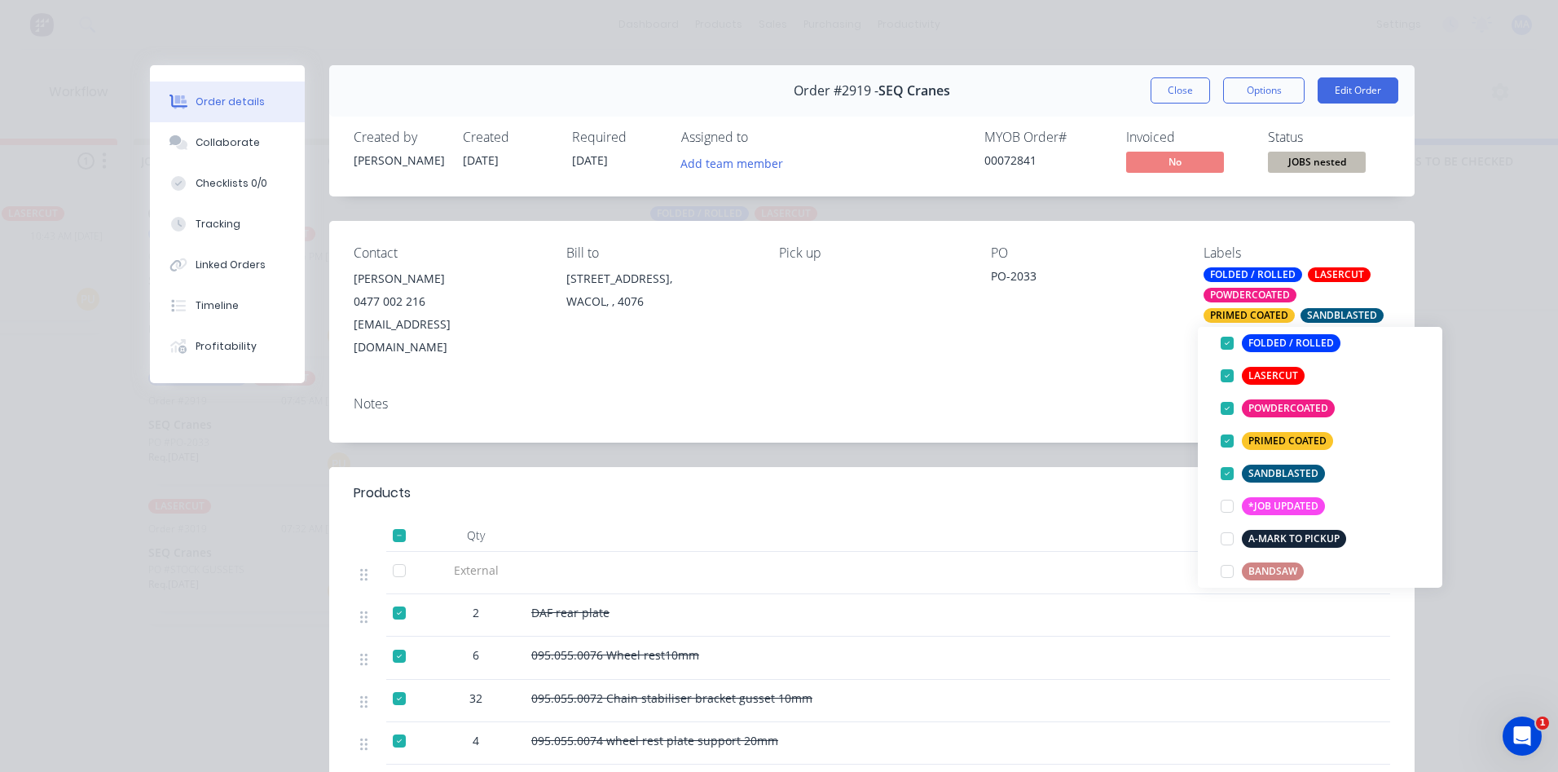
click at [1159, 483] on div at bounding box center [982, 493] width 817 height 20
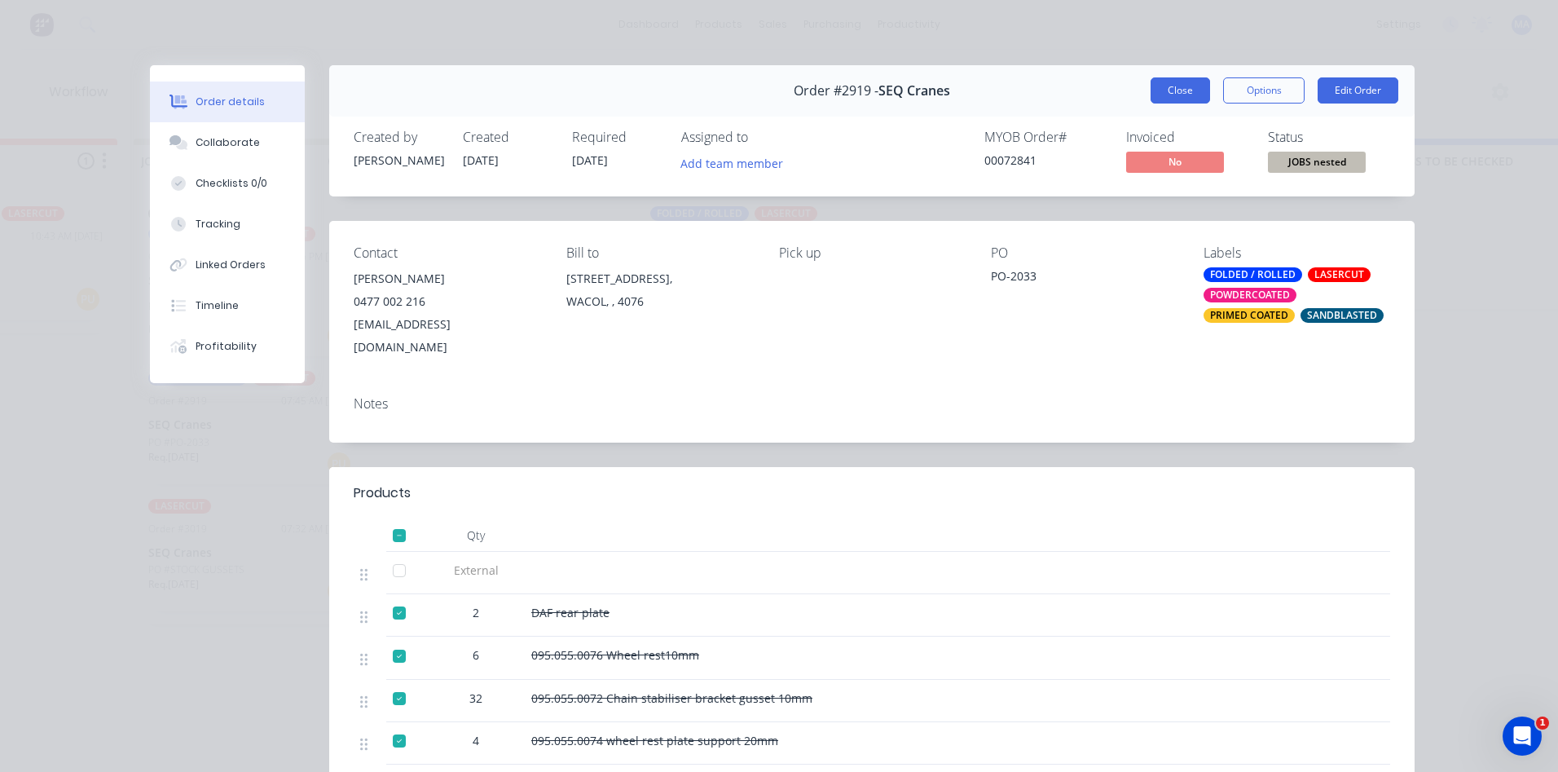
click at [1170, 97] on button "Close" at bounding box center [1180, 90] width 59 height 26
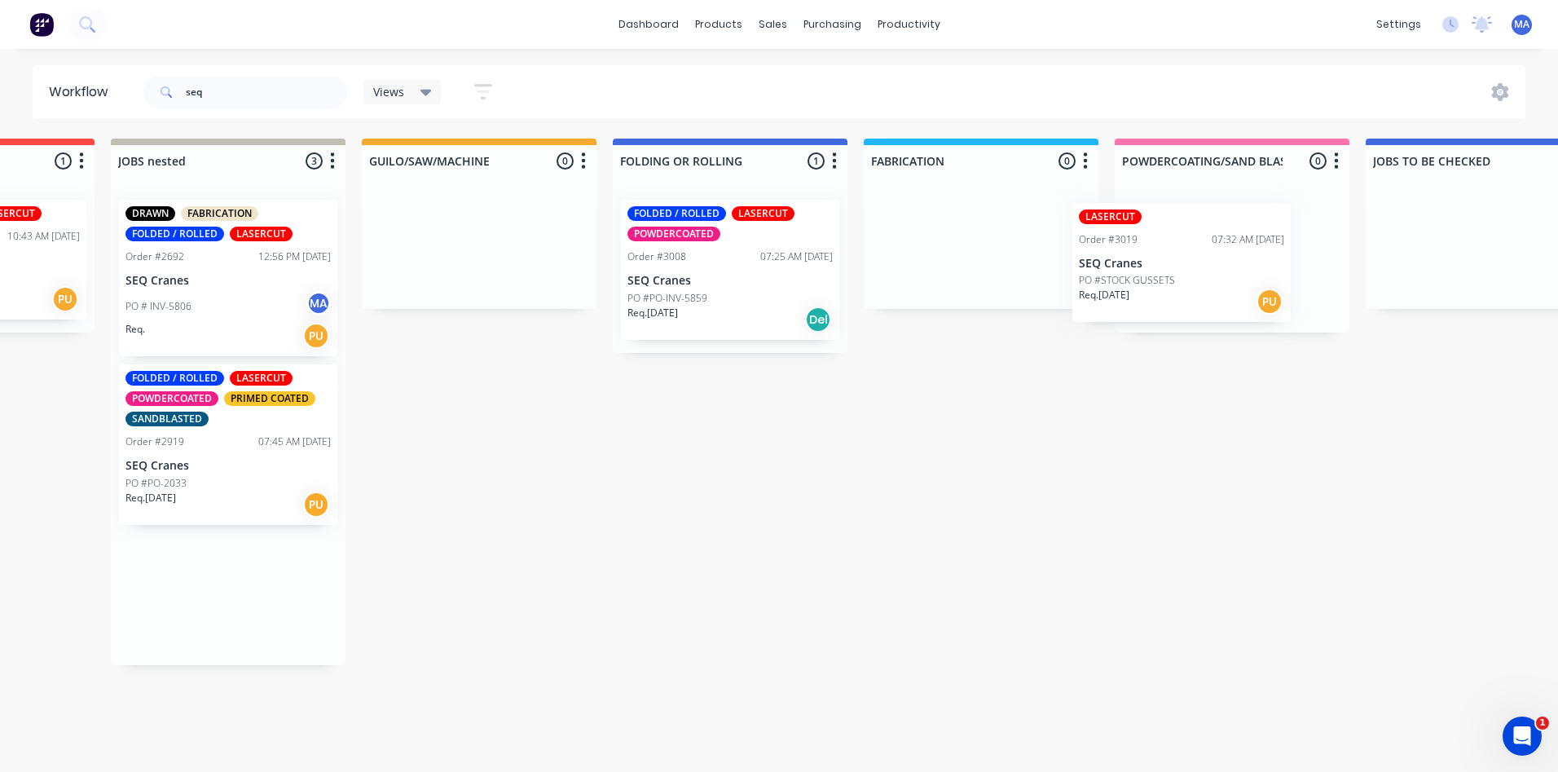
drag, startPoint x: 271, startPoint y: 577, endPoint x: 1229, endPoint y: 244, distance: 1014.8
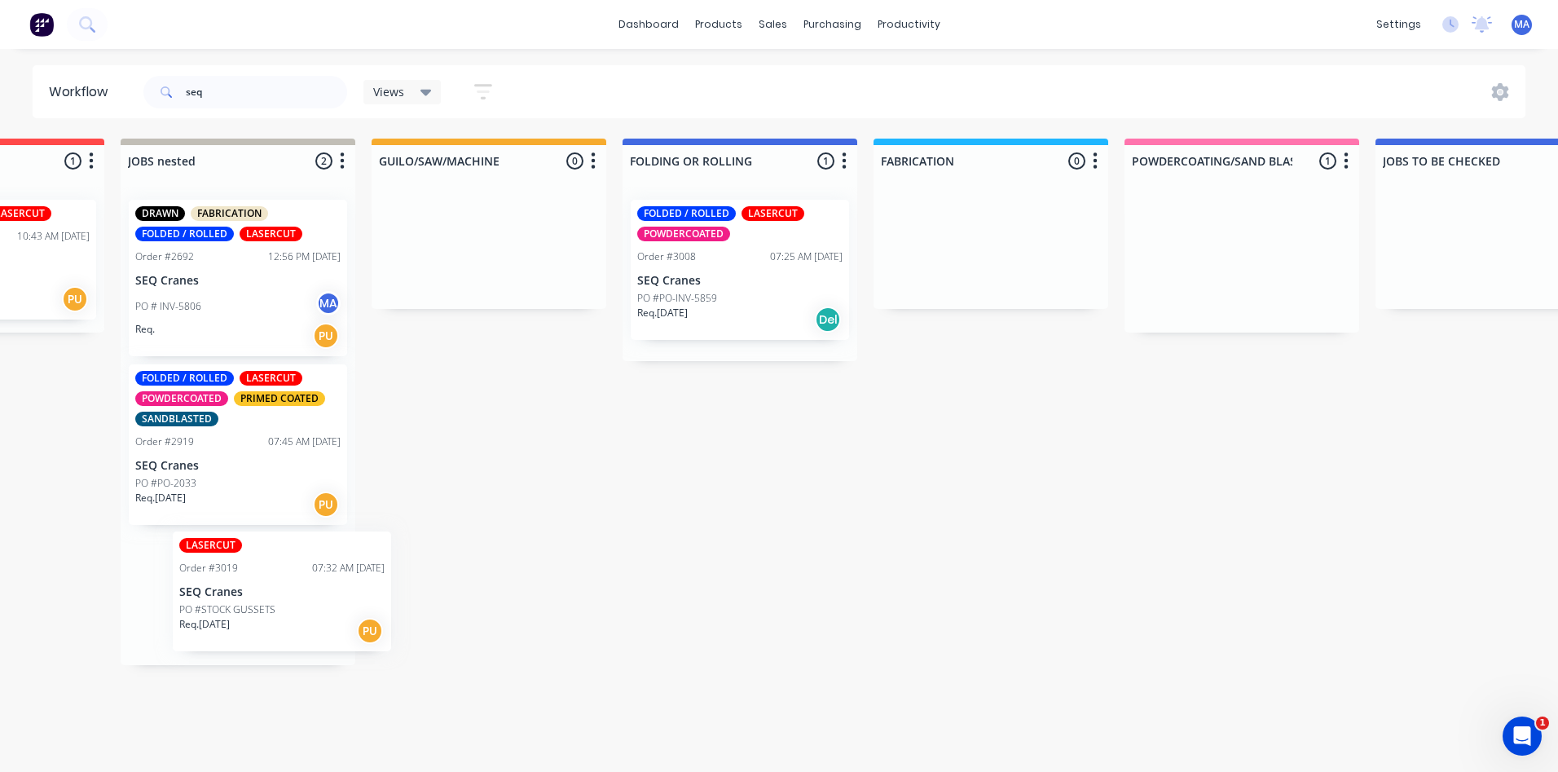
drag, startPoint x: 1216, startPoint y: 265, endPoint x: 205, endPoint y: 601, distance: 1065.2
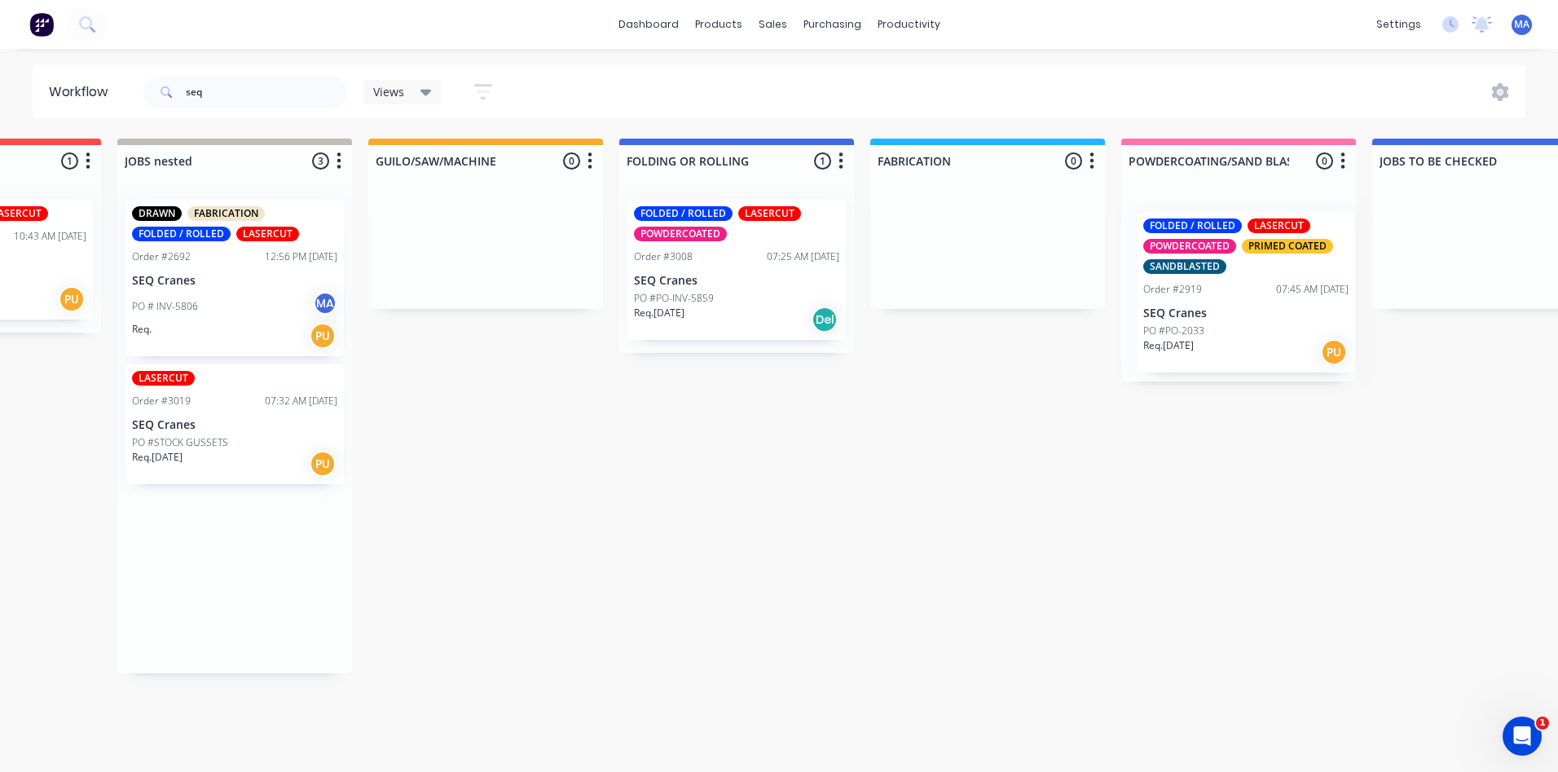
drag, startPoint x: 196, startPoint y: 460, endPoint x: 1079, endPoint y: 324, distance: 893.9
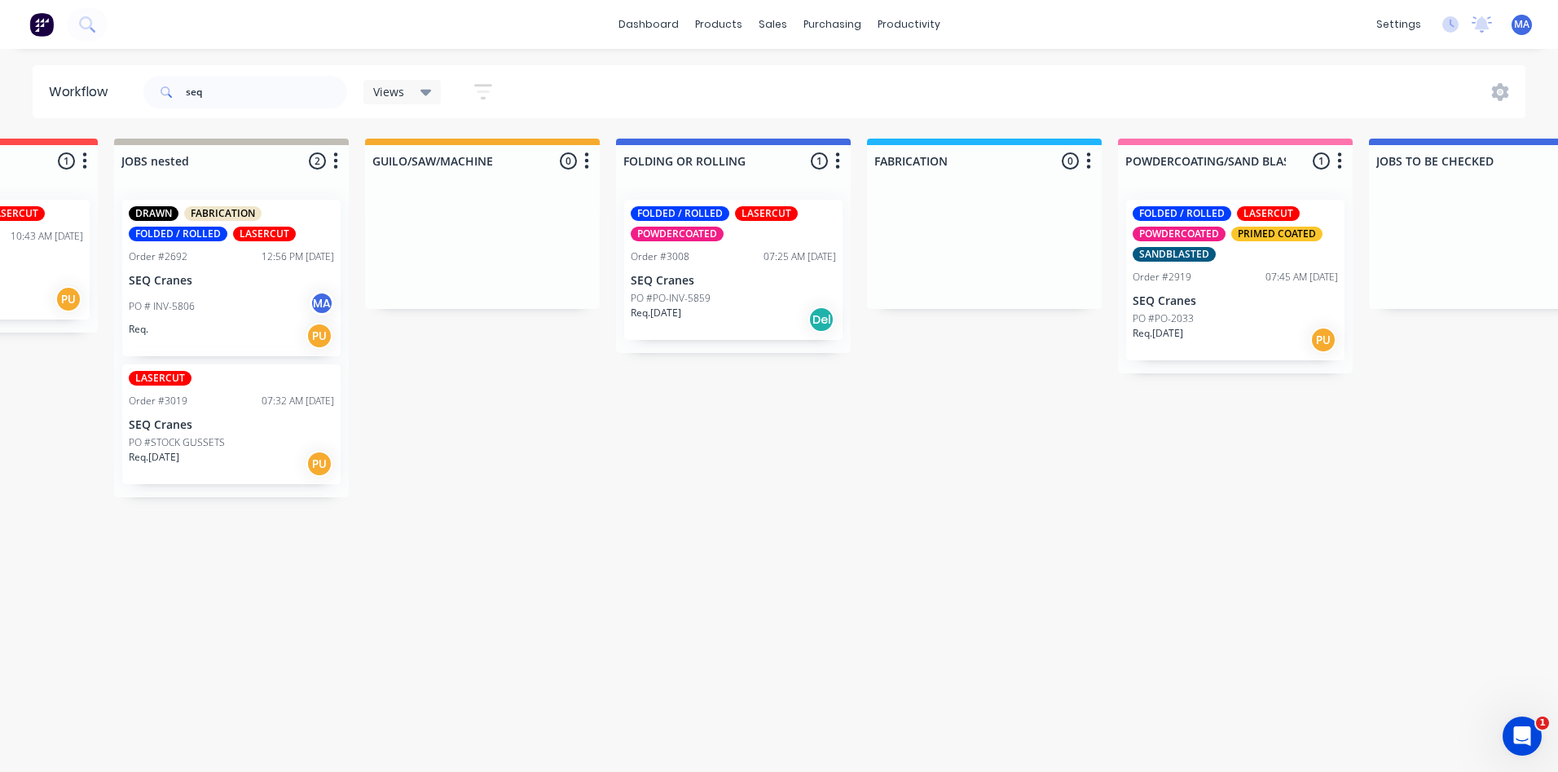
drag, startPoint x: 589, startPoint y: 513, endPoint x: 188, endPoint y: 199, distance: 509.2
click at [219, 306] on div "PO # INV-5806 MA" at bounding box center [231, 306] width 205 height 31
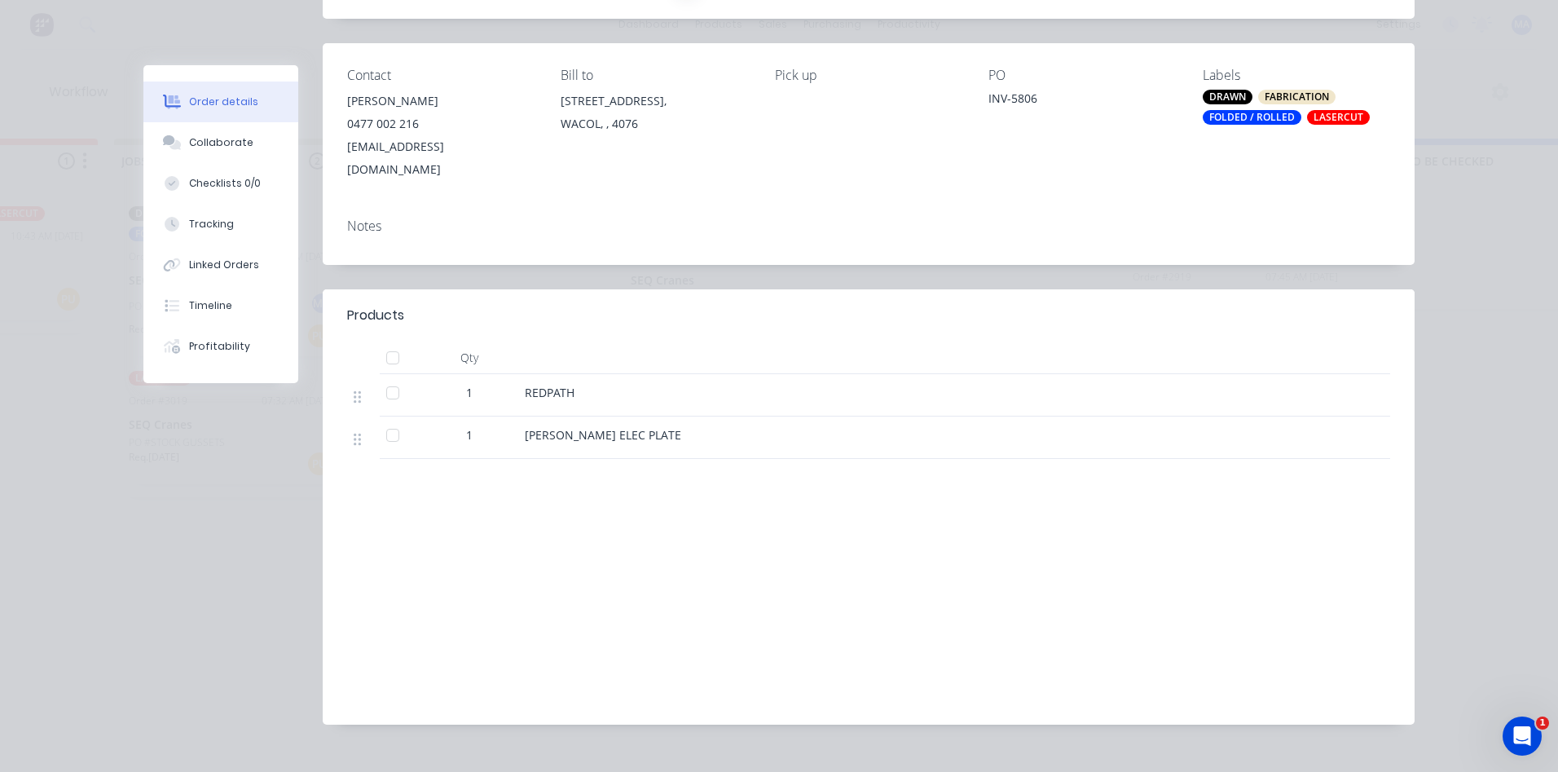
scroll to position [183, 0]
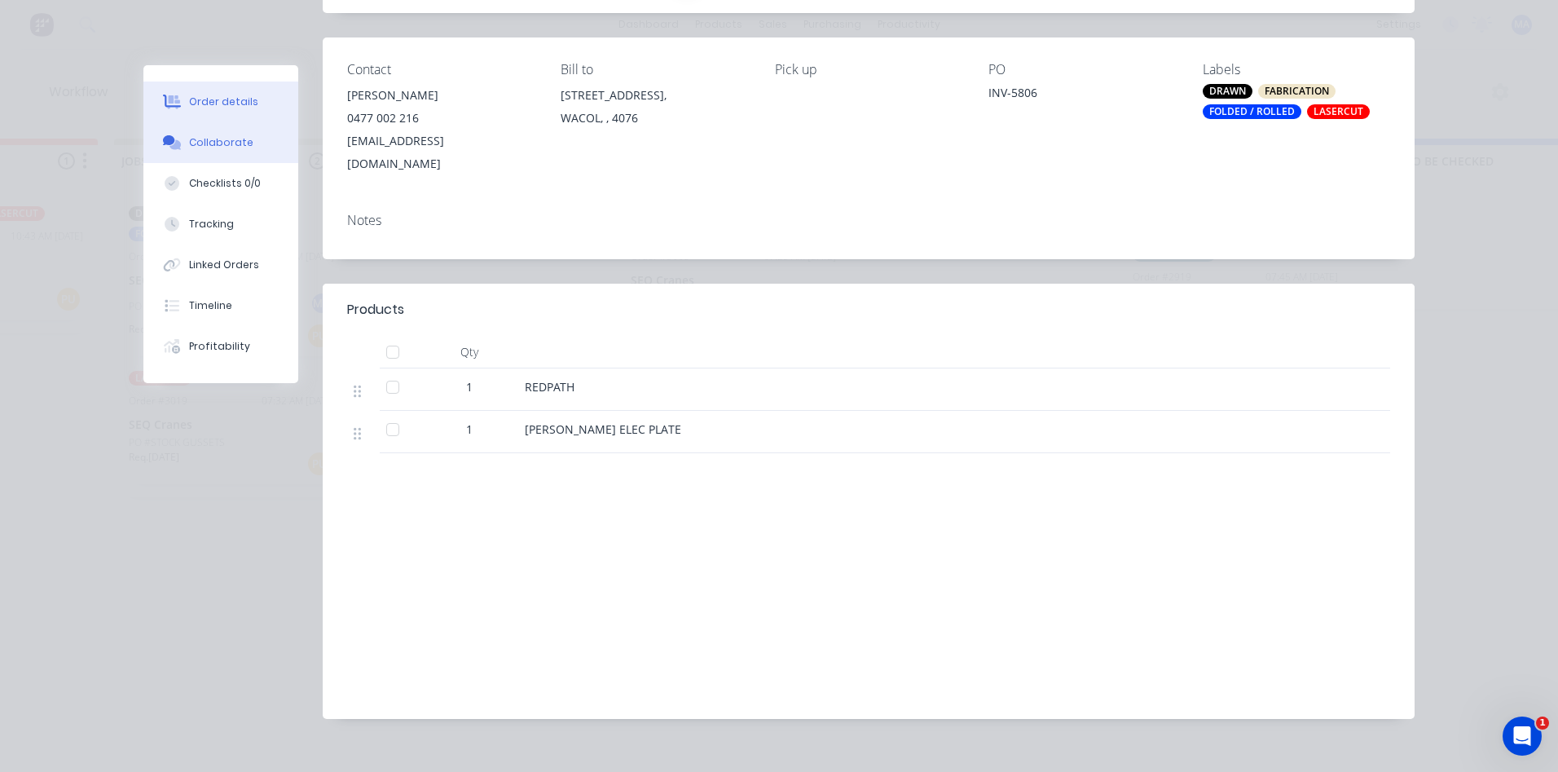
click at [198, 144] on div "Collaborate" at bounding box center [221, 142] width 64 height 15
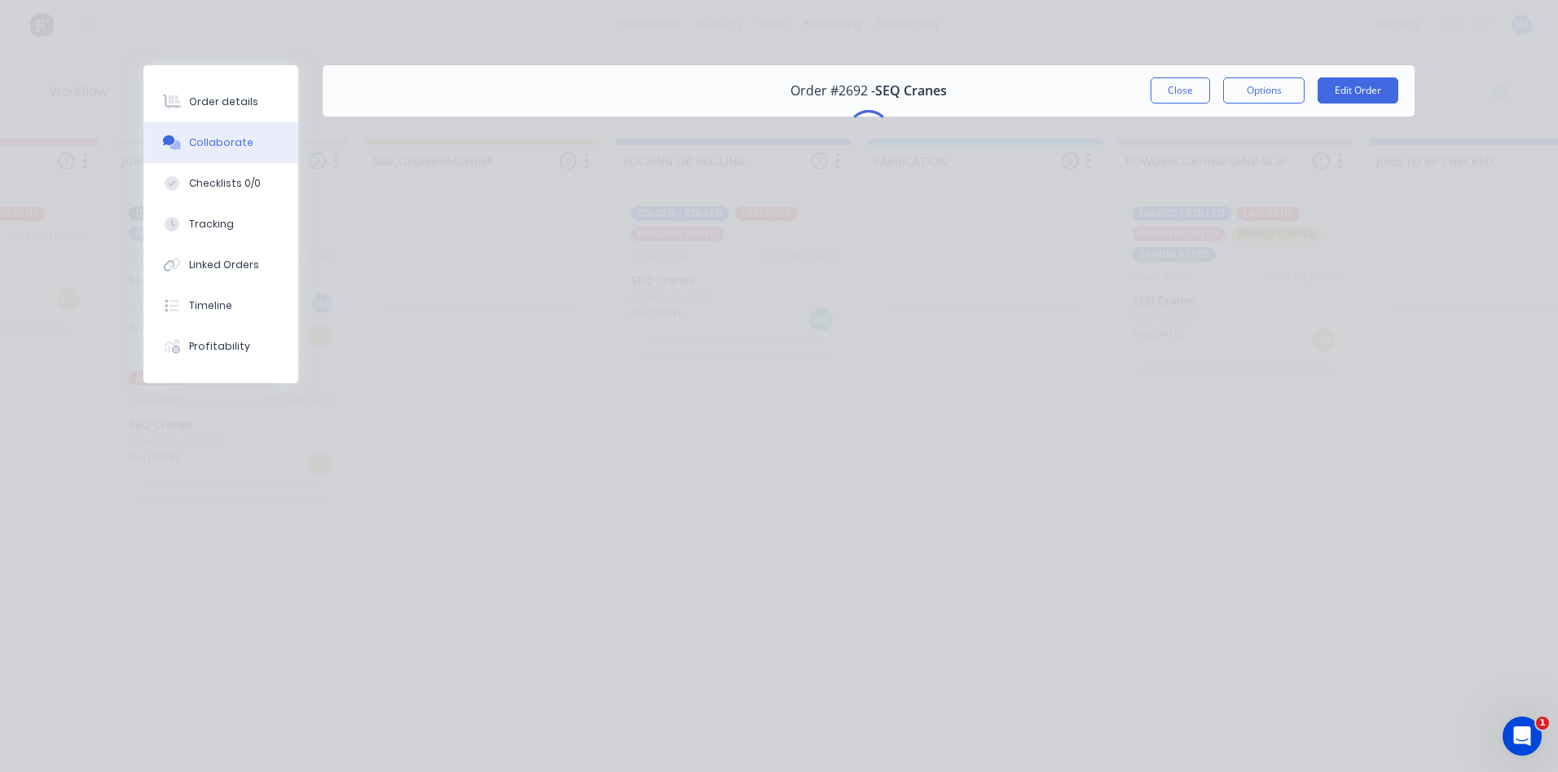
scroll to position [0, 0]
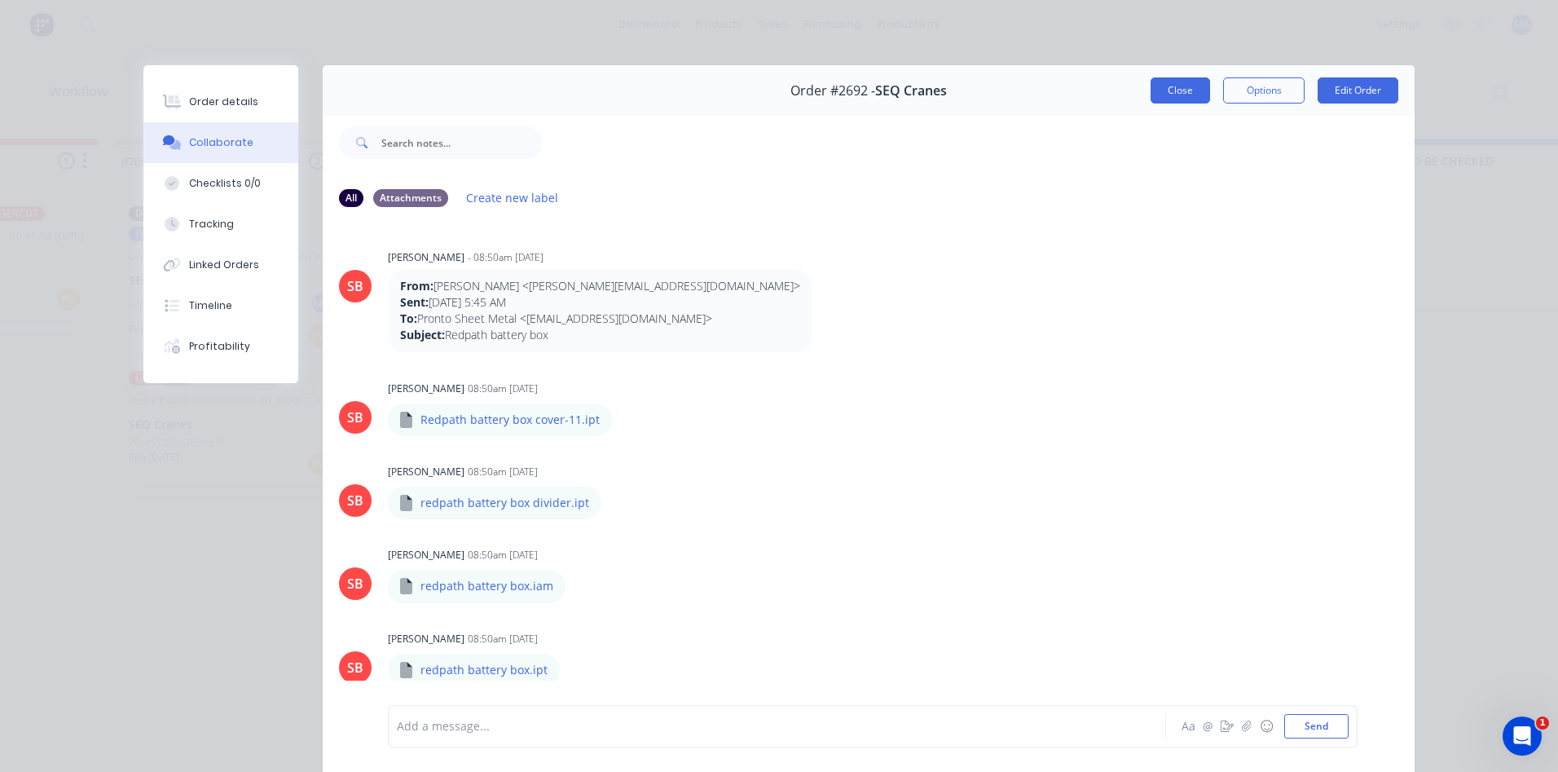
click at [1183, 95] on button "Close" at bounding box center [1180, 90] width 59 height 26
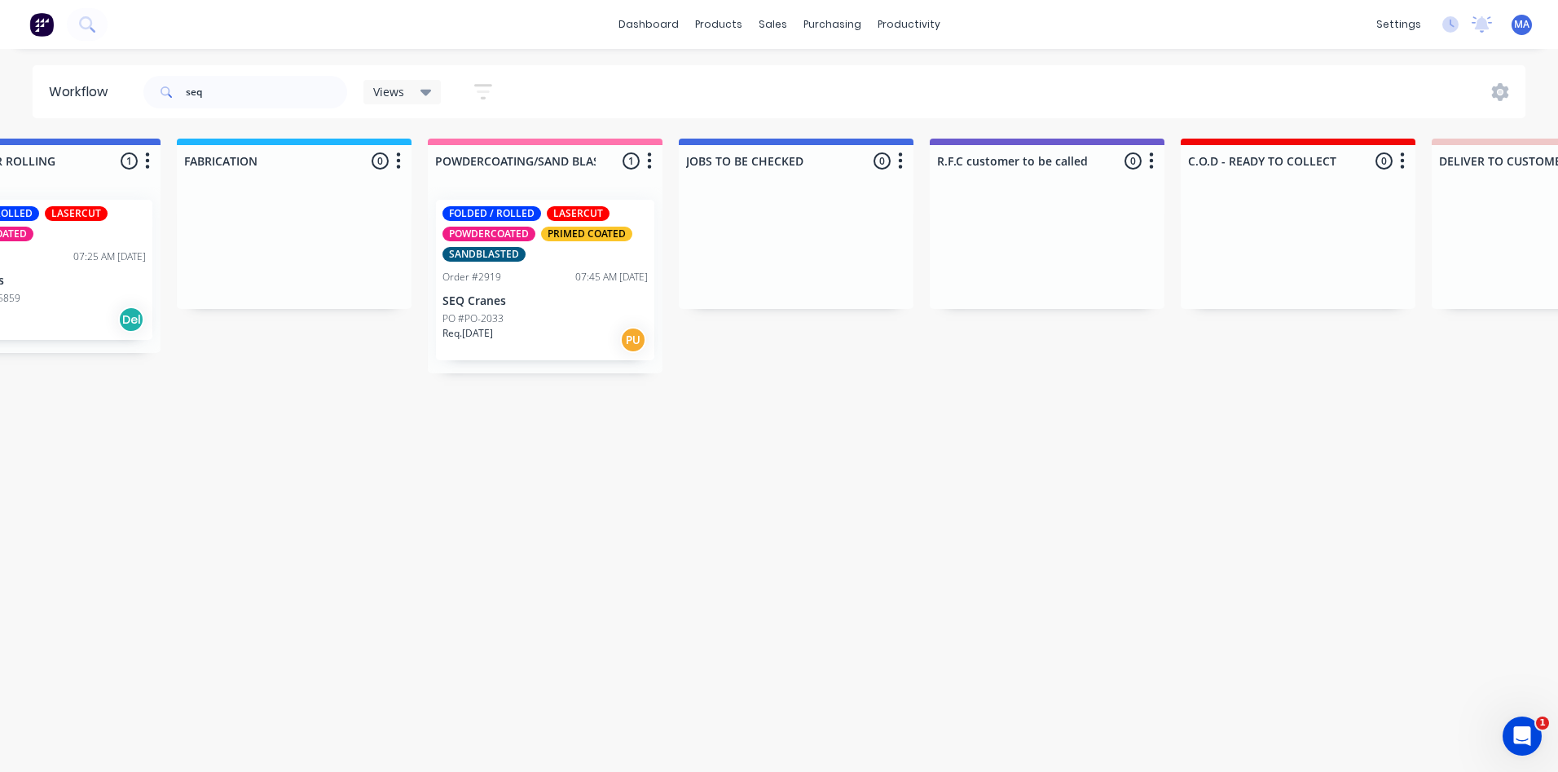
drag, startPoint x: 562, startPoint y: 469, endPoint x: 944, endPoint y: 499, distance: 382.6
